Goal: Contribute content: Add original content to the website for others to see

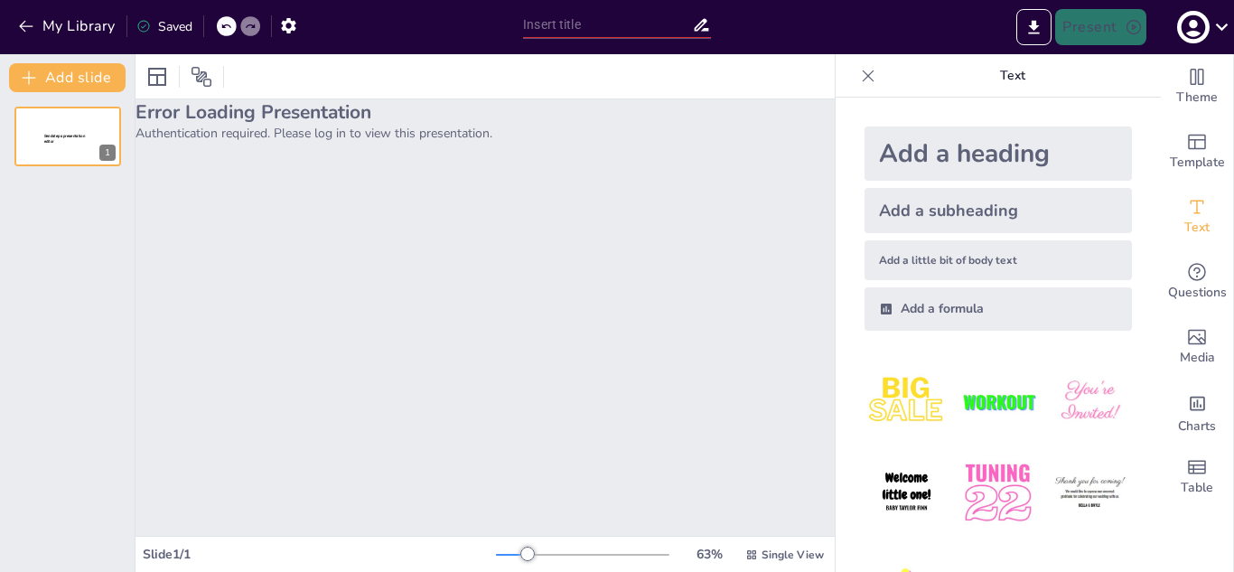
click at [627, 176] on div "Error Loading Presentation Authentication required. Please log in to view this …" at bounding box center [485, 317] width 699 height 436
click at [51, 21] on button "My Library" at bounding box center [68, 26] width 109 height 29
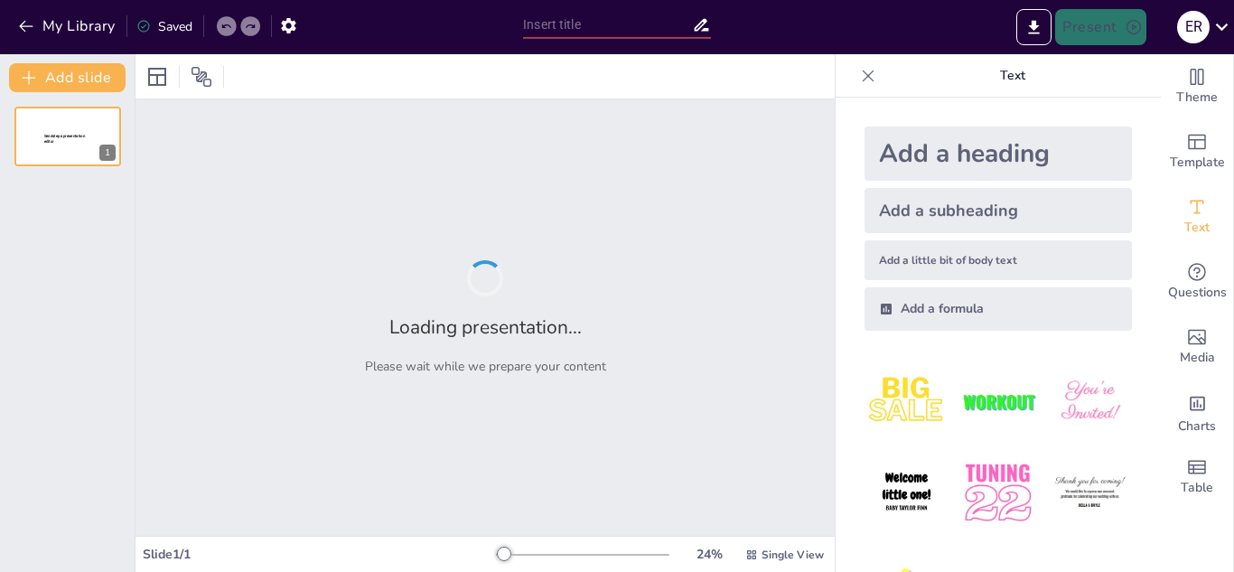
type input "Conociendo los Residuos Sólidos: Tipos, Normativas y Responsabilidades"
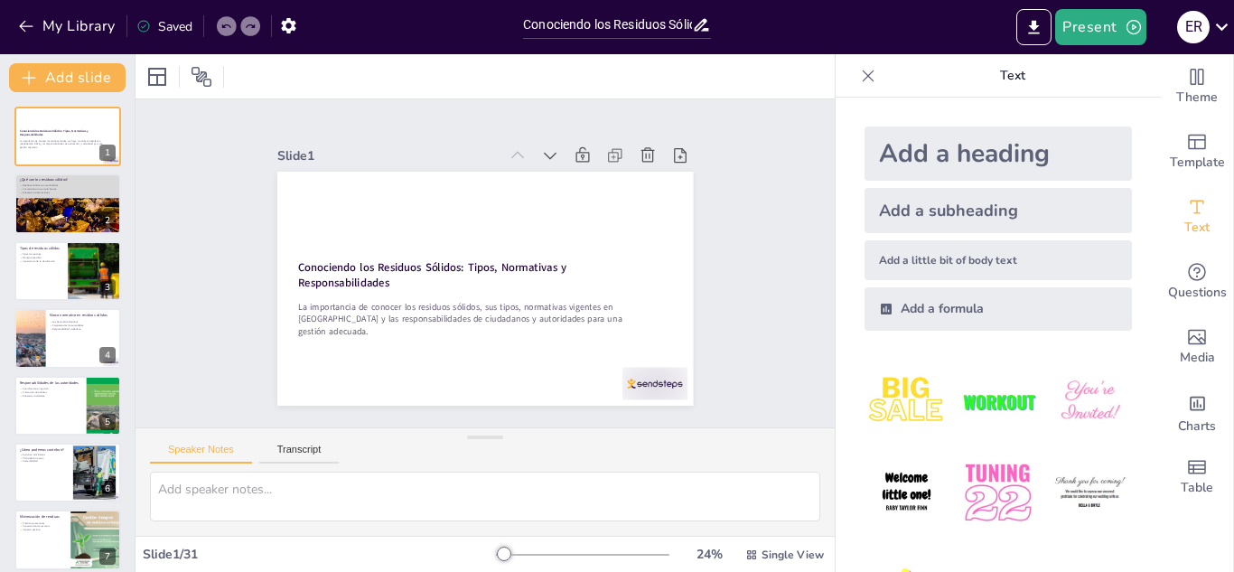
checkbox input "true"
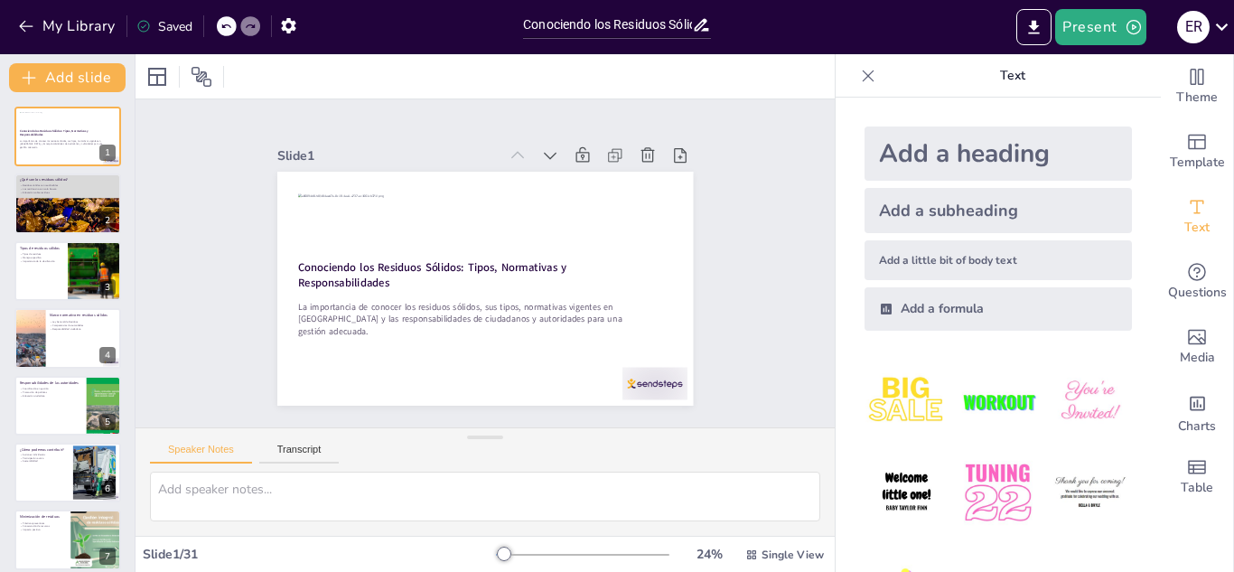
checkbox input "true"
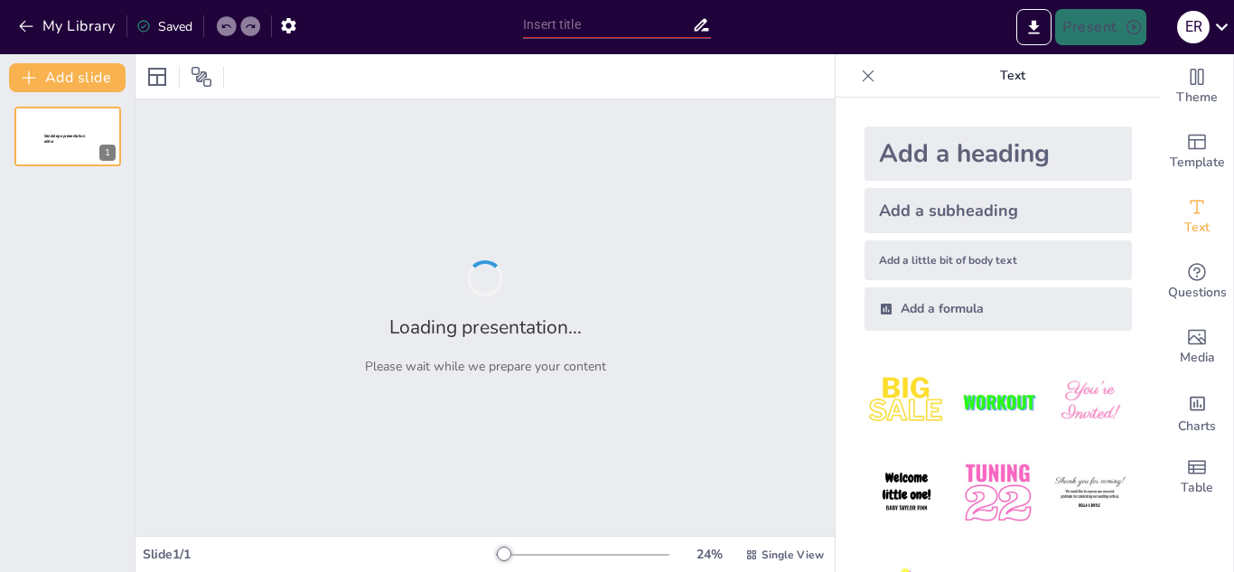
type input "Conociendo los Residuos Sólidos: Tipos, Normativas y Responsabilidades"
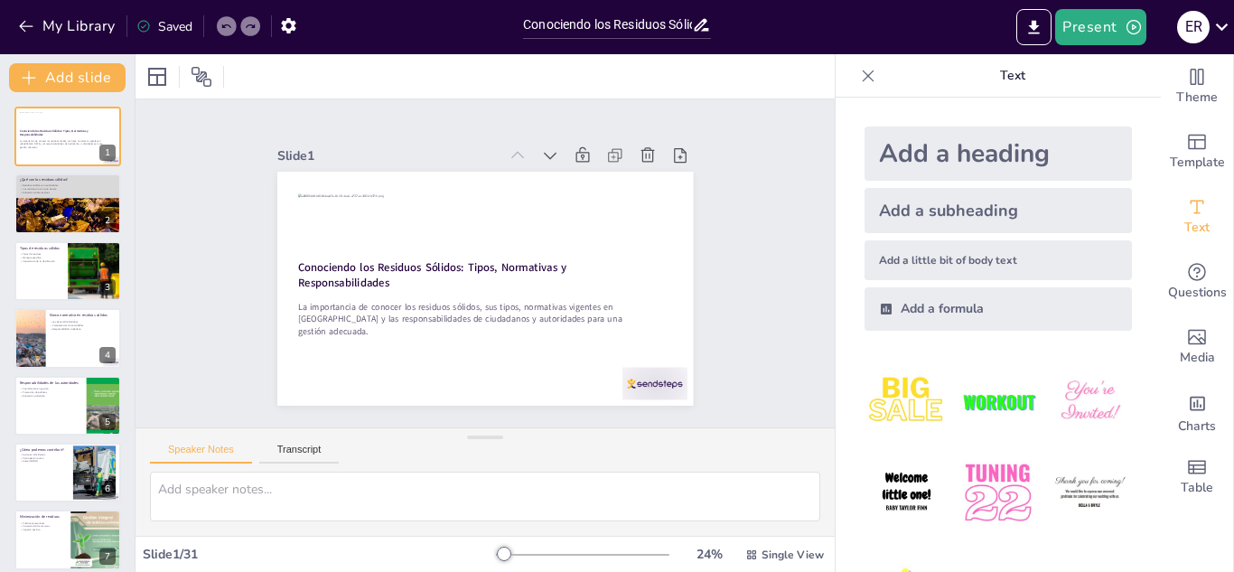
checkbox input "true"
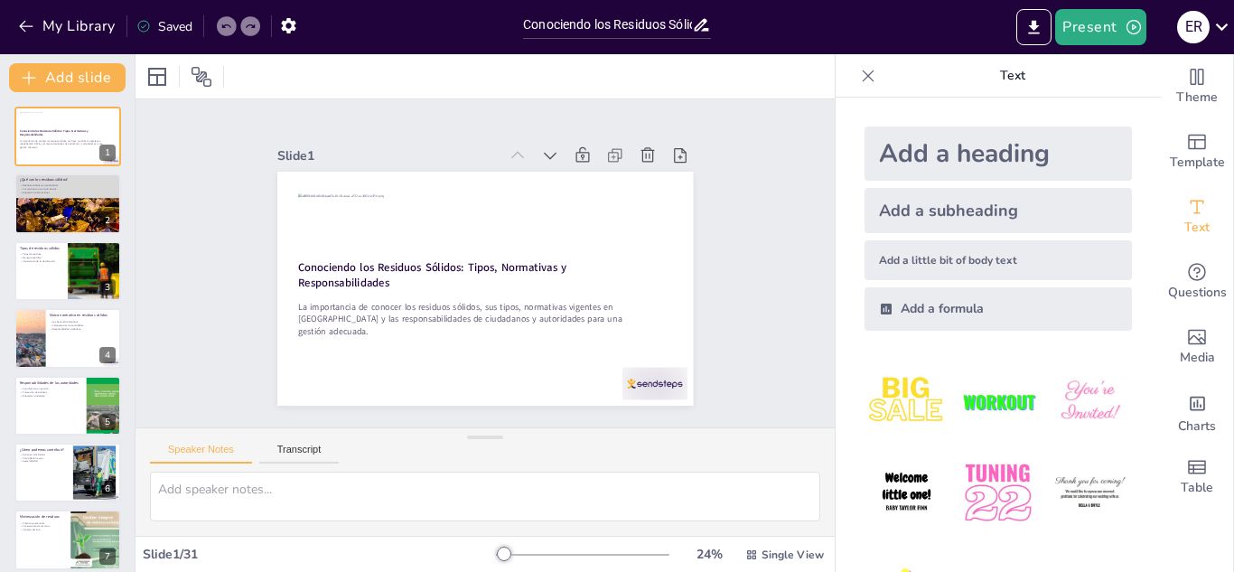
checkbox input "true"
click at [859, 75] on icon at bounding box center [868, 76] width 18 height 18
checkbox input "true"
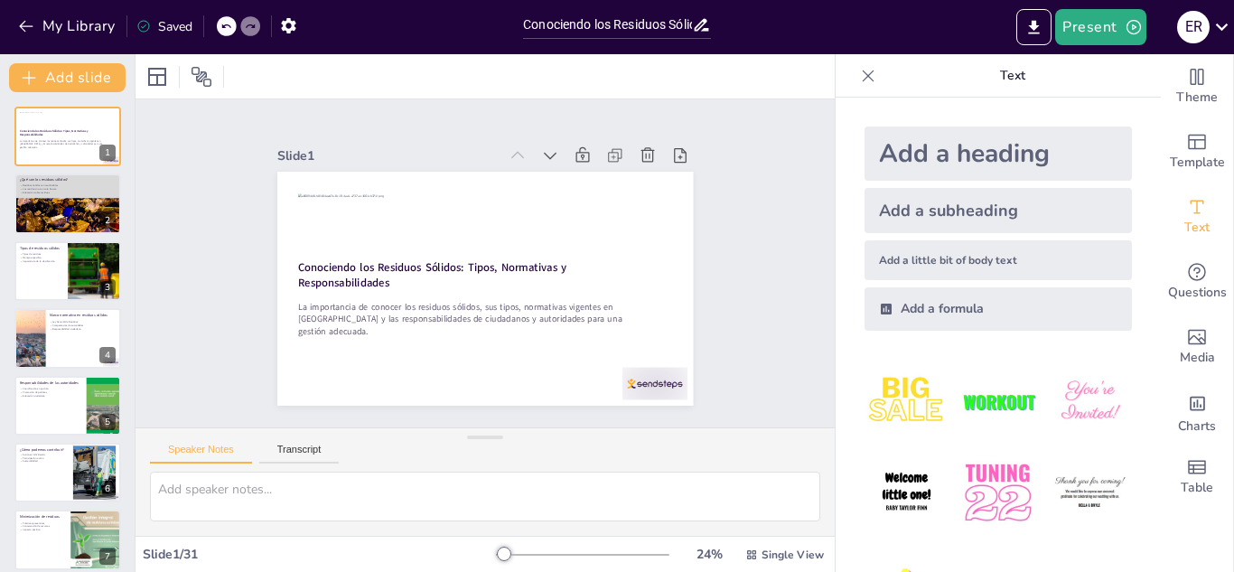
checkbox input "true"
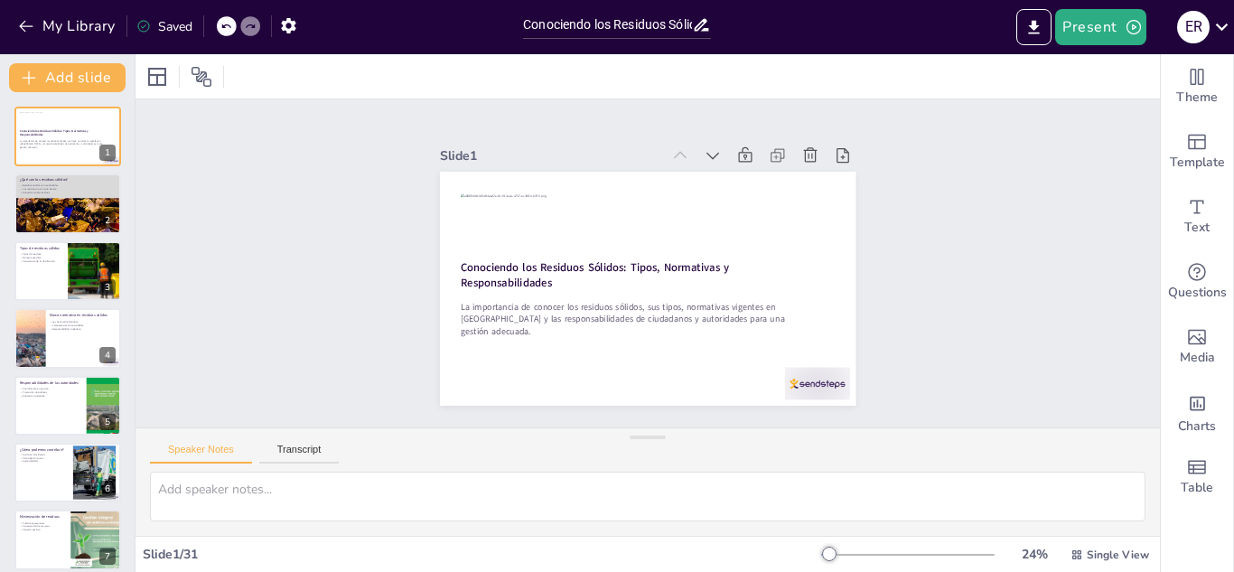
checkbox input "true"
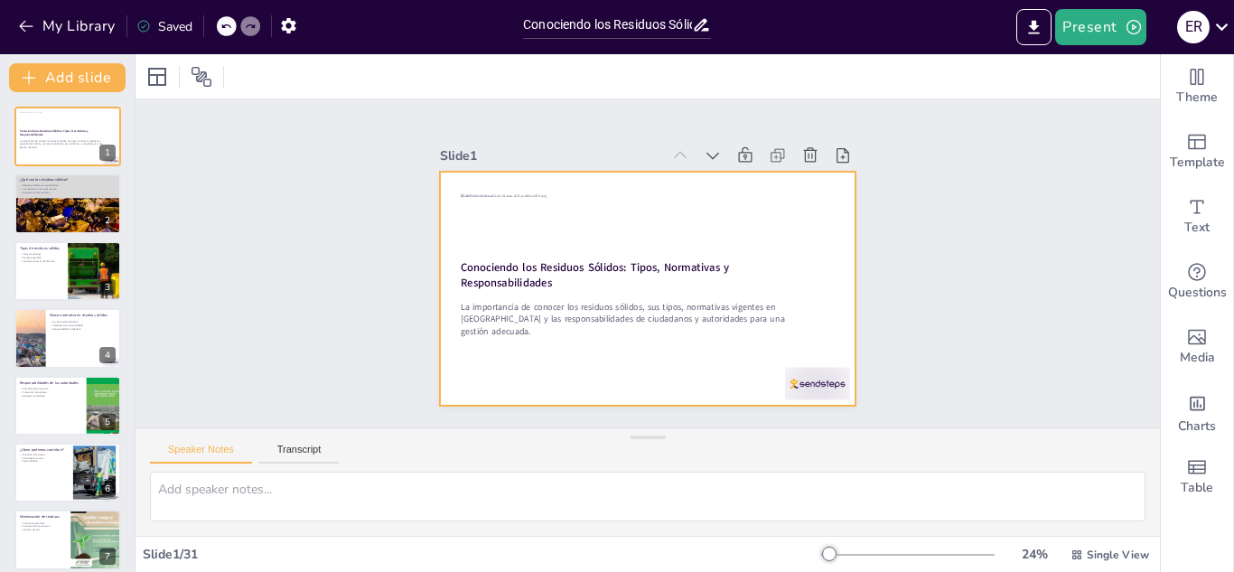
checkbox input "true"
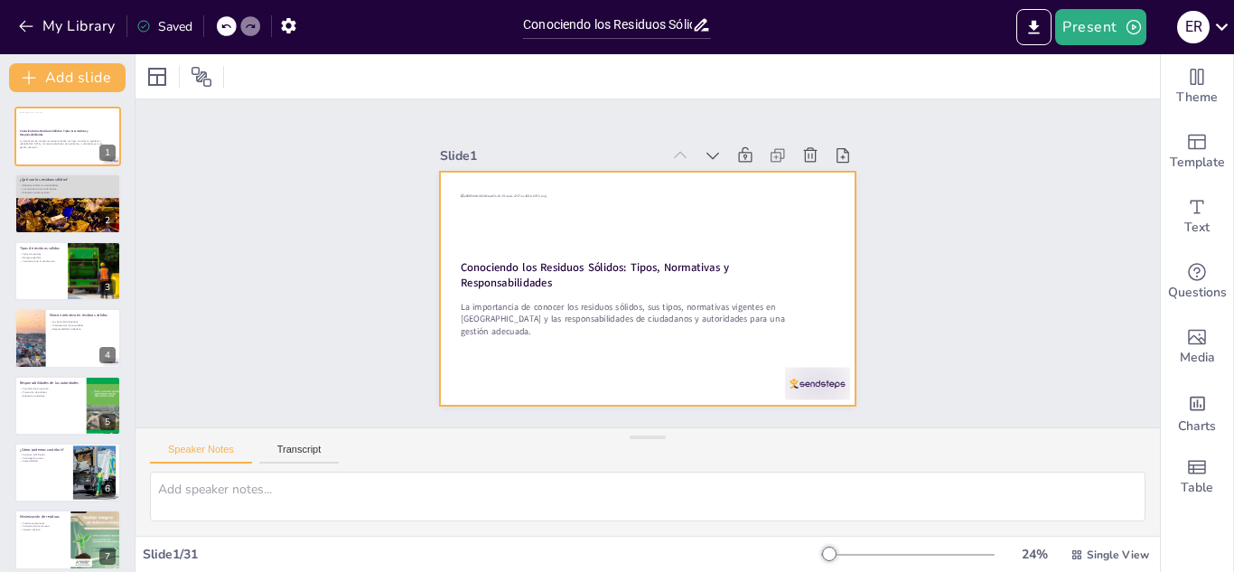
checkbox input "true"
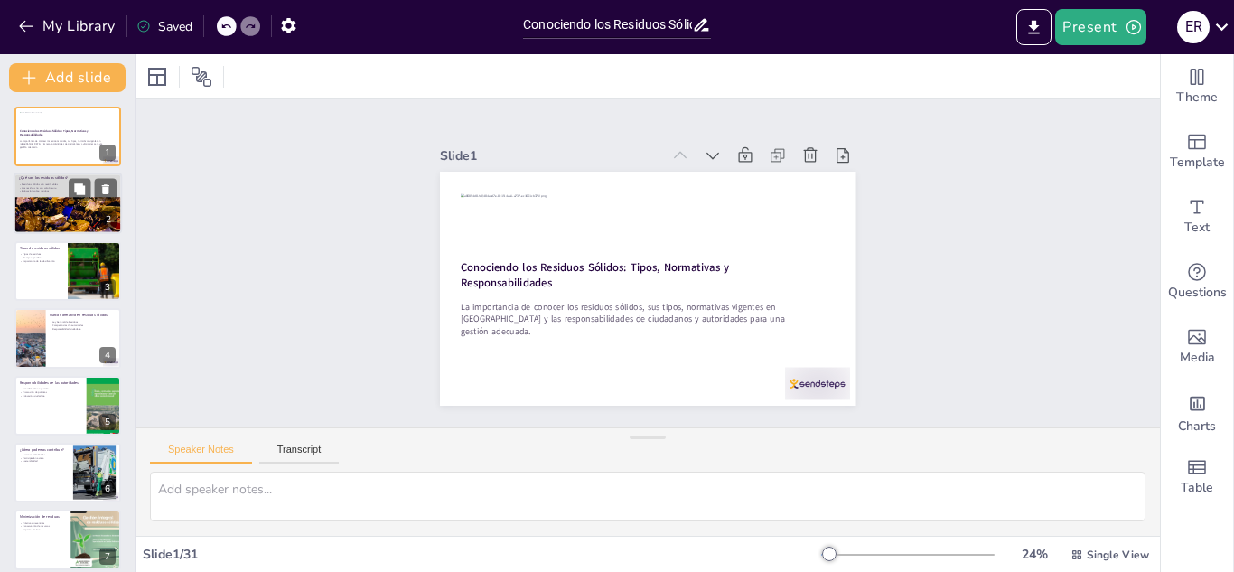
checkbox input "true"
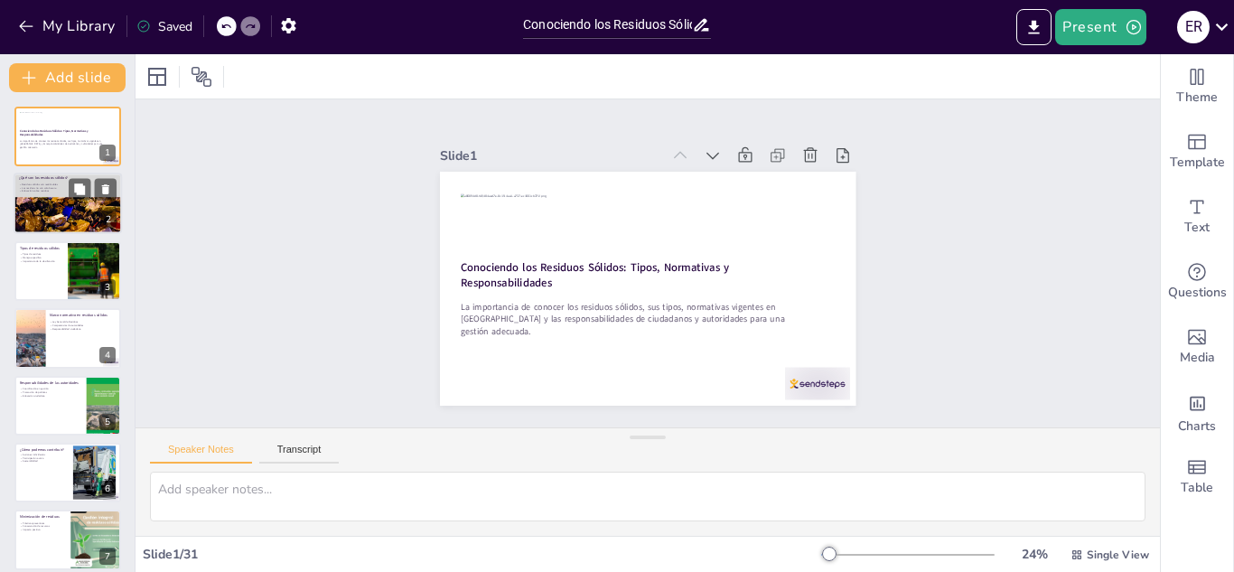
checkbox input "true"
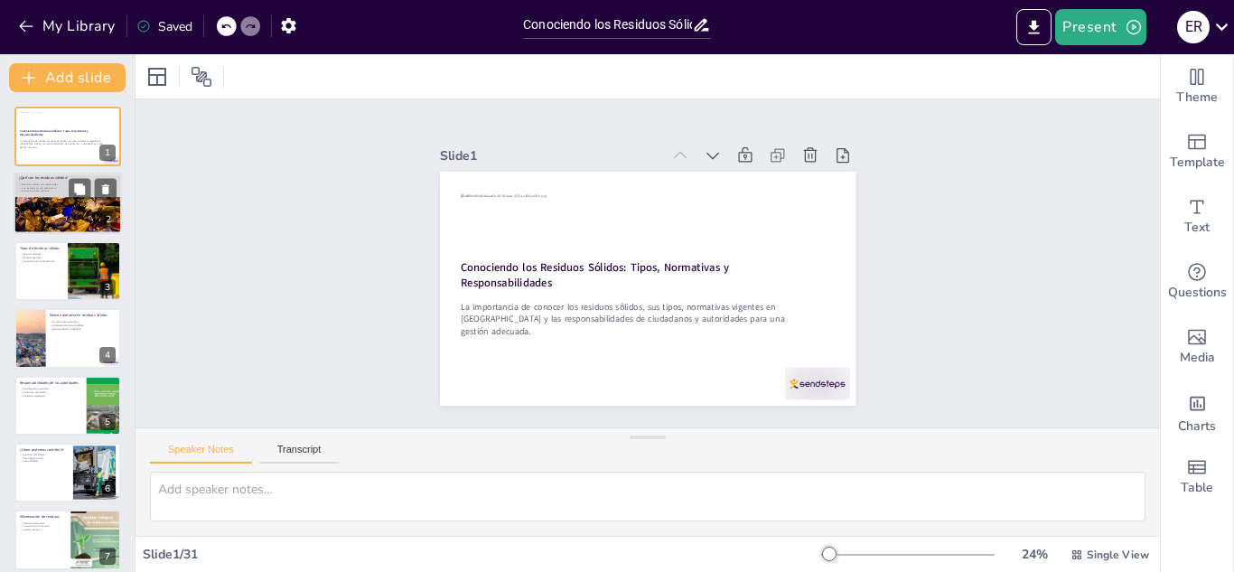
checkbox input "true"
click at [59, 221] on div at bounding box center [68, 227] width 108 height 163
type textarea "La reutilización de residuos sólidos es esencial para reducir el impacto ambien…"
checkbox input "true"
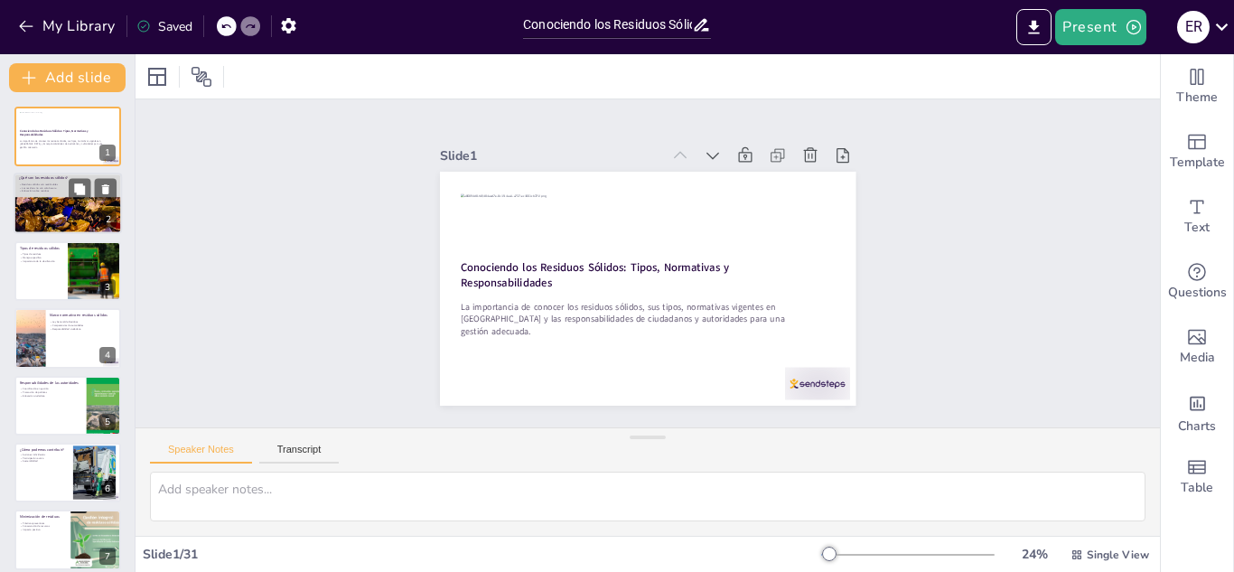
checkbox input "true"
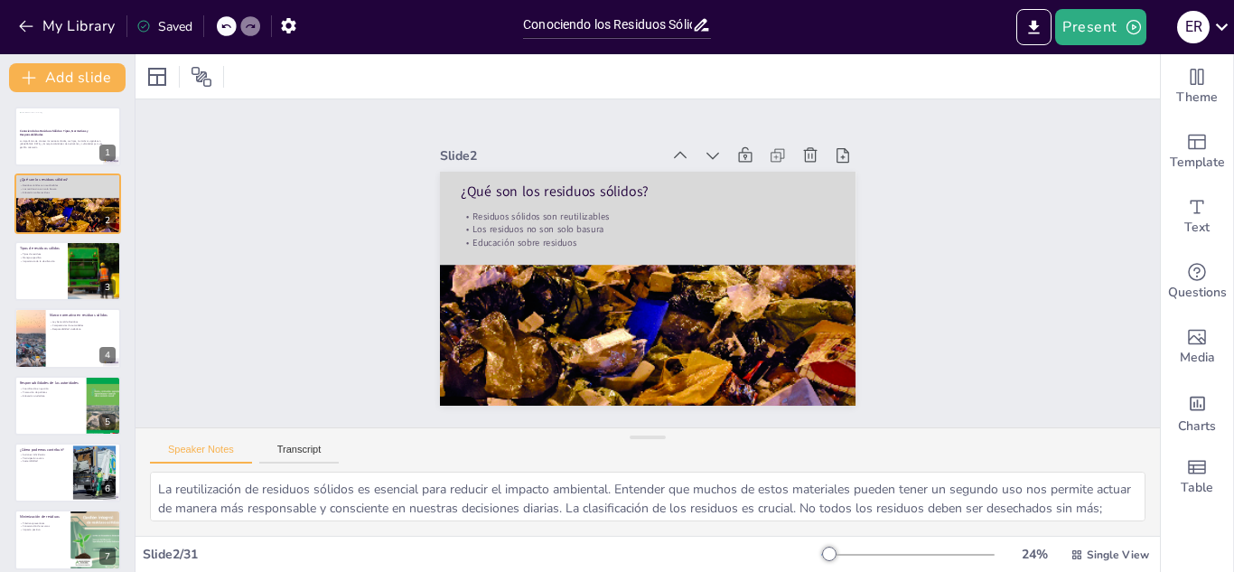
checkbox input "true"
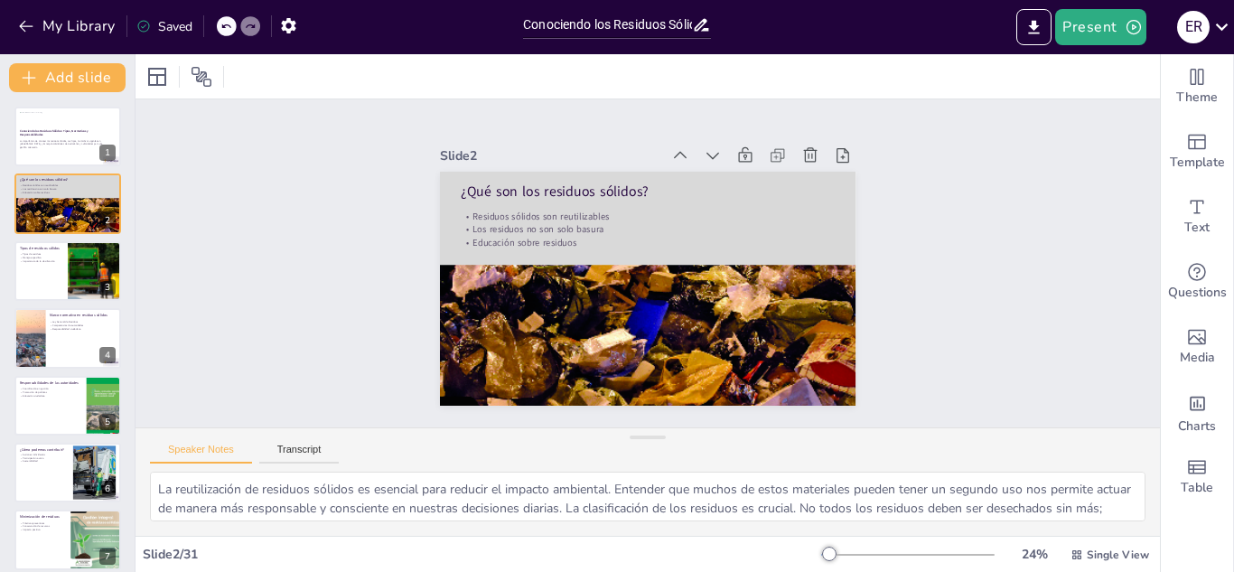
checkbox input "true"
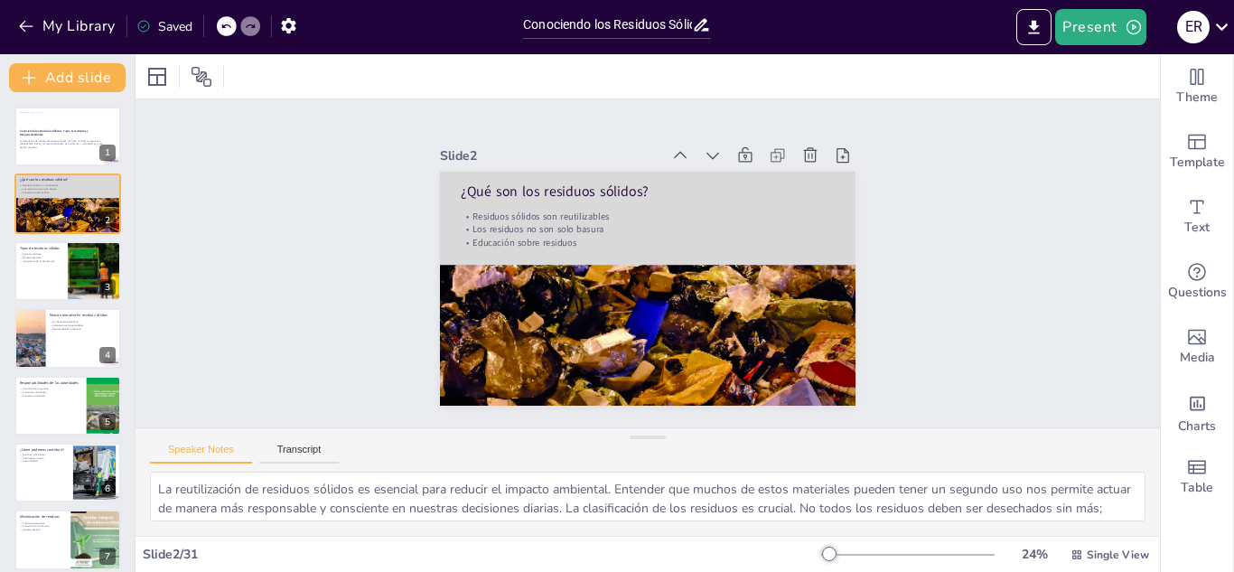
checkbox input "true"
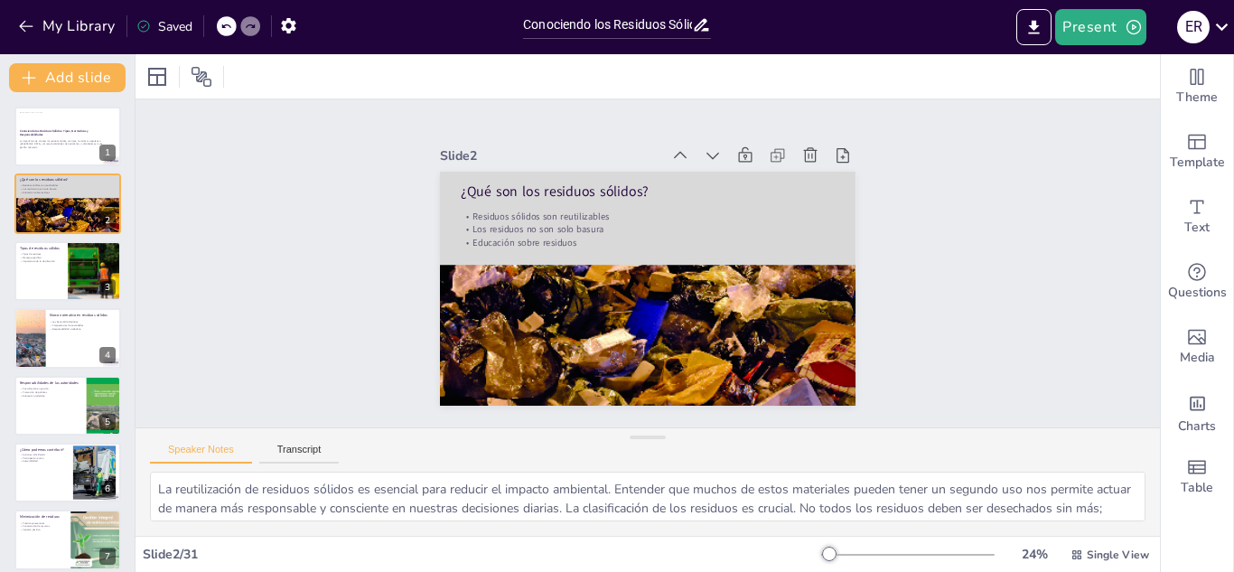
checkbox input "true"
click at [1094, 27] on button "Present" at bounding box center [1100, 27] width 90 height 36
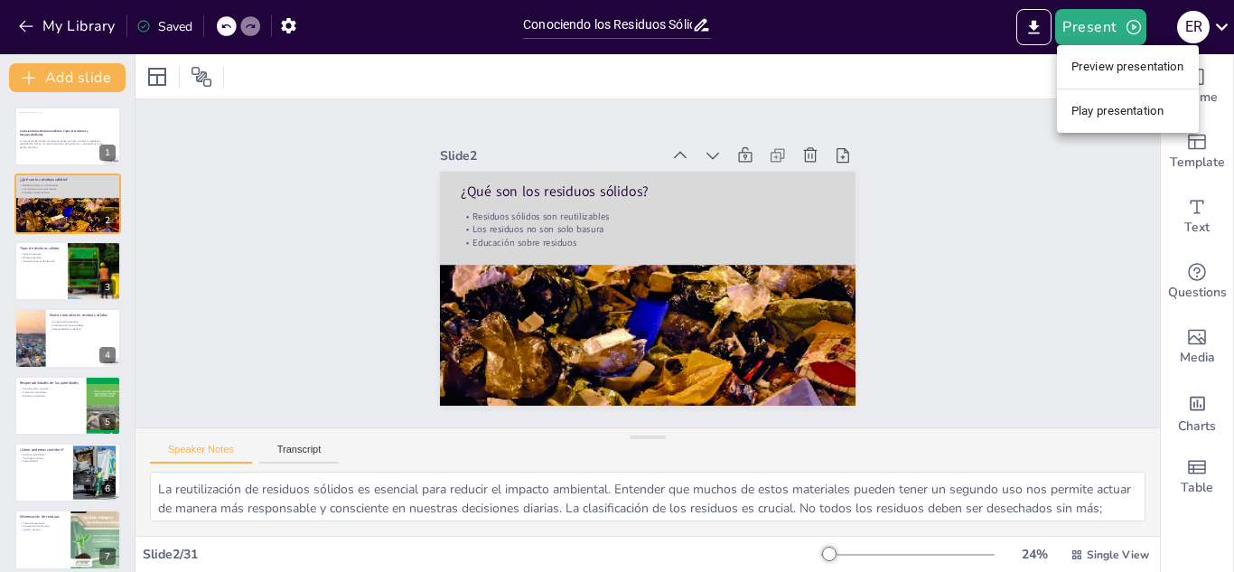
click at [1090, 68] on li "Preview presentation" at bounding box center [1128, 66] width 142 height 29
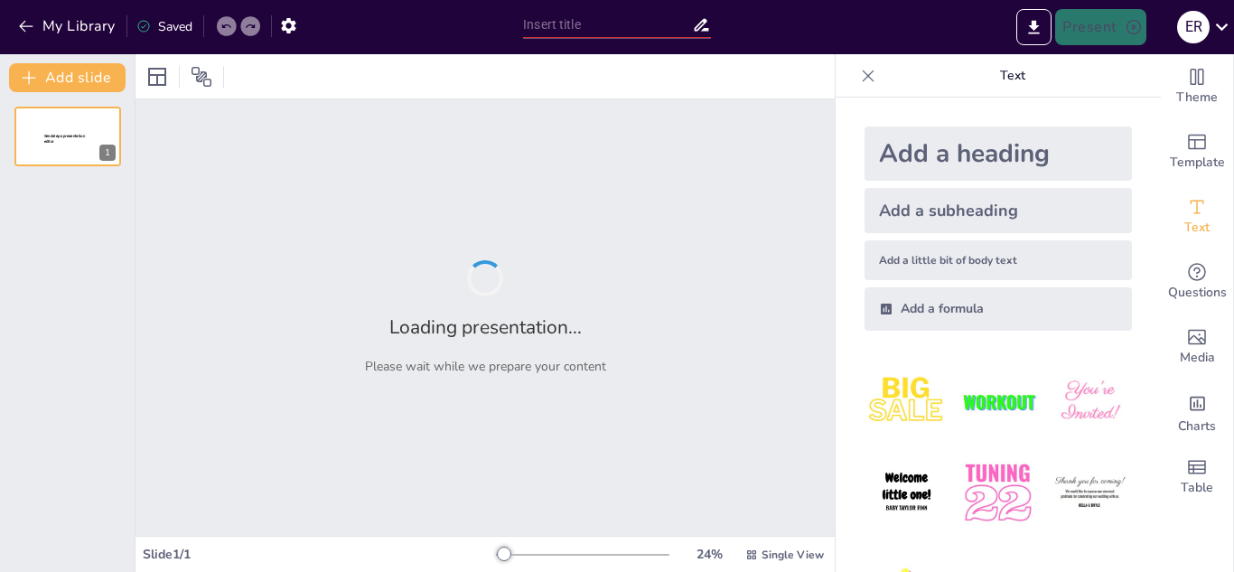
type input "Conociendo los Residuos Sólidos: Tipos, Normativas y Responsabilidades"
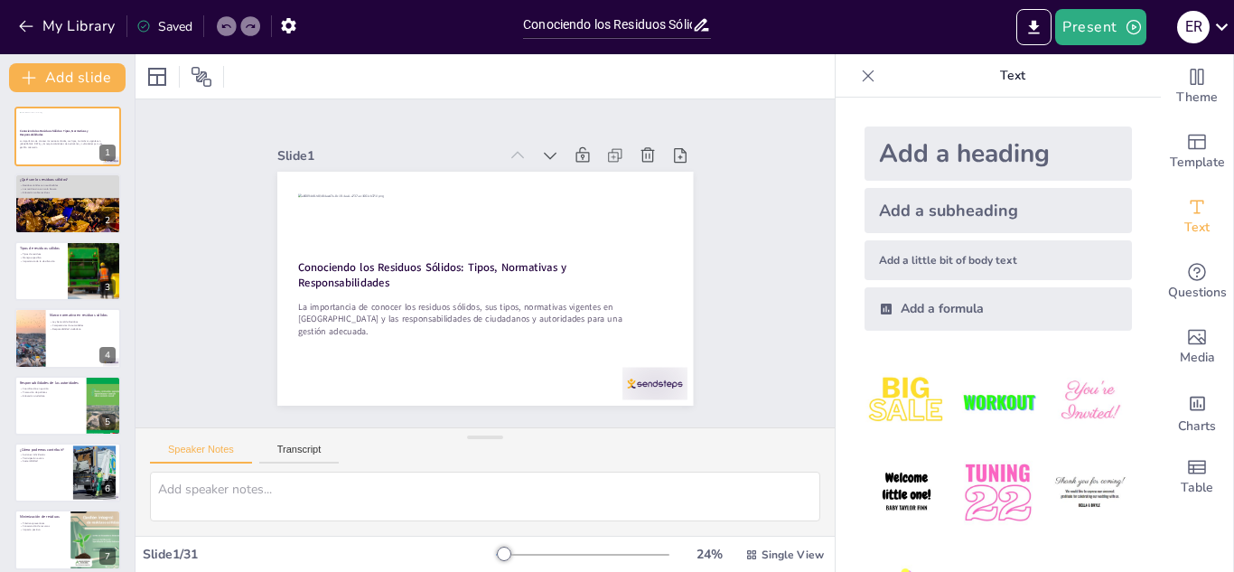
checkbox input "true"
click at [859, 80] on icon at bounding box center [868, 76] width 18 height 18
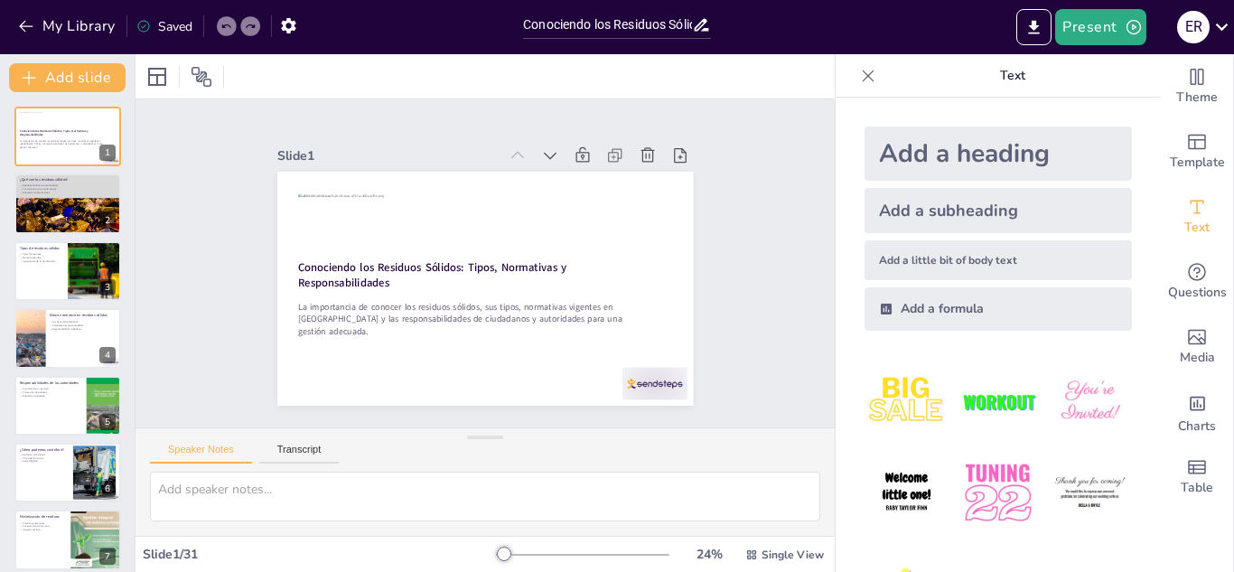
checkbox input "true"
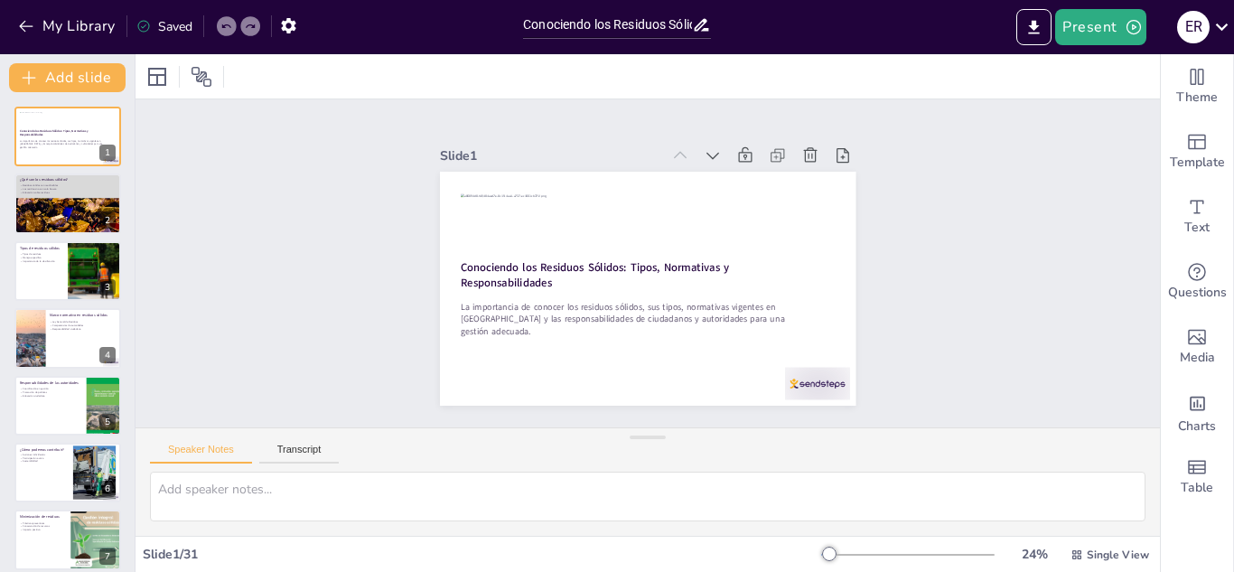
checkbox input "true"
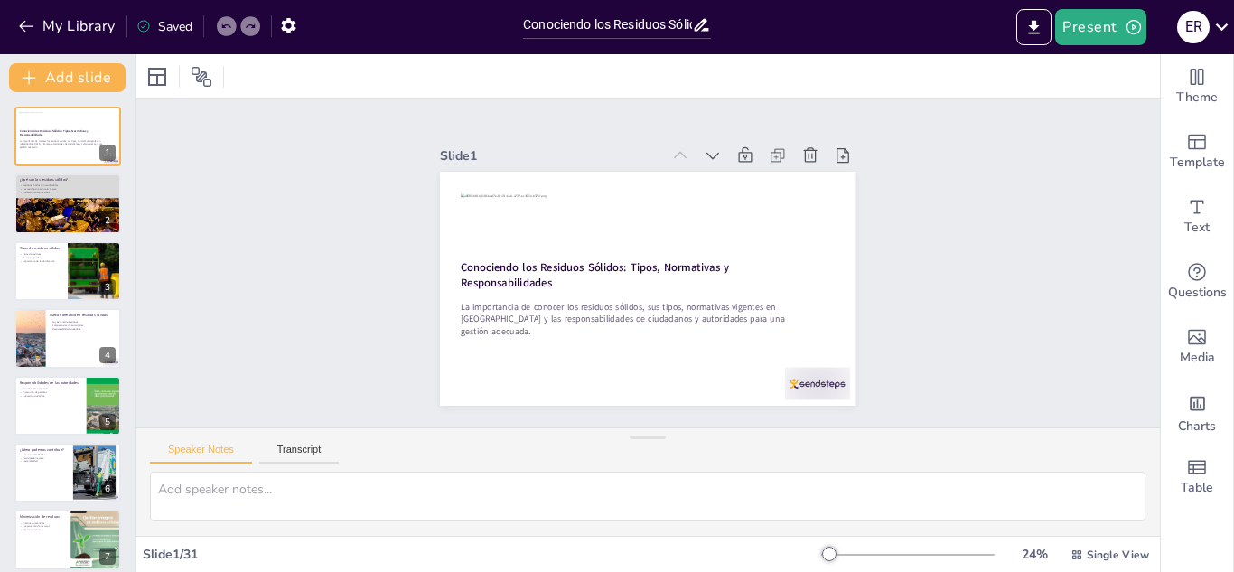
checkbox input "true"
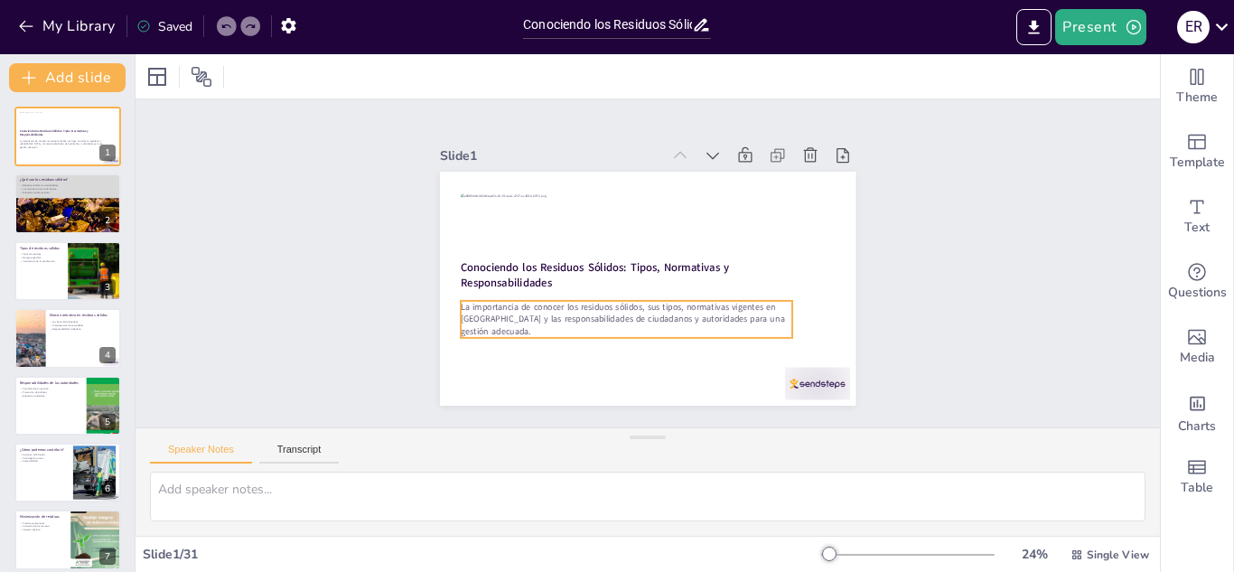
checkbox input "true"
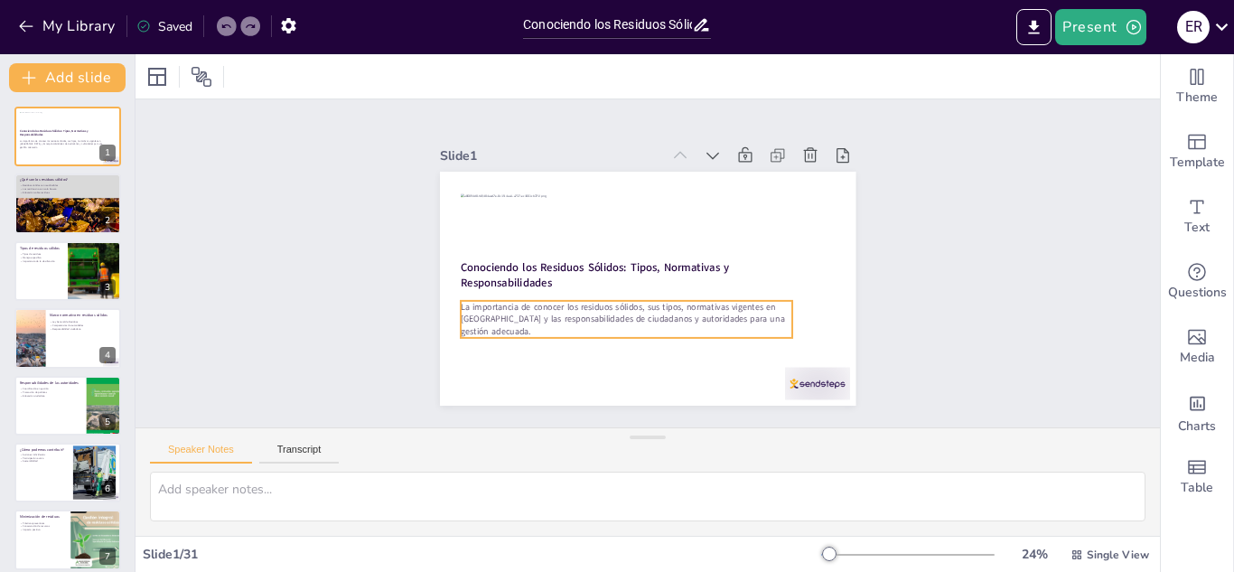
checkbox input "true"
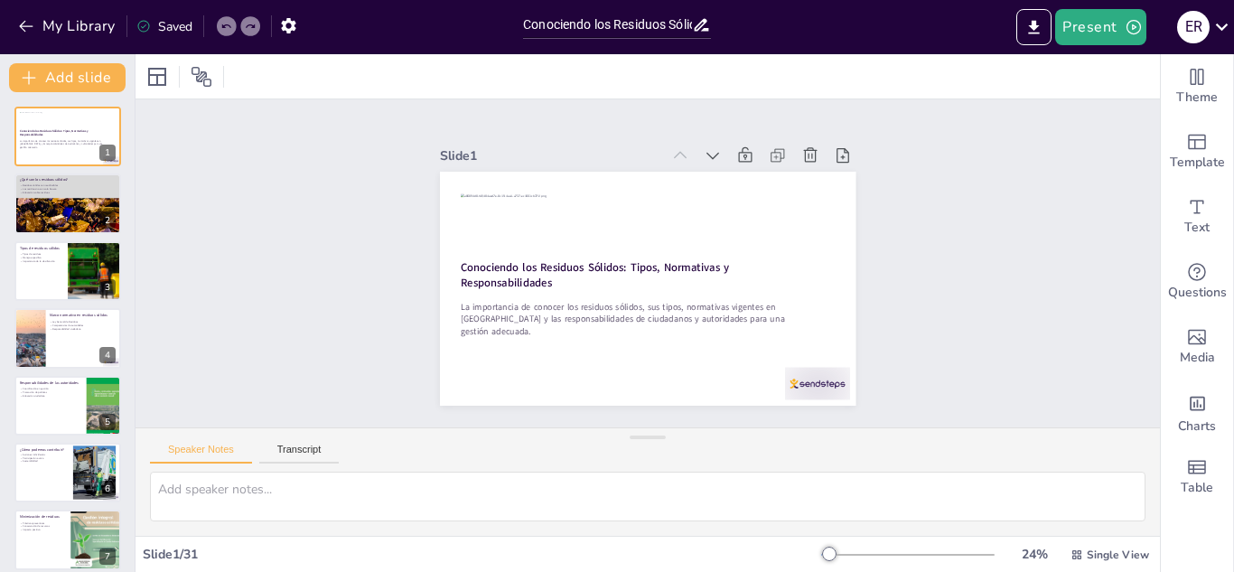
checkbox input "true"
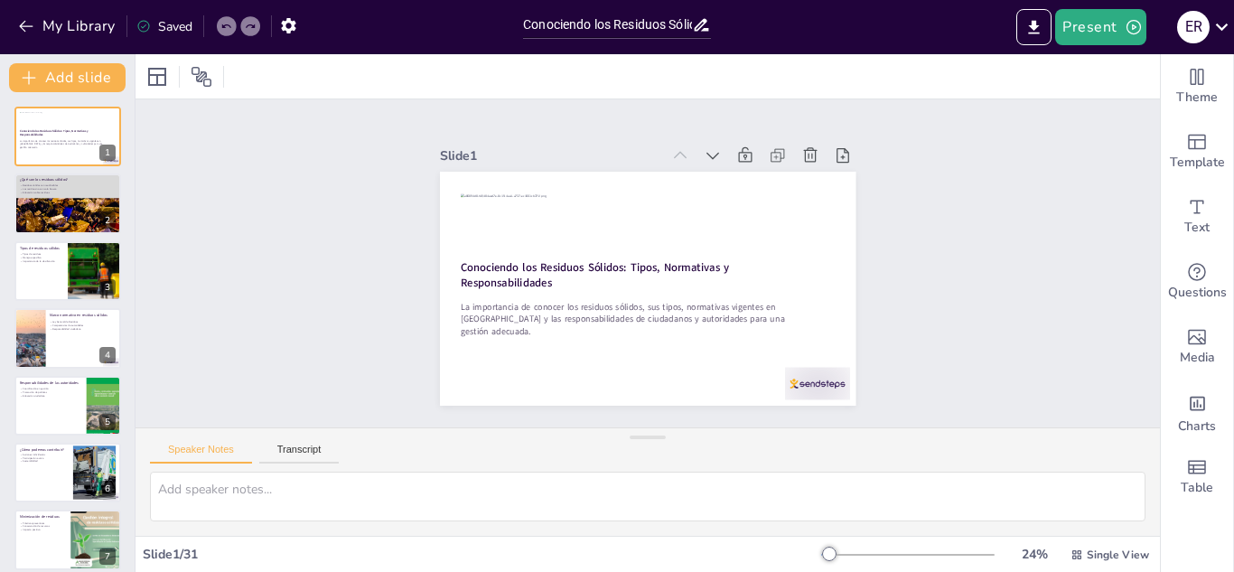
checkbox input "true"
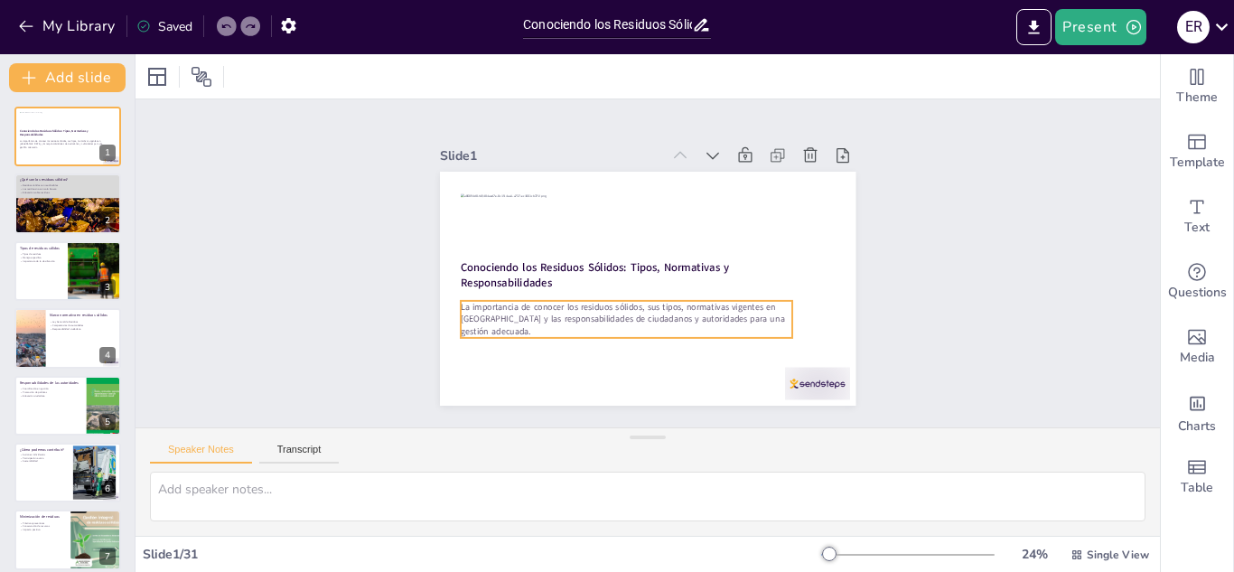
checkbox input "true"
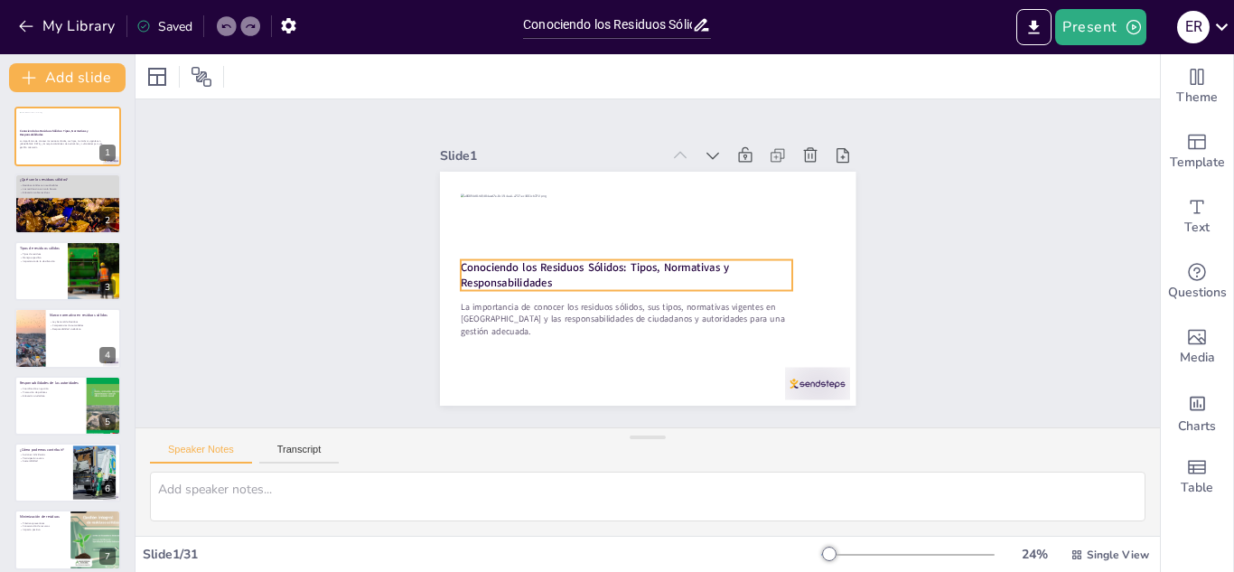
checkbox input "true"
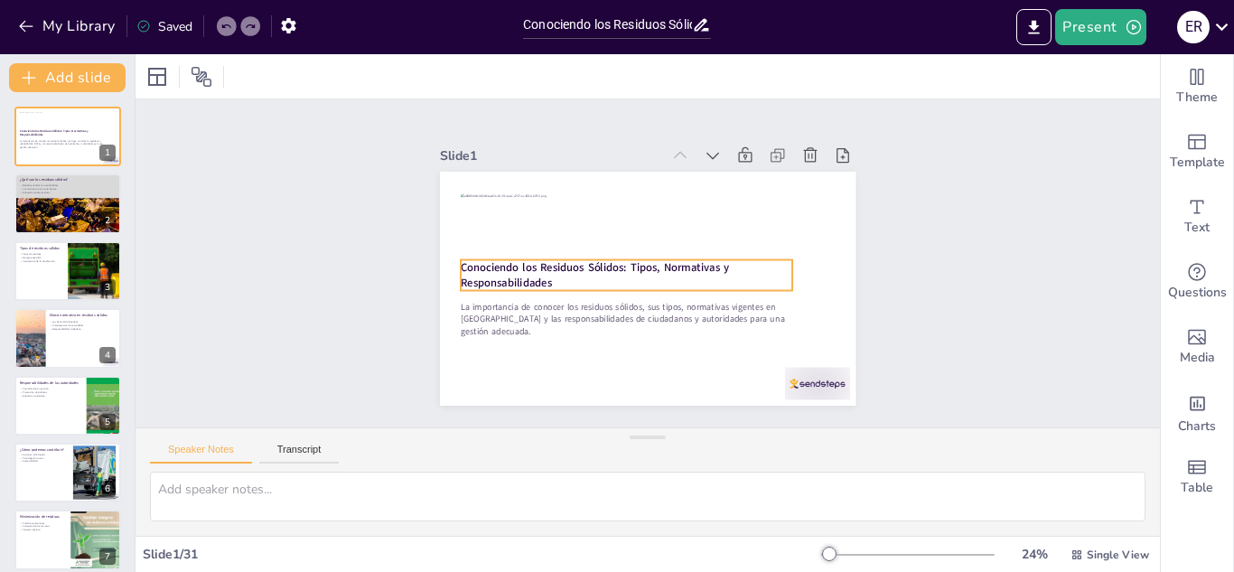
checkbox input "true"
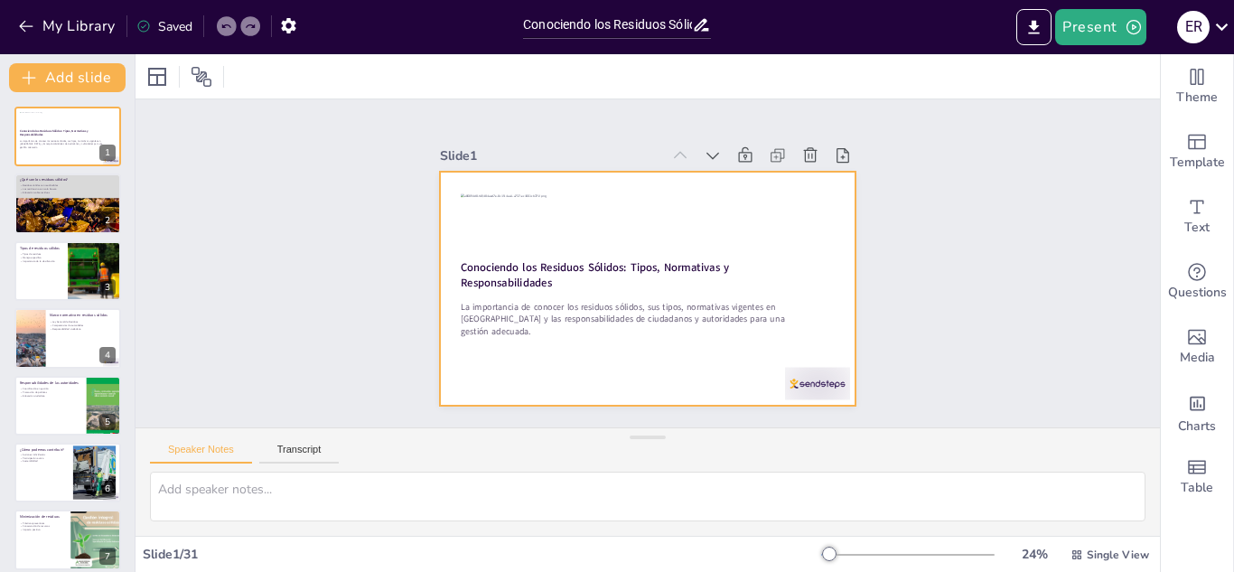
checkbox input "true"
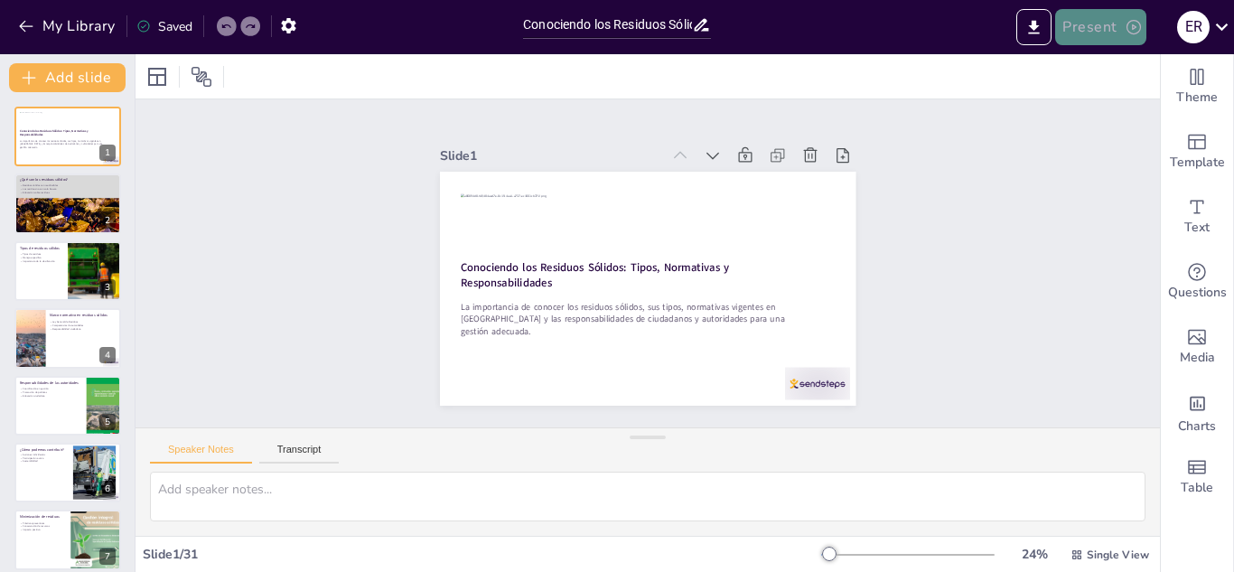
click at [1091, 30] on button "Present" at bounding box center [1100, 27] width 90 height 36
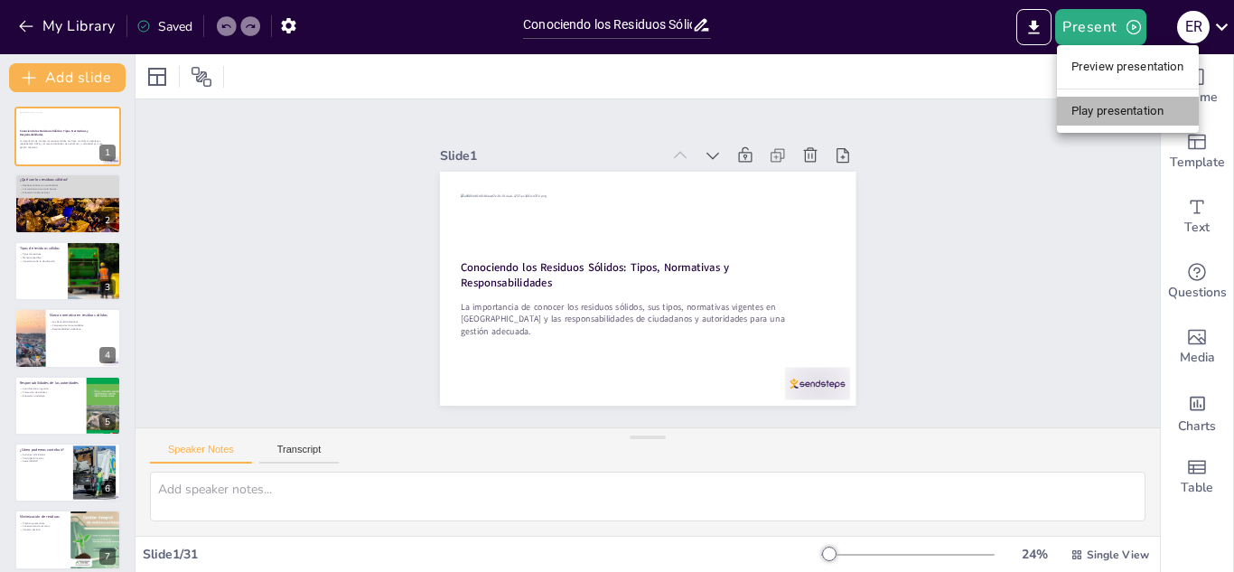
click at [1100, 107] on li "Play presentation" at bounding box center [1128, 111] width 142 height 29
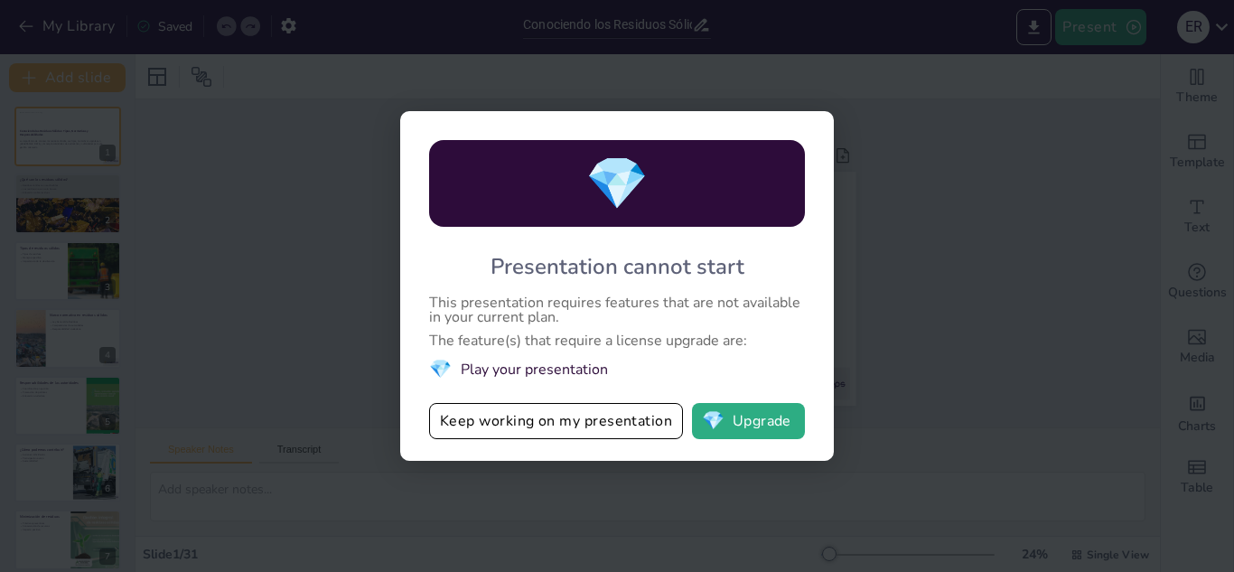
checkbox input "true"
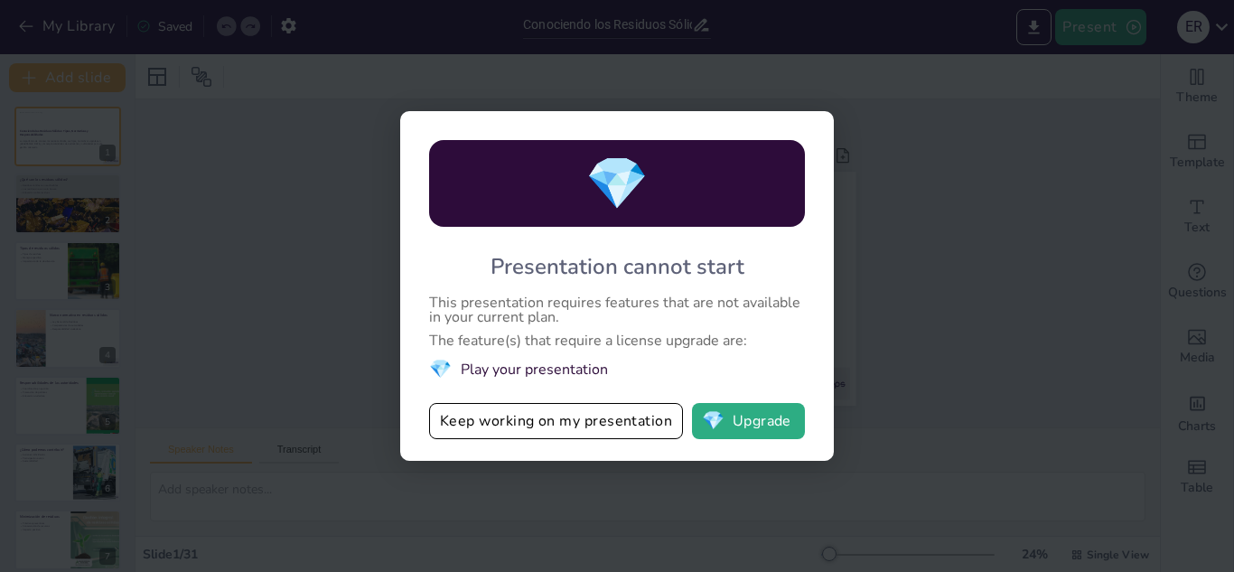
checkbox input "true"
click at [628, 413] on button "Keep working on my presentation" at bounding box center [556, 421] width 254 height 36
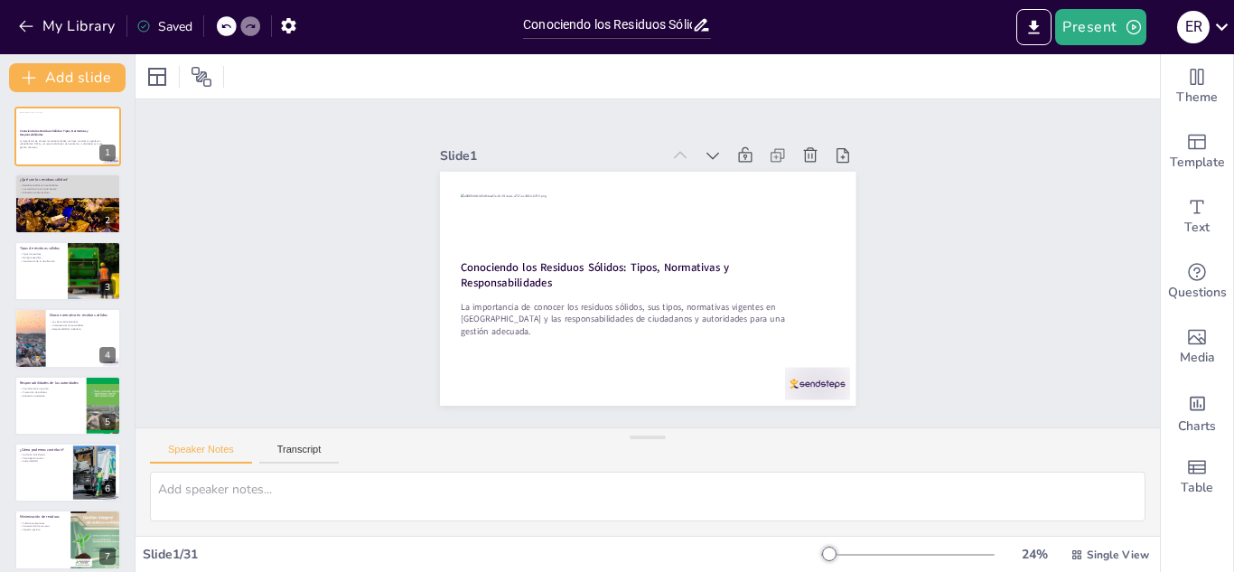
checkbox input "true"
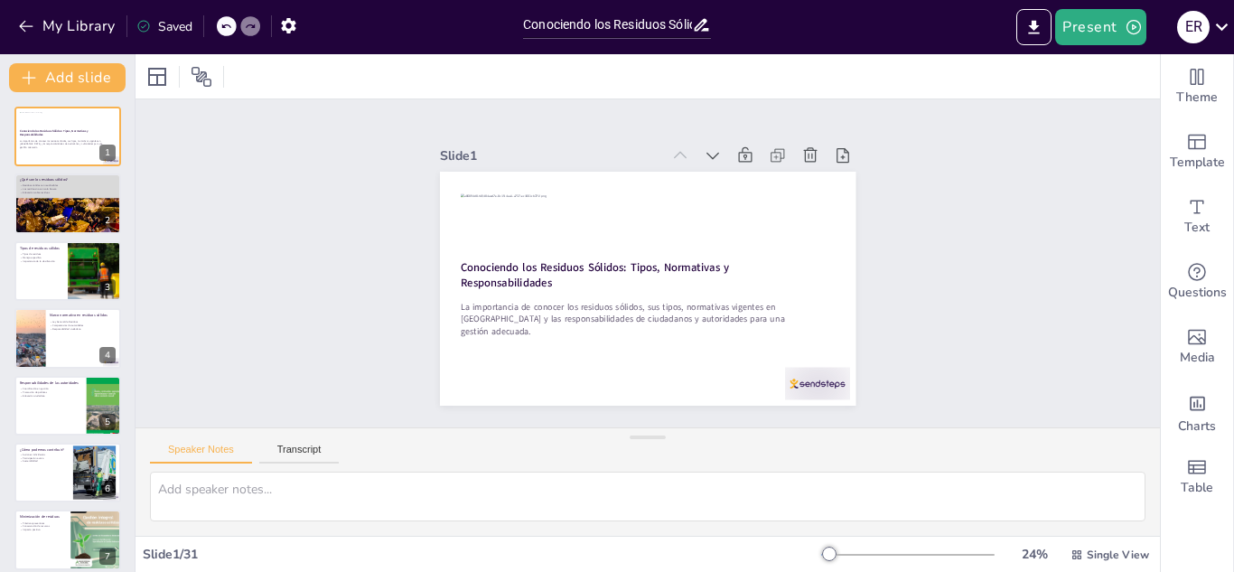
checkbox input "true"
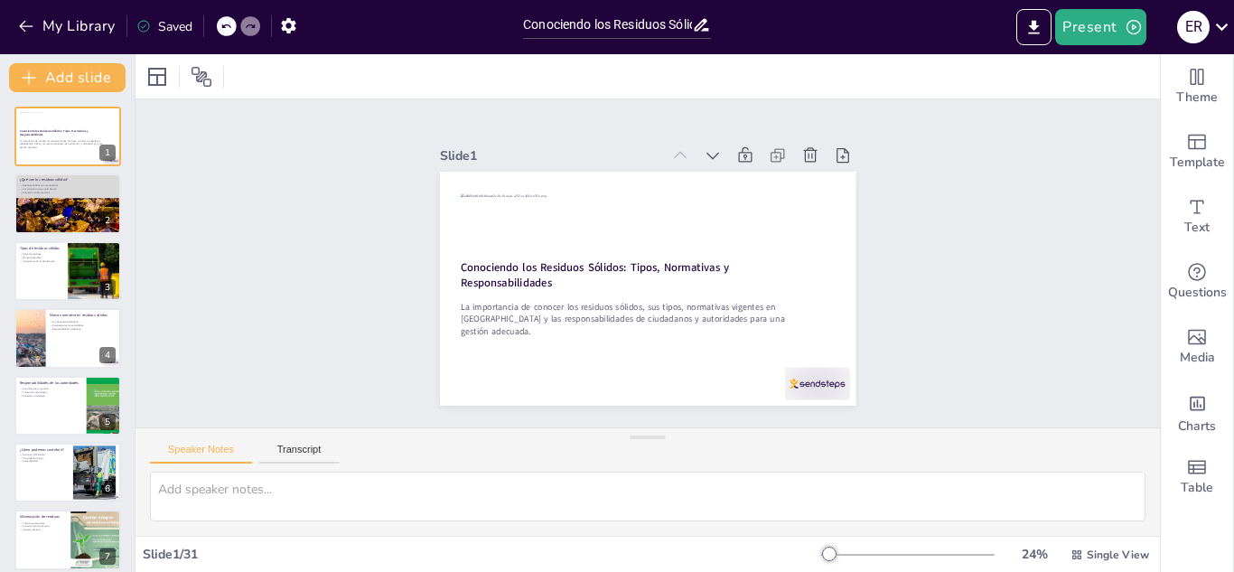
checkbox input "true"
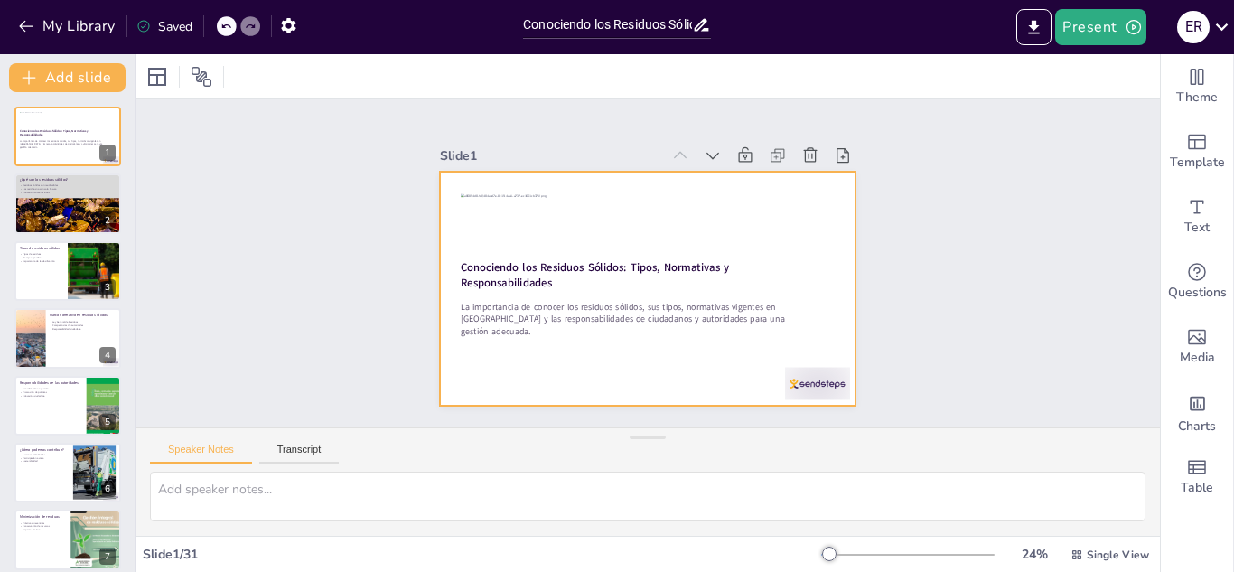
checkbox input "true"
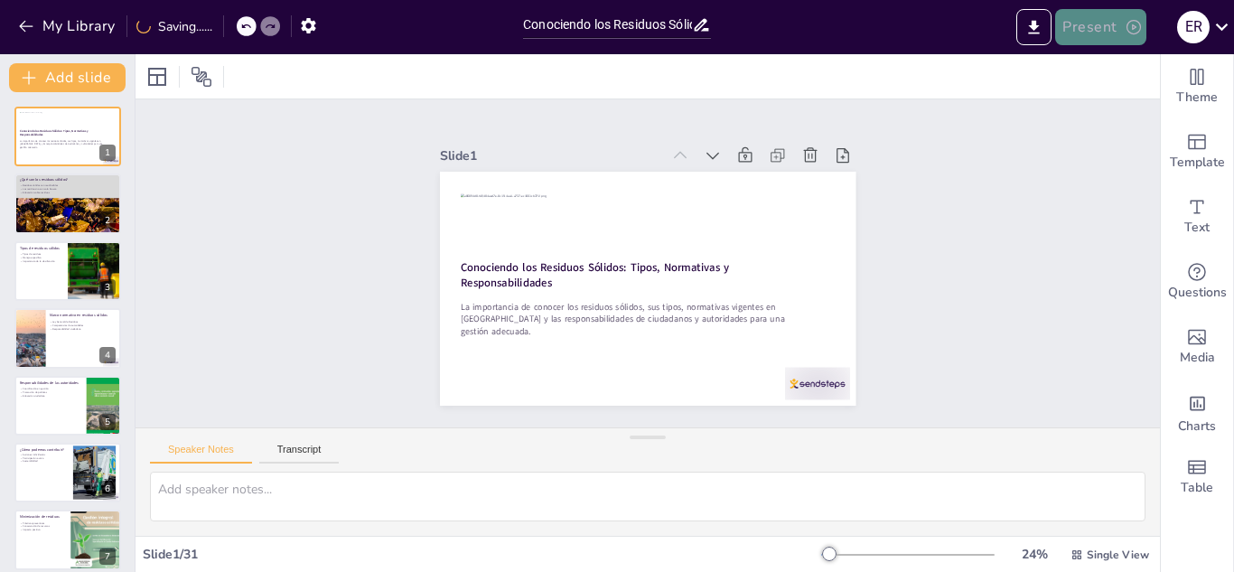
click at [1125, 25] on icon "button" at bounding box center [1134, 27] width 18 height 18
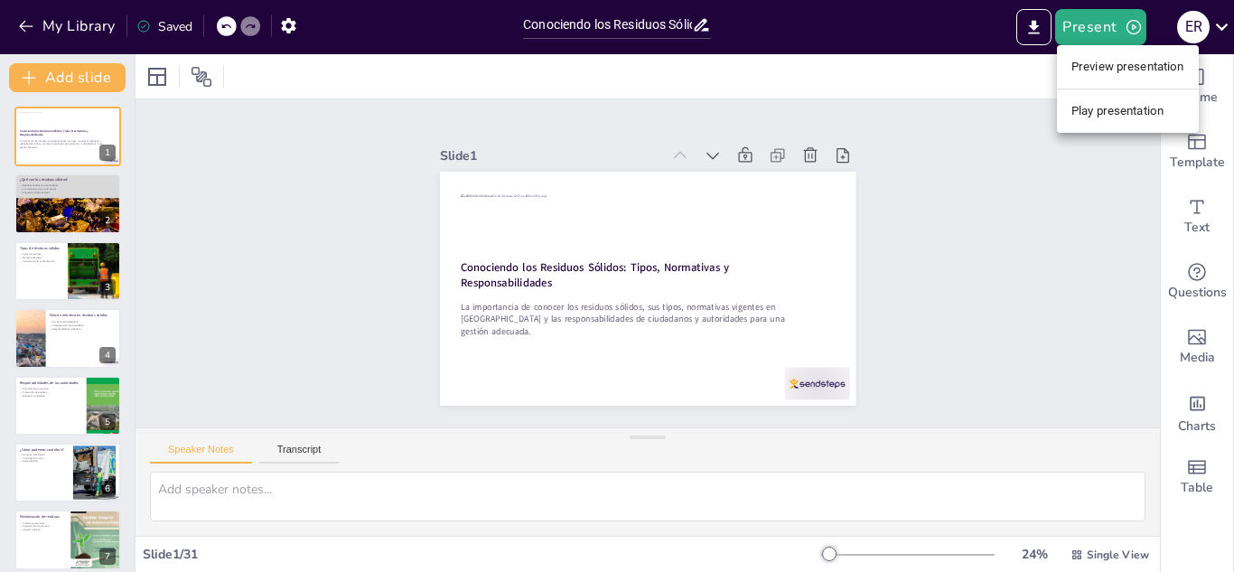
click at [860, 549] on div at bounding box center [617, 286] width 1234 height 572
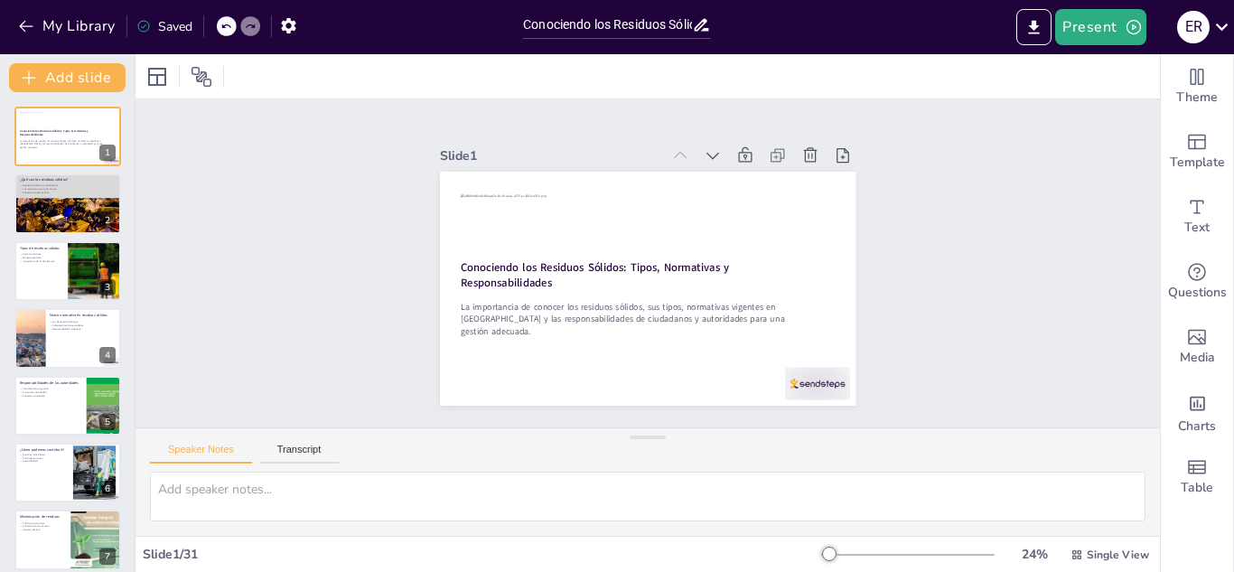
checkbox input "true"
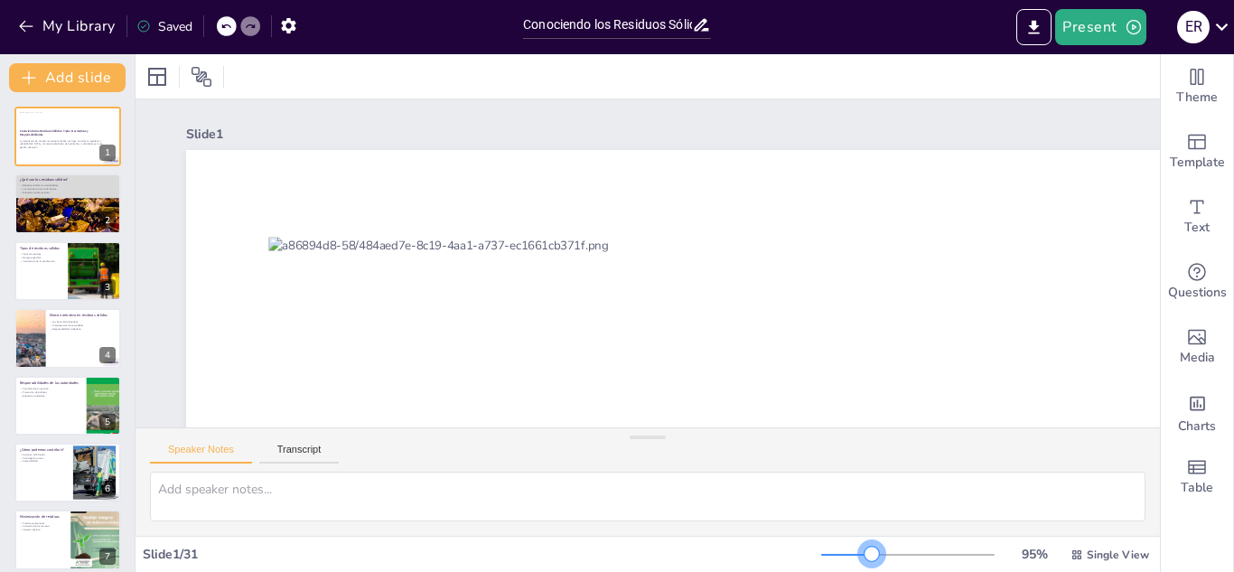
click at [860, 549] on div at bounding box center [907, 554] width 173 height 14
checkbox input "true"
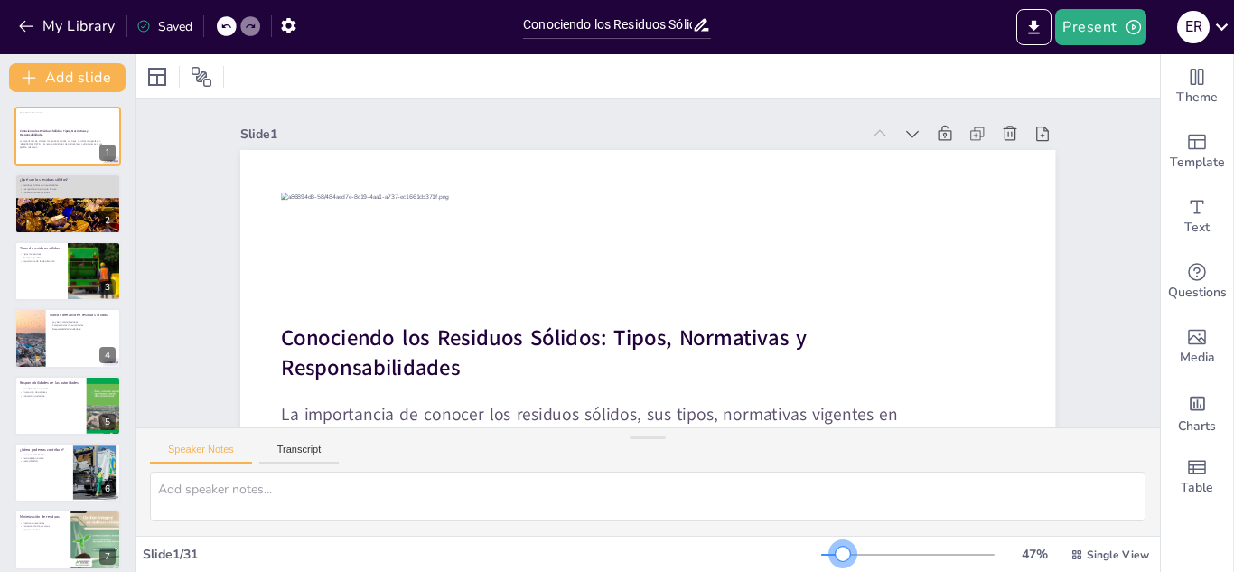
click at [831, 550] on div at bounding box center [907, 554] width 173 height 14
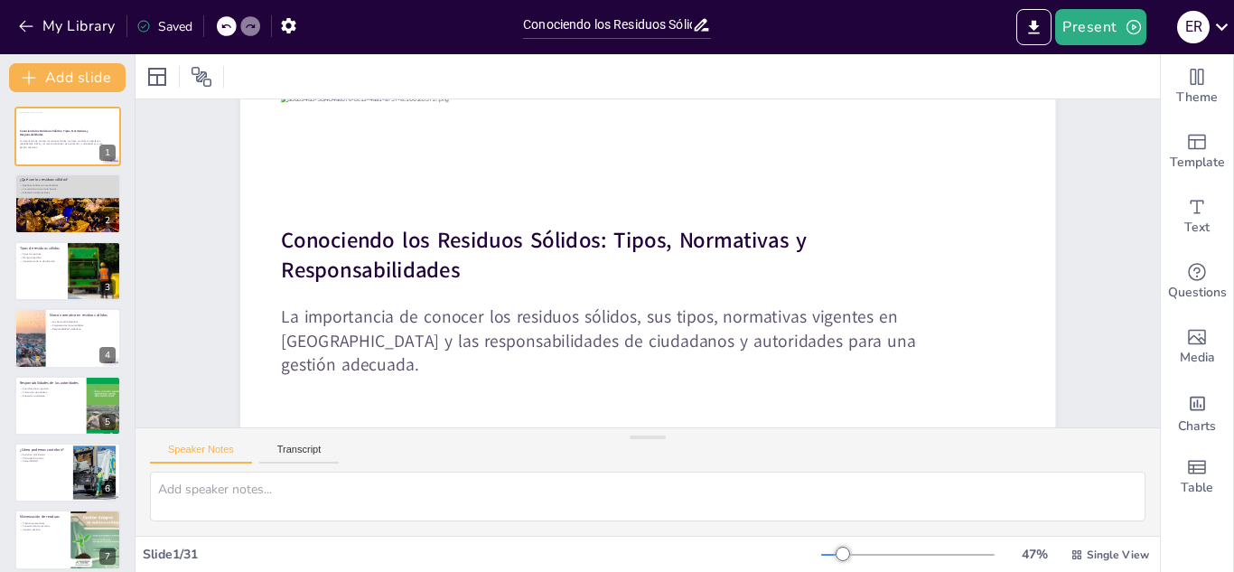
scroll to position [108, 0]
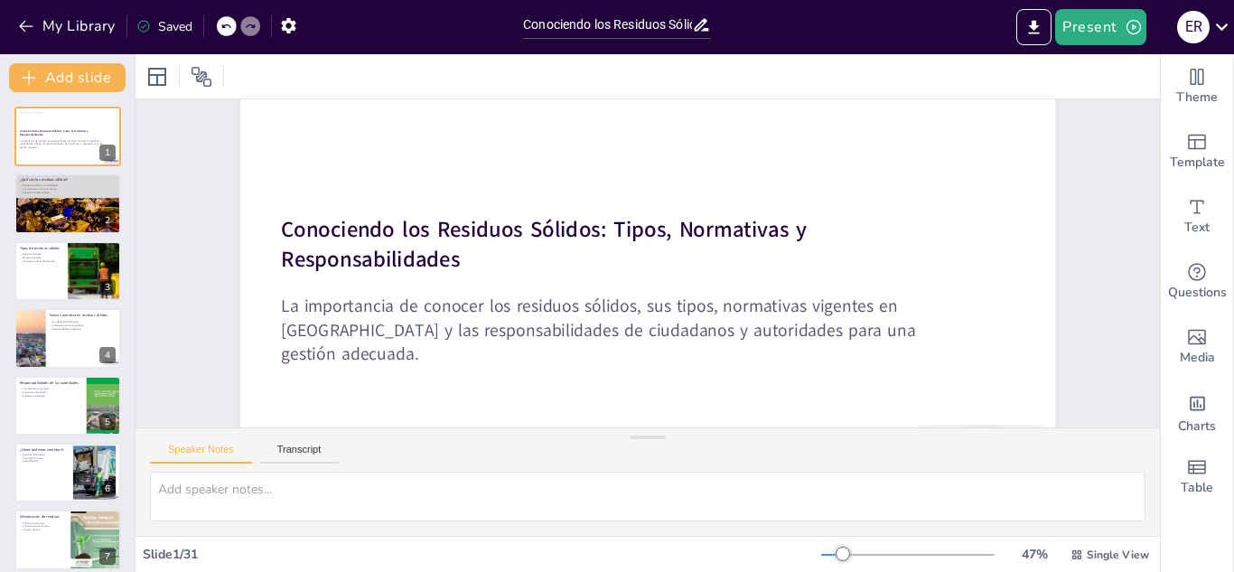
checkbox input "true"
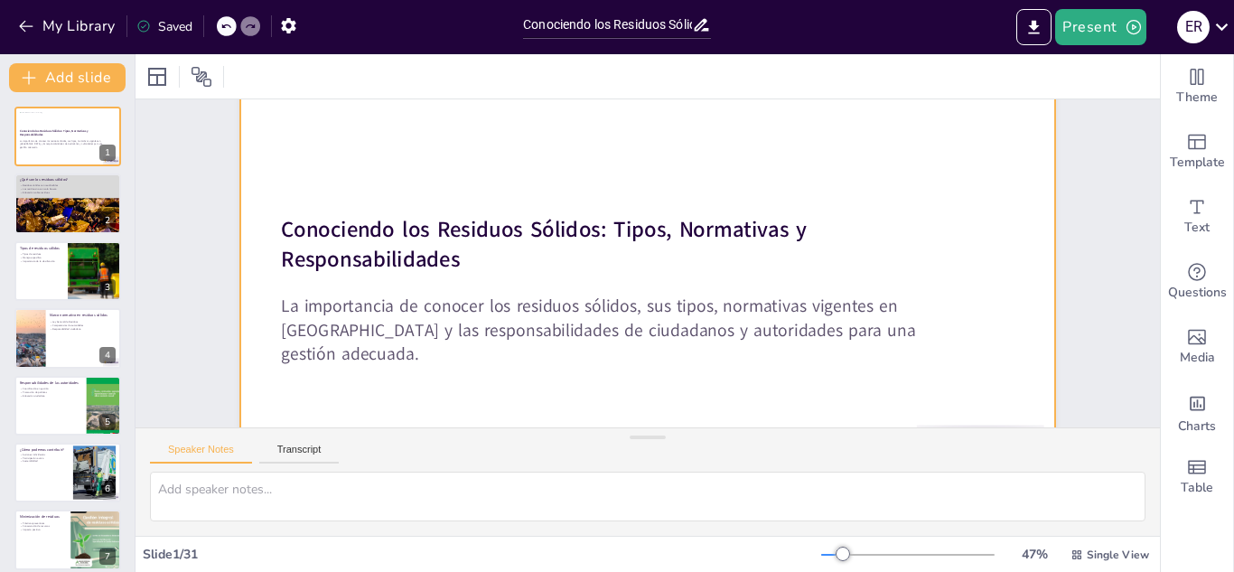
checkbox input "true"
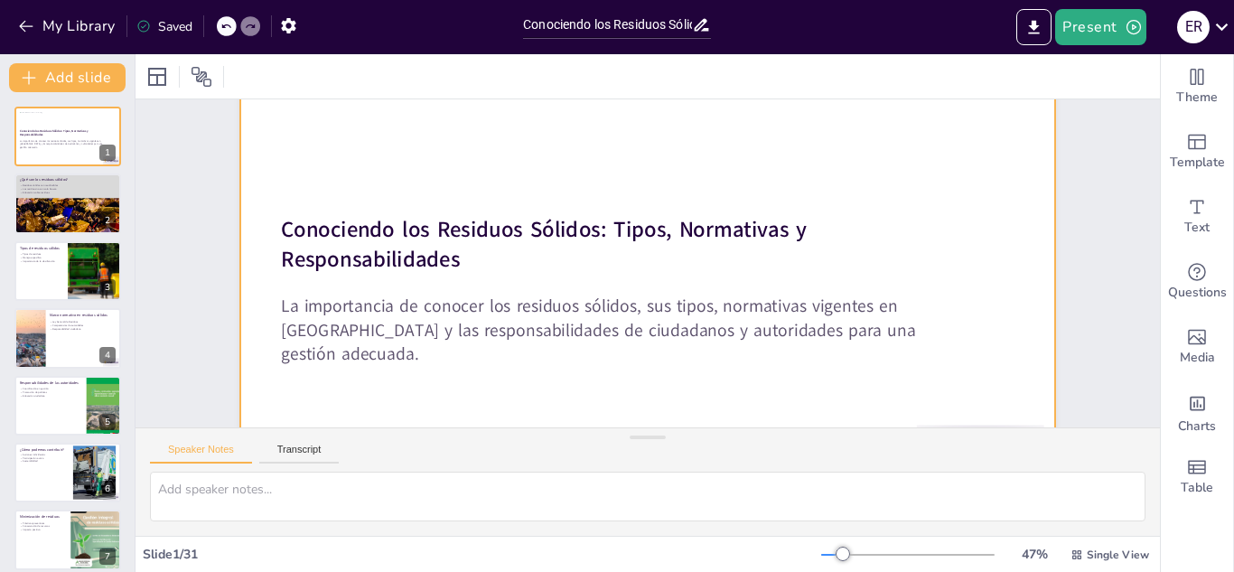
checkbox input "true"
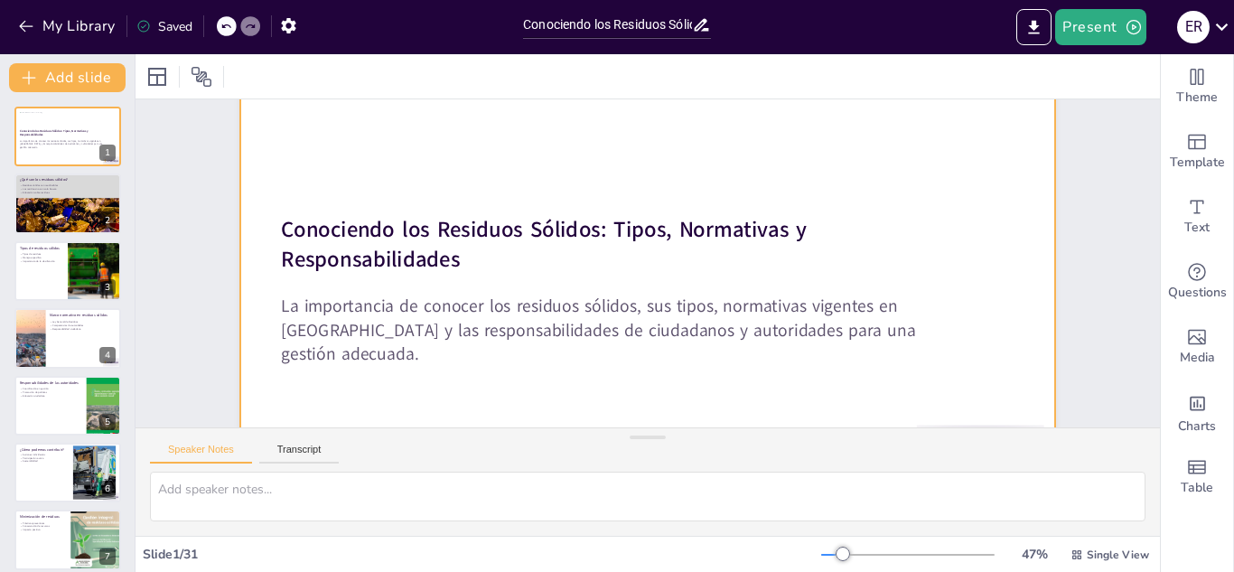
checkbox input "true"
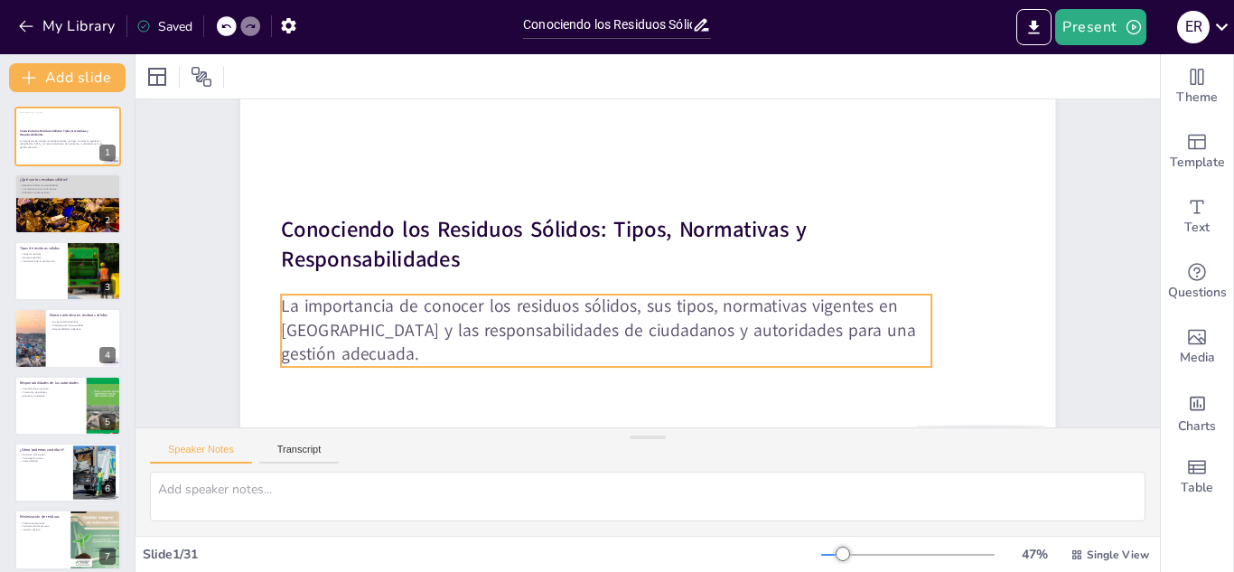
checkbox input "true"
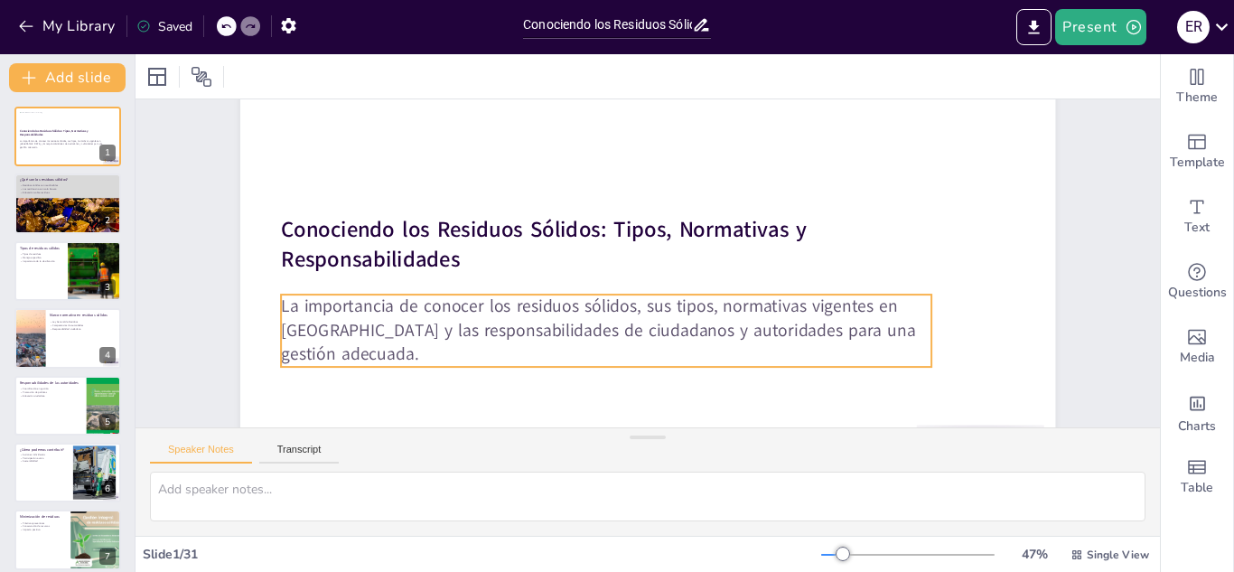
checkbox input "true"
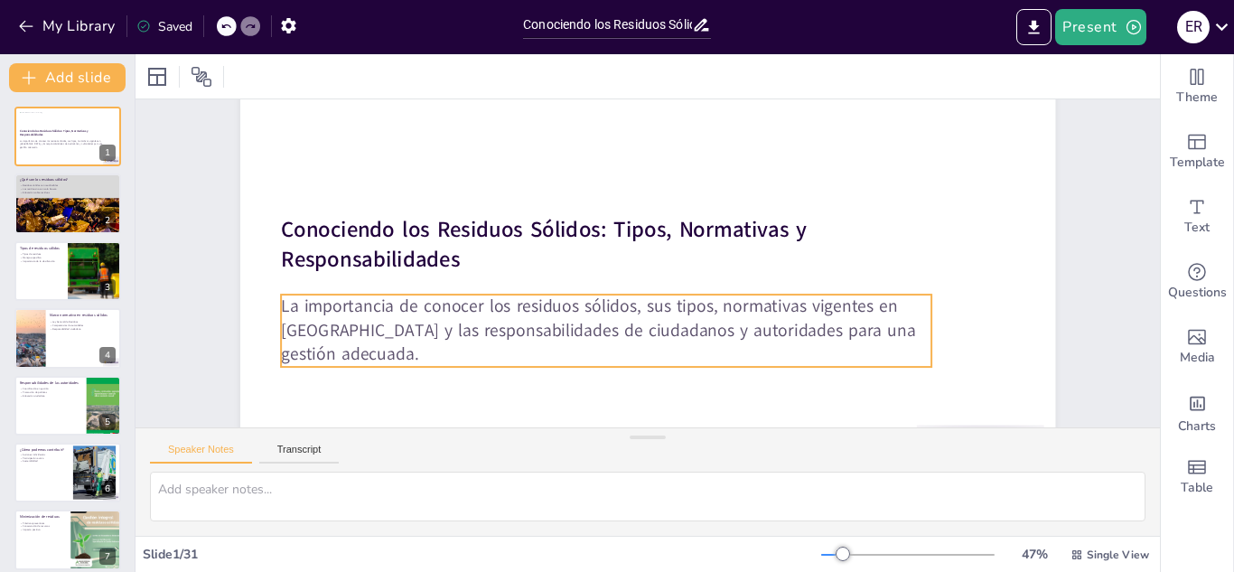
checkbox input "true"
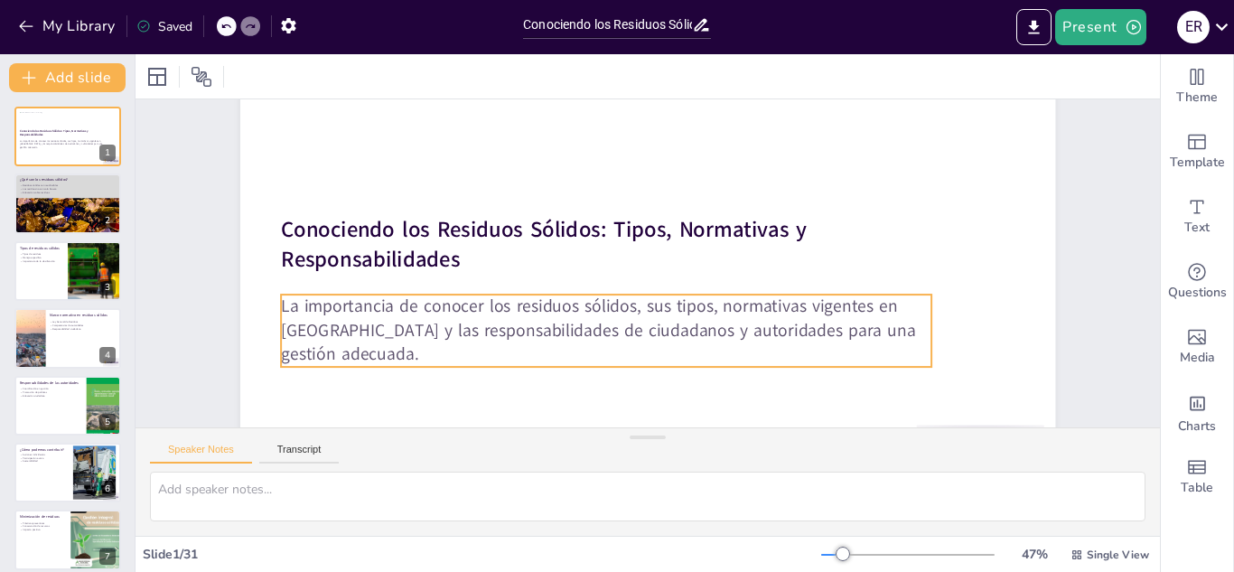
checkbox input "true"
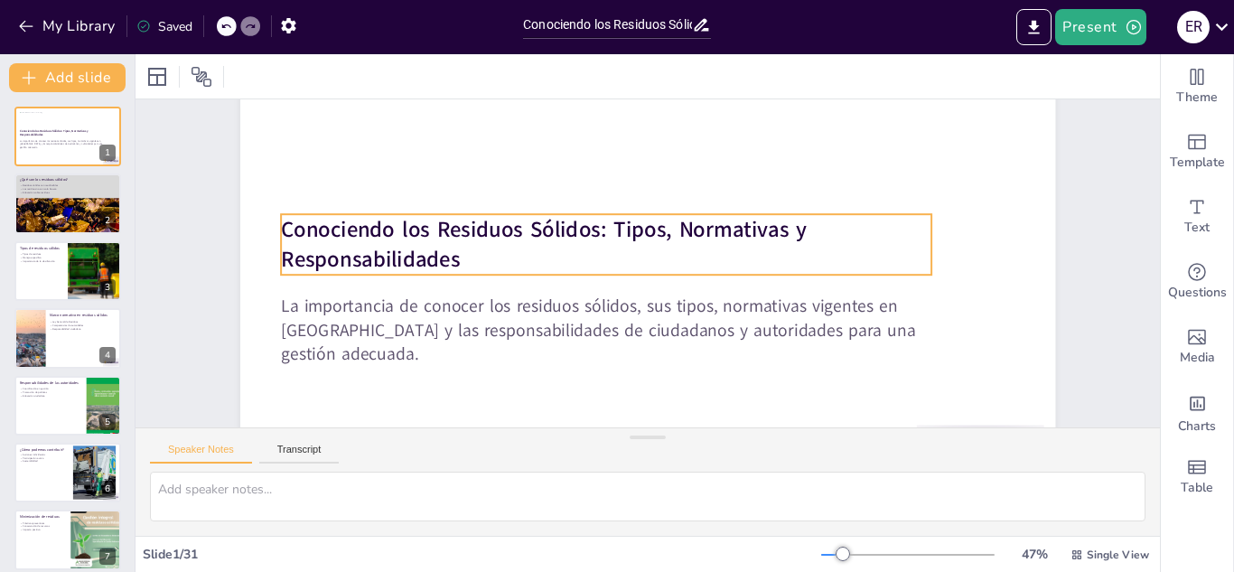
checkbox input "true"
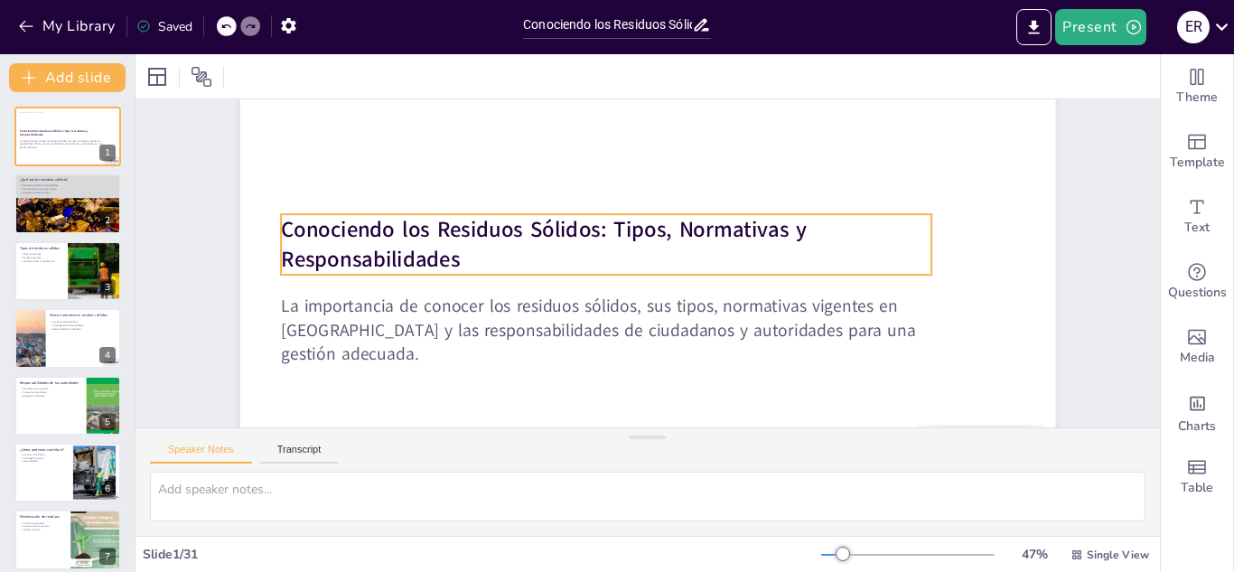
checkbox input "true"
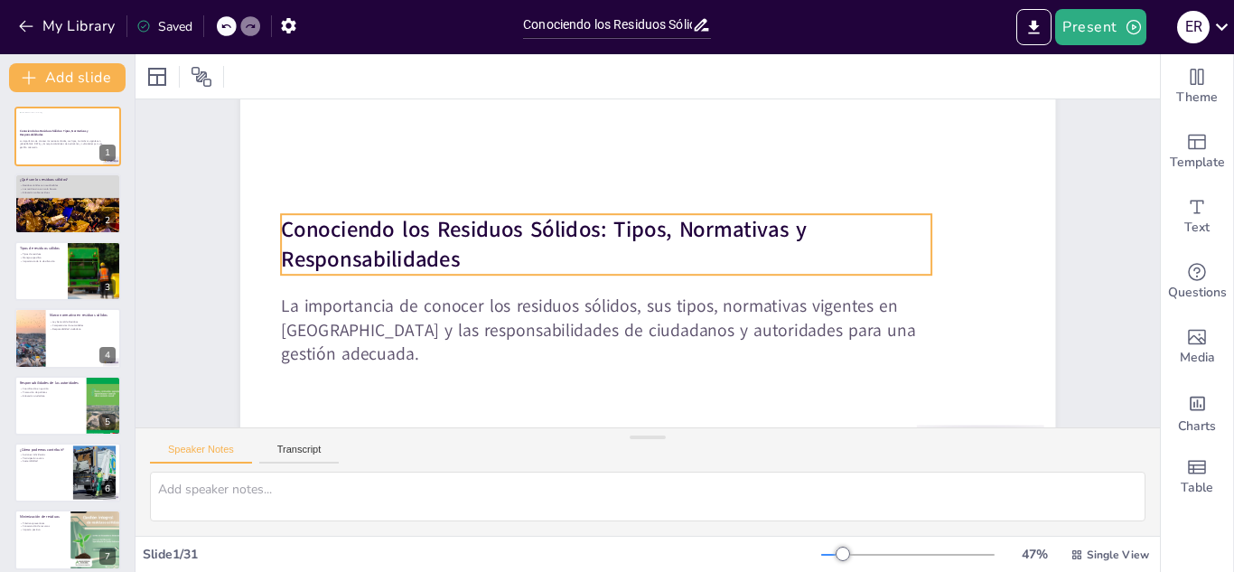
checkbox input "true"
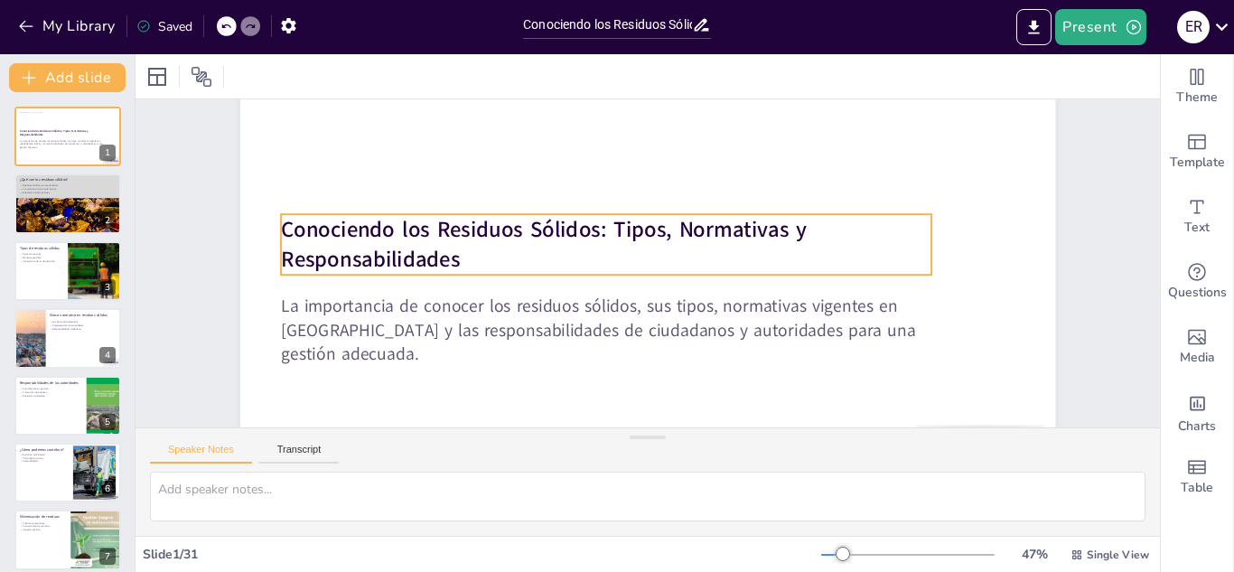
checkbox input "true"
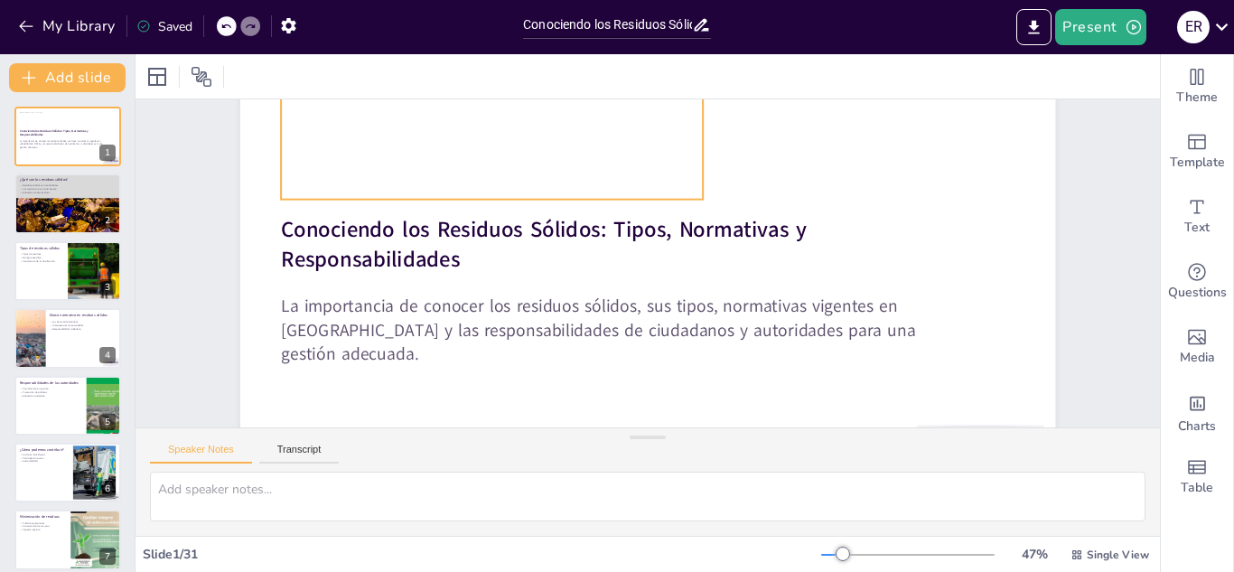
checkbox input "true"
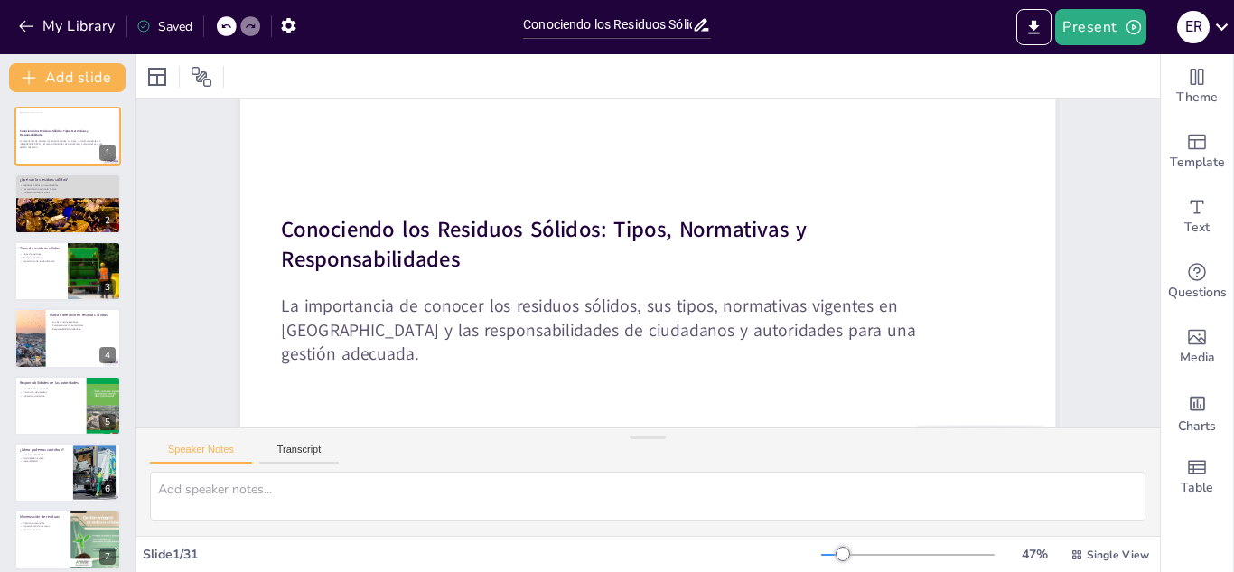
checkbox input "true"
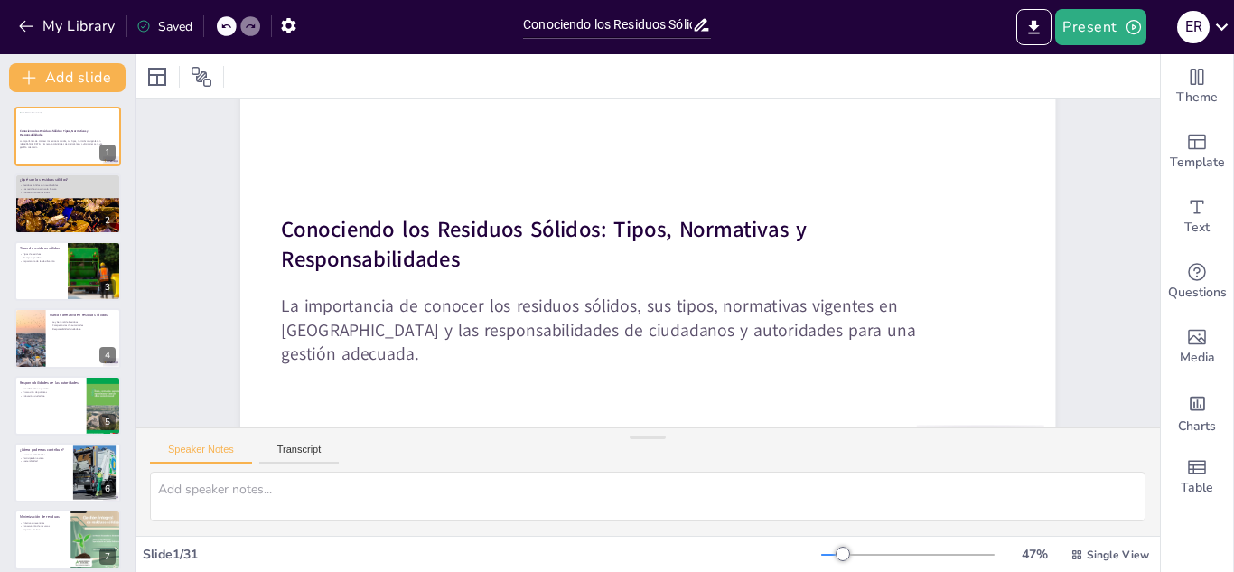
checkbox input "true"
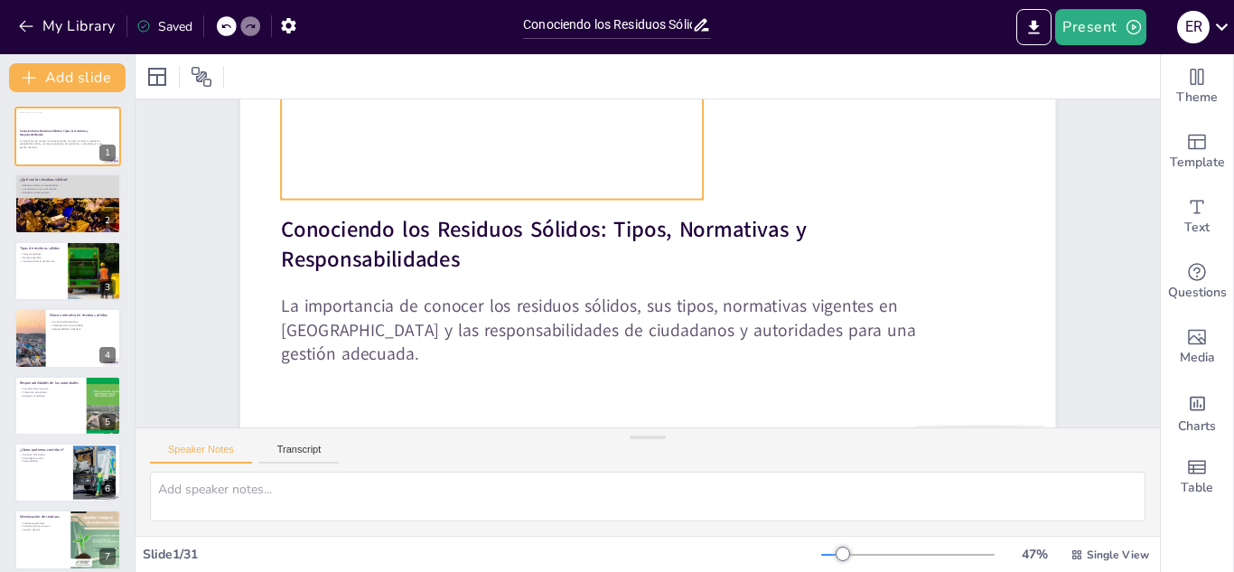
checkbox input "true"
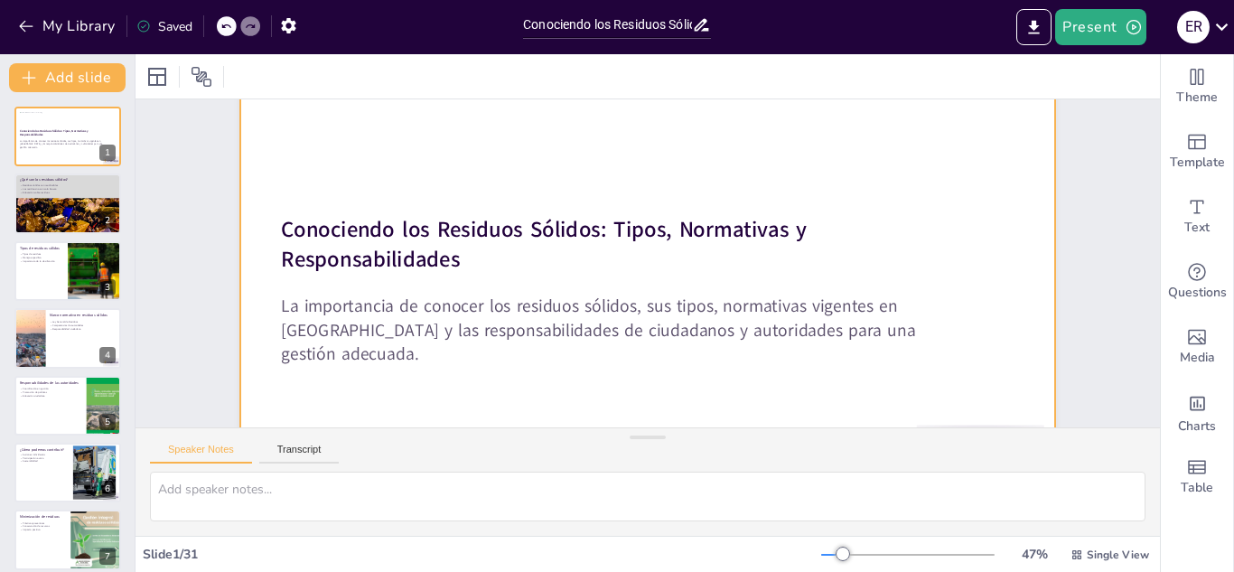
checkbox input "true"
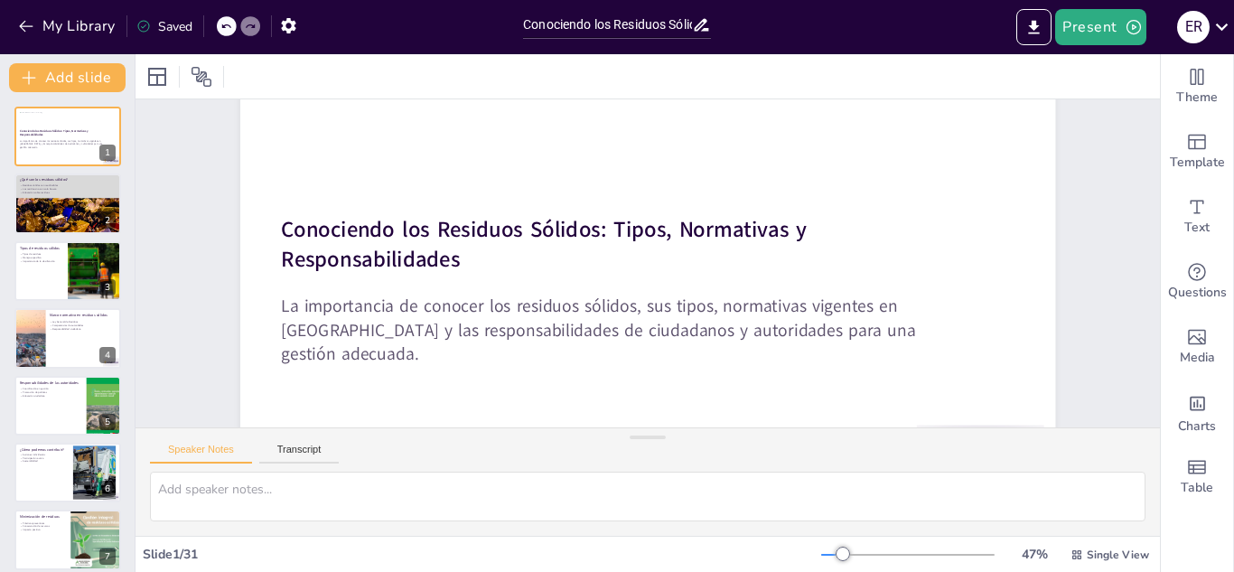
checkbox input "true"
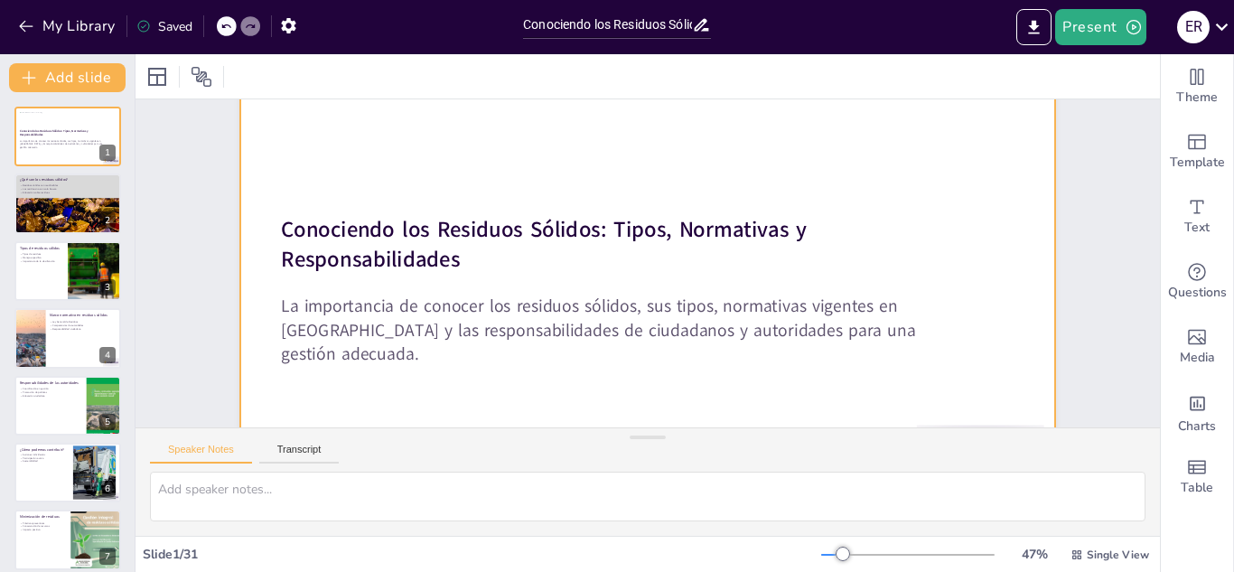
checkbox input "true"
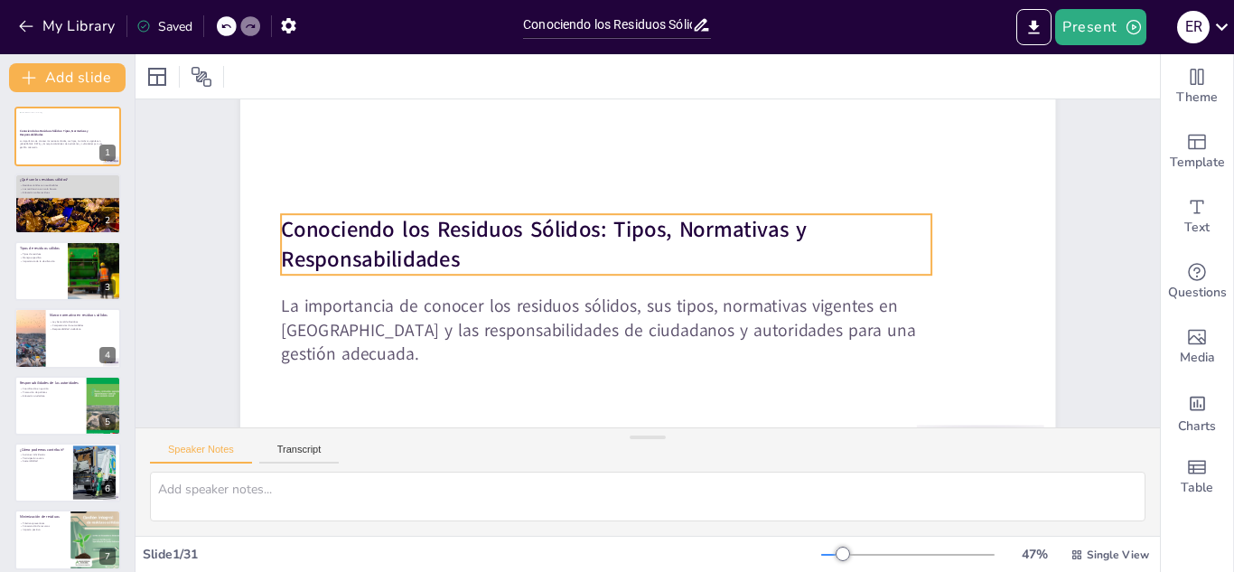
checkbox input "true"
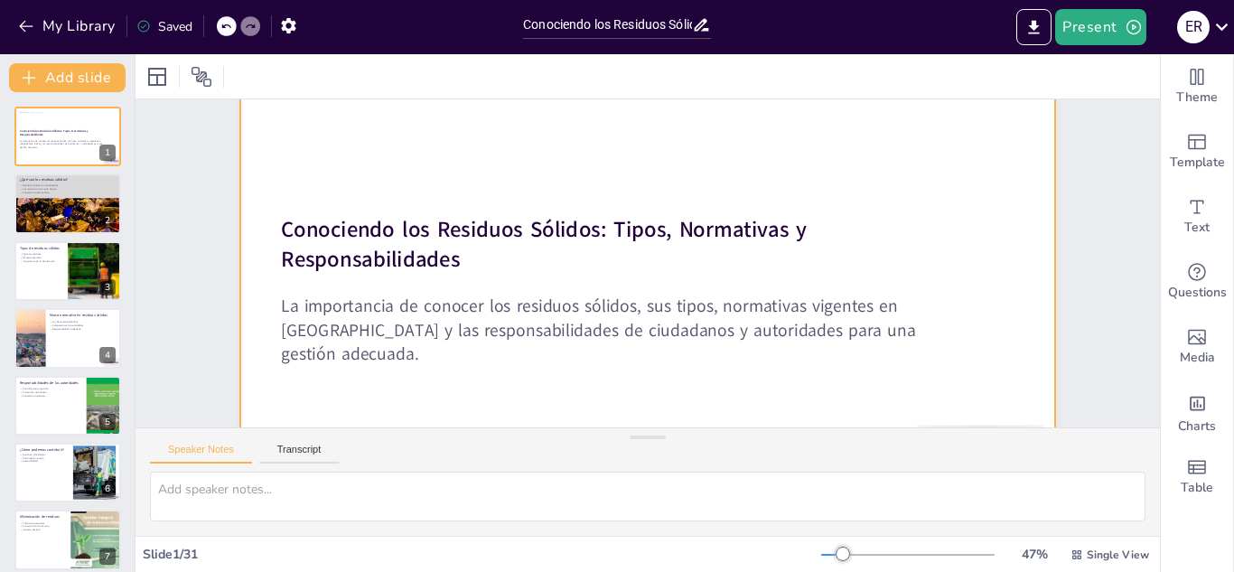
checkbox input "true"
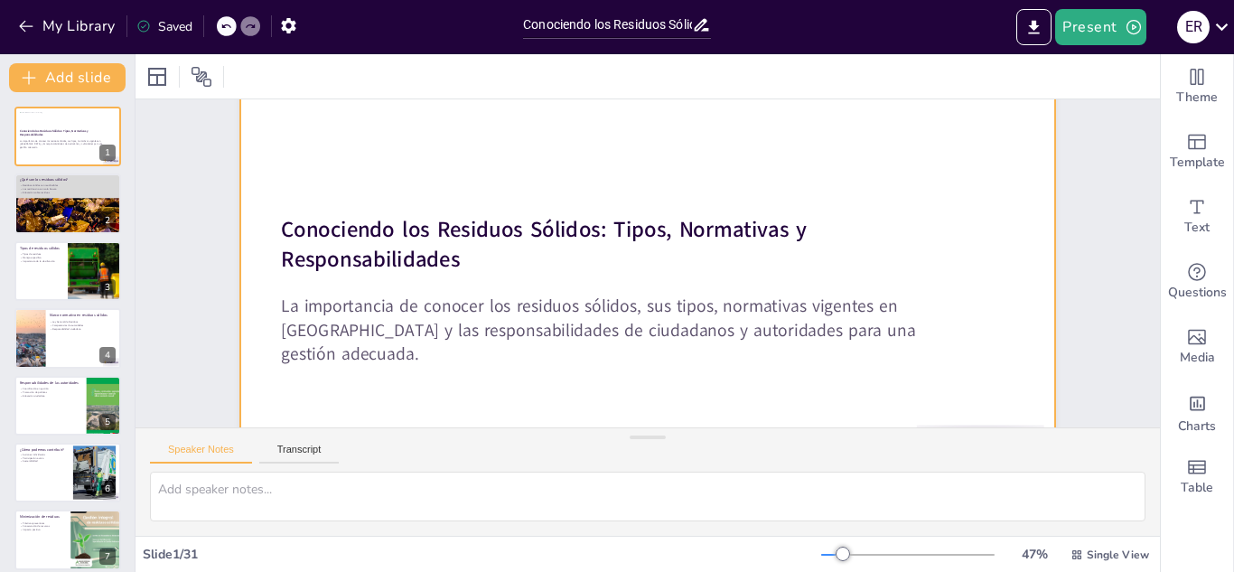
checkbox input "true"
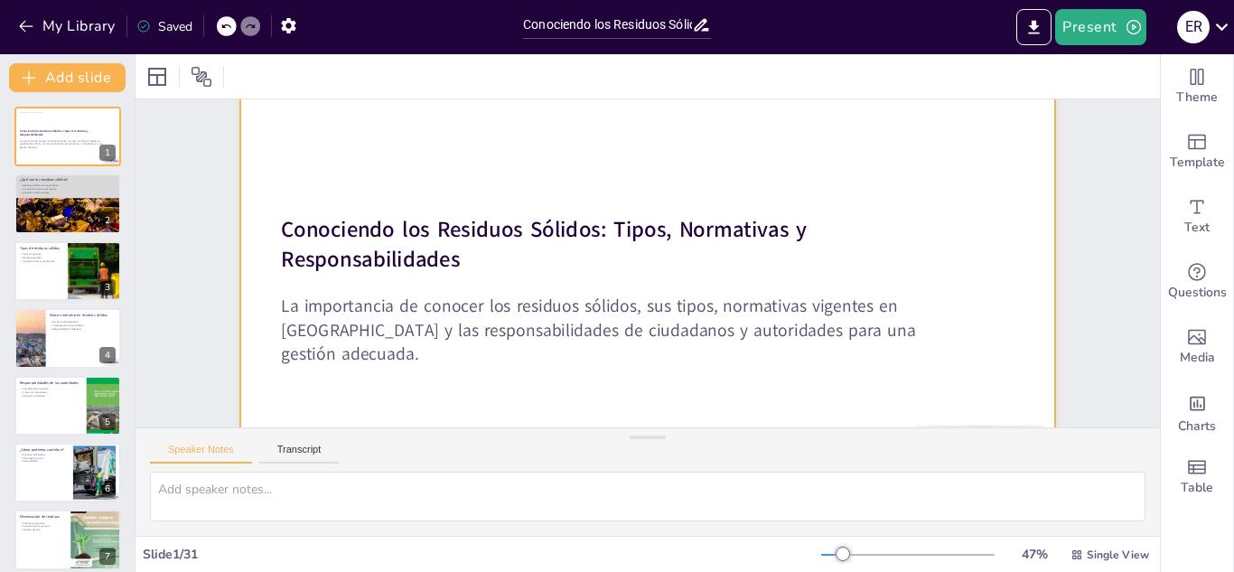
checkbox input "true"
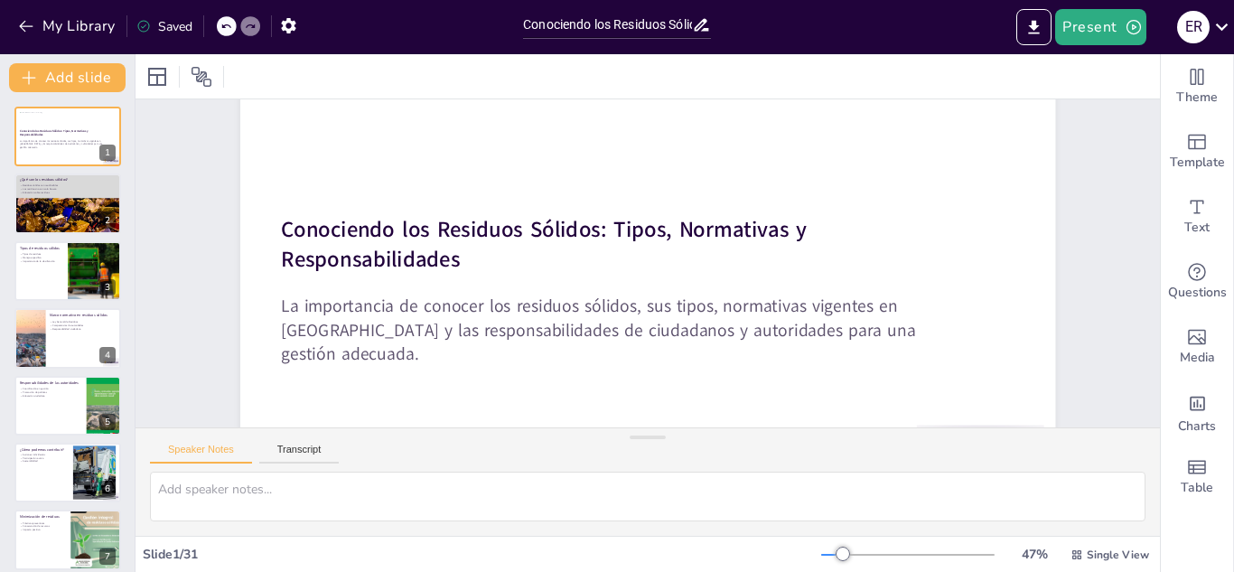
checkbox input "true"
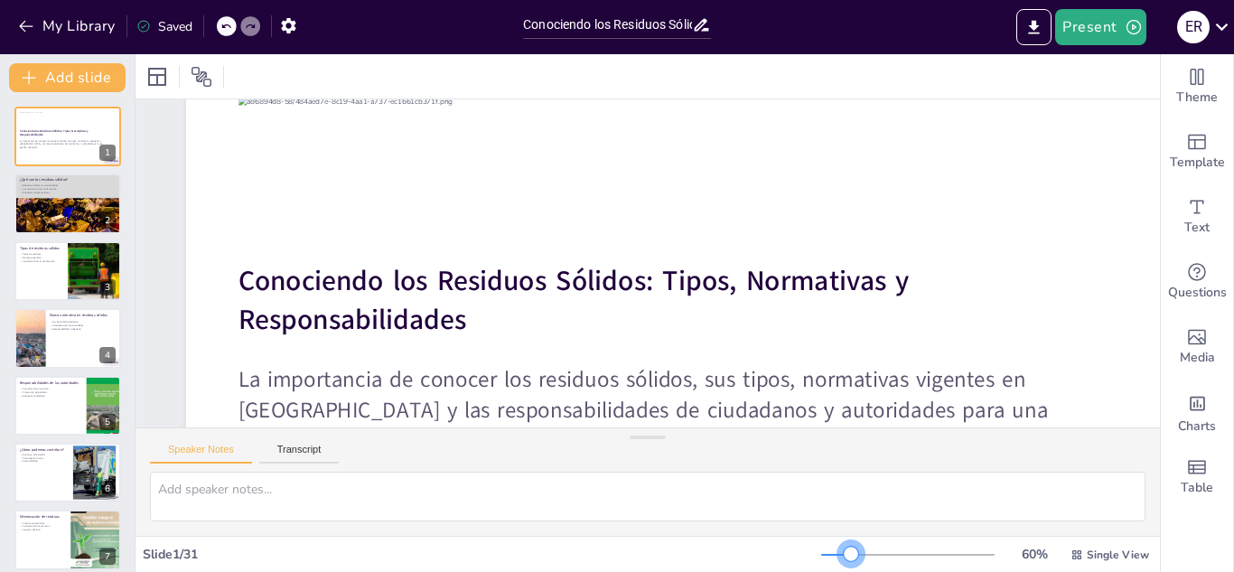
click at [839, 554] on div at bounding box center [907, 554] width 173 height 14
checkbox input "true"
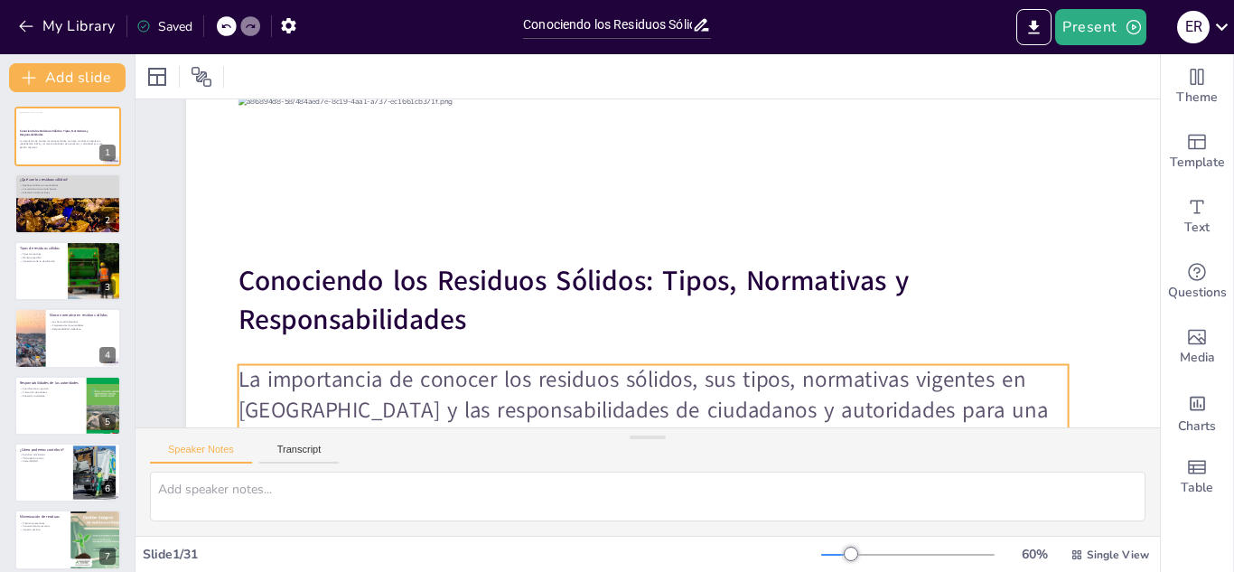
checkbox input "true"
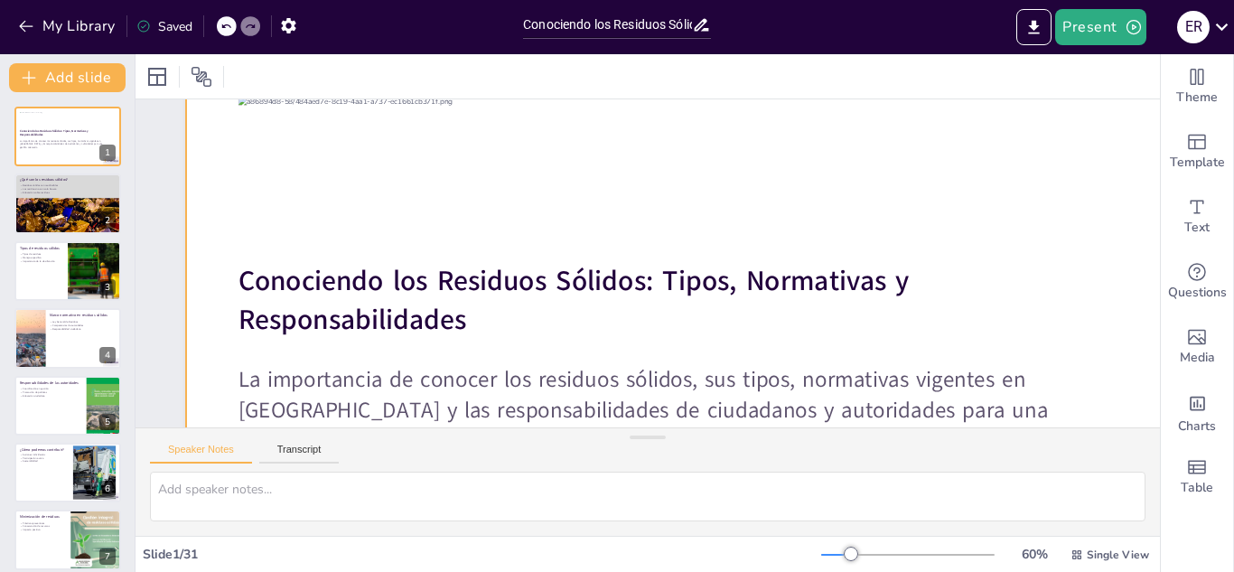
checkbox input "true"
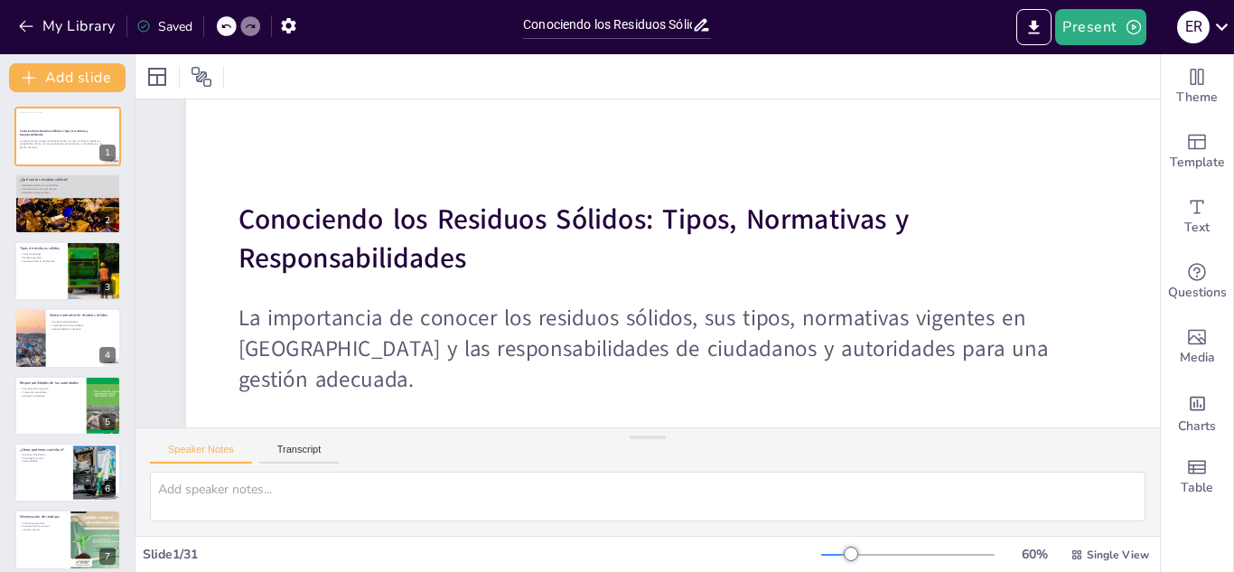
scroll to position [181, 0]
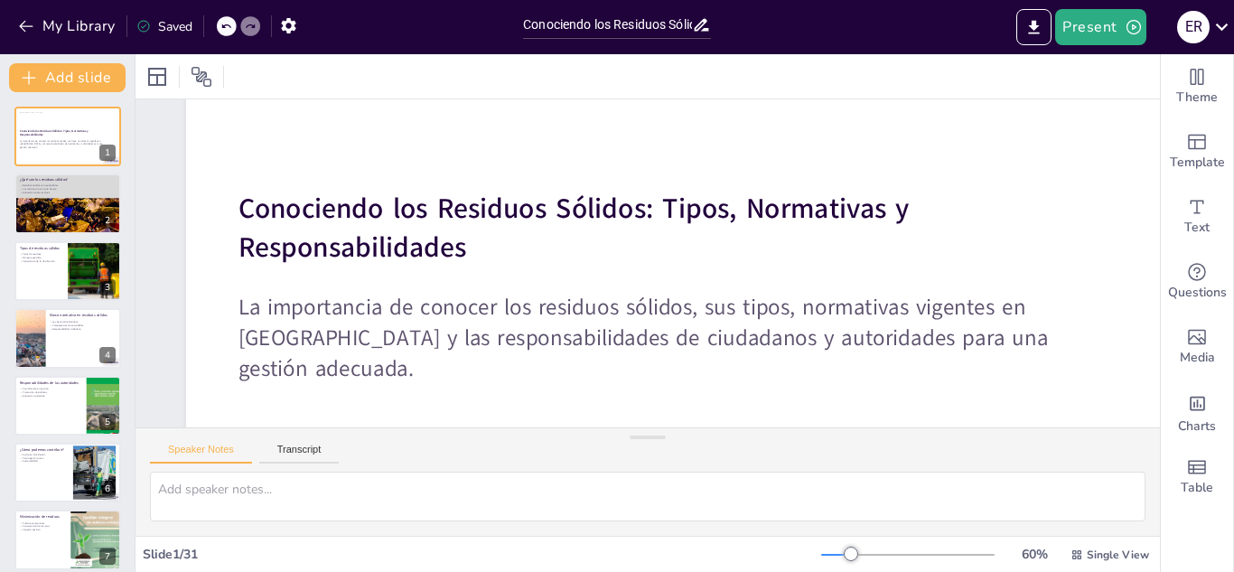
checkbox input "true"
type textarea "La reutilización de residuos sólidos es esencial para reducir el impacto ambien…"
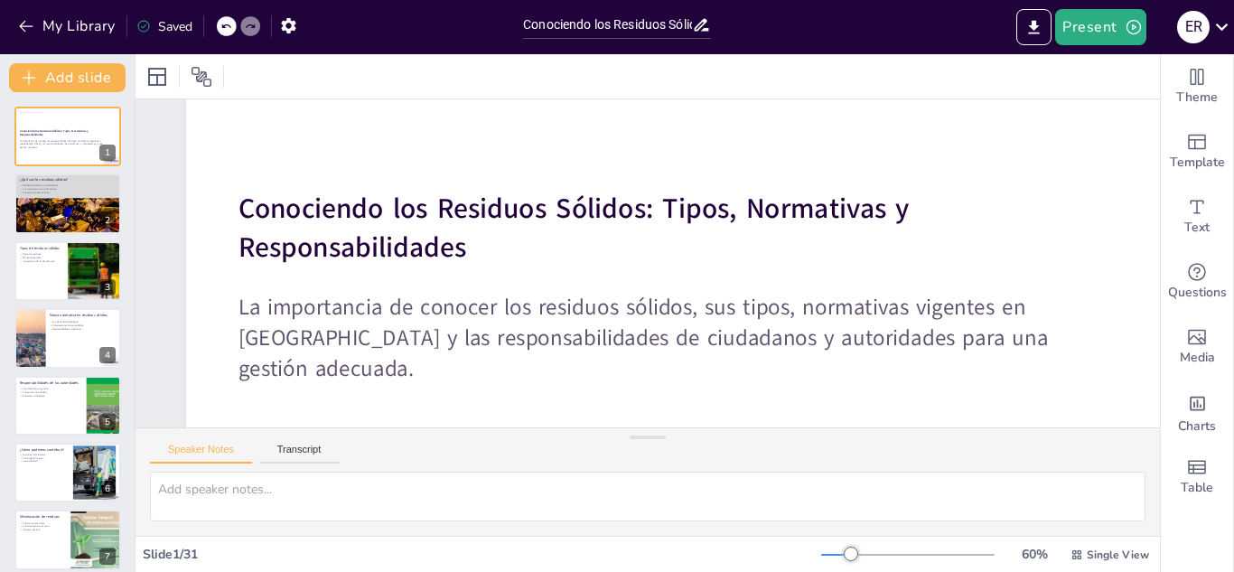
checkbox input "true"
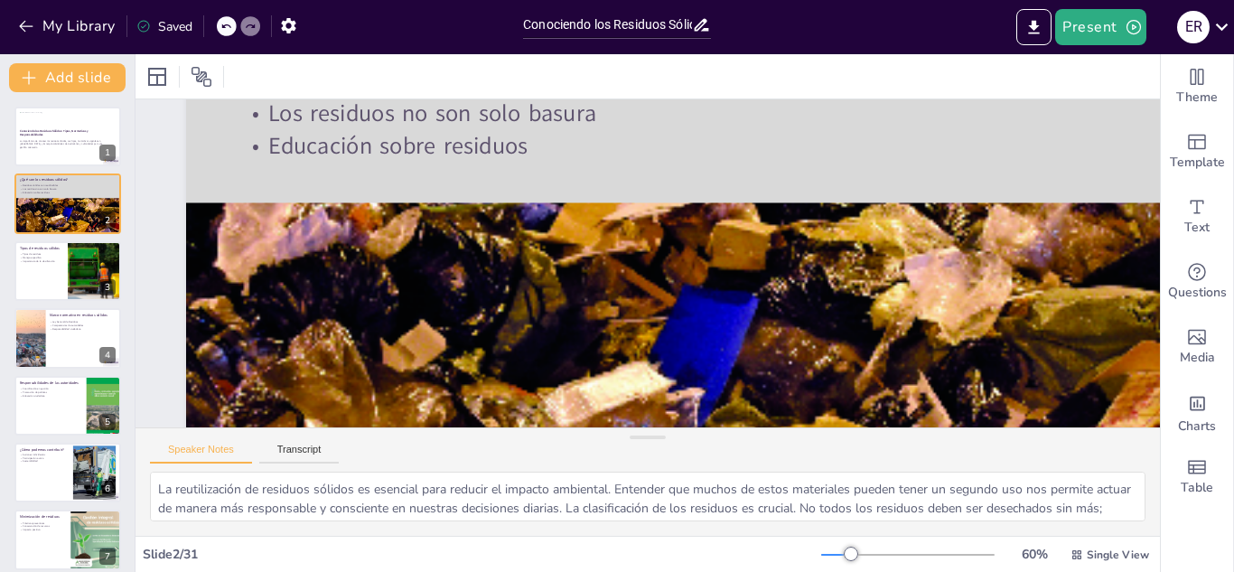
checkbox input "true"
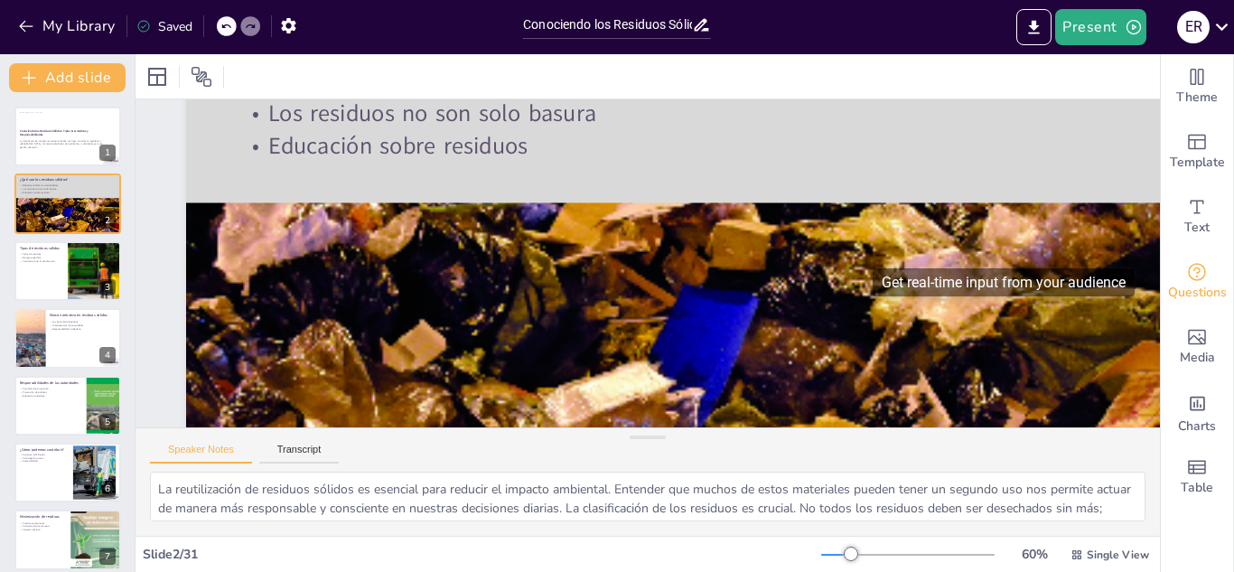
click at [1172, 277] on div "Questions" at bounding box center [1197, 281] width 72 height 65
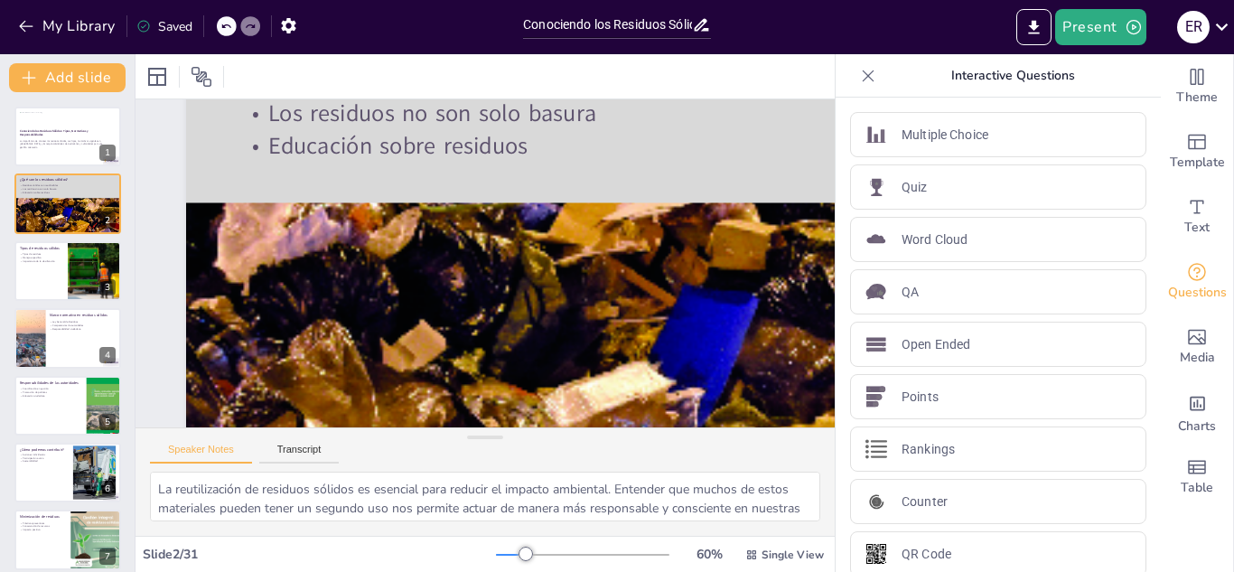
click at [859, 78] on icon at bounding box center [868, 76] width 18 height 18
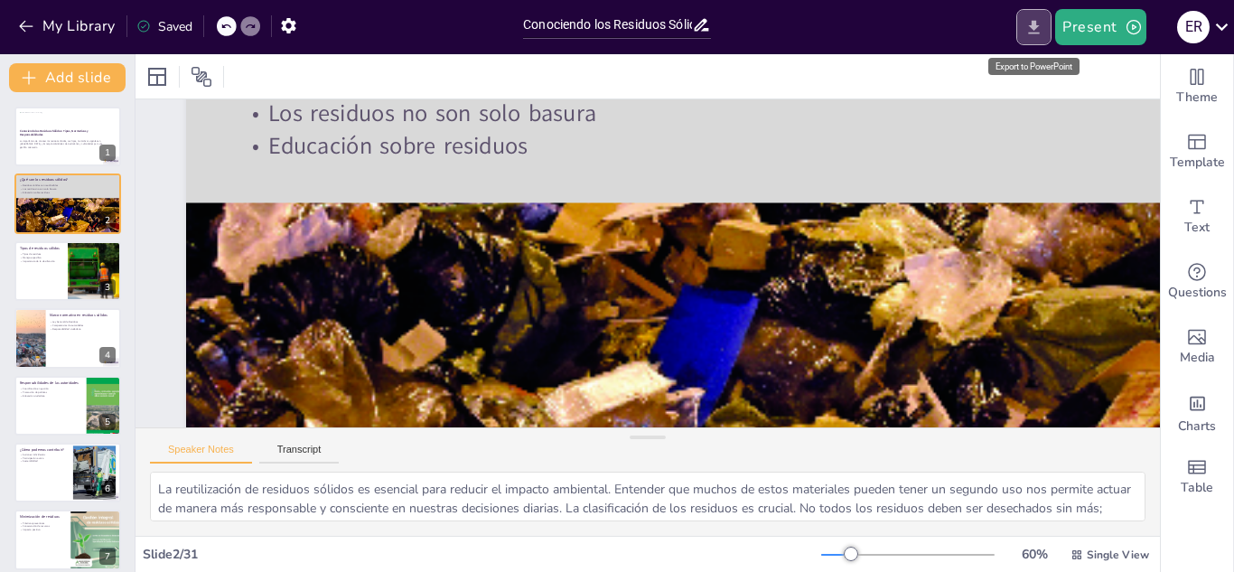
click at [1031, 27] on icon "Export to PowerPoint" at bounding box center [1033, 27] width 19 height 19
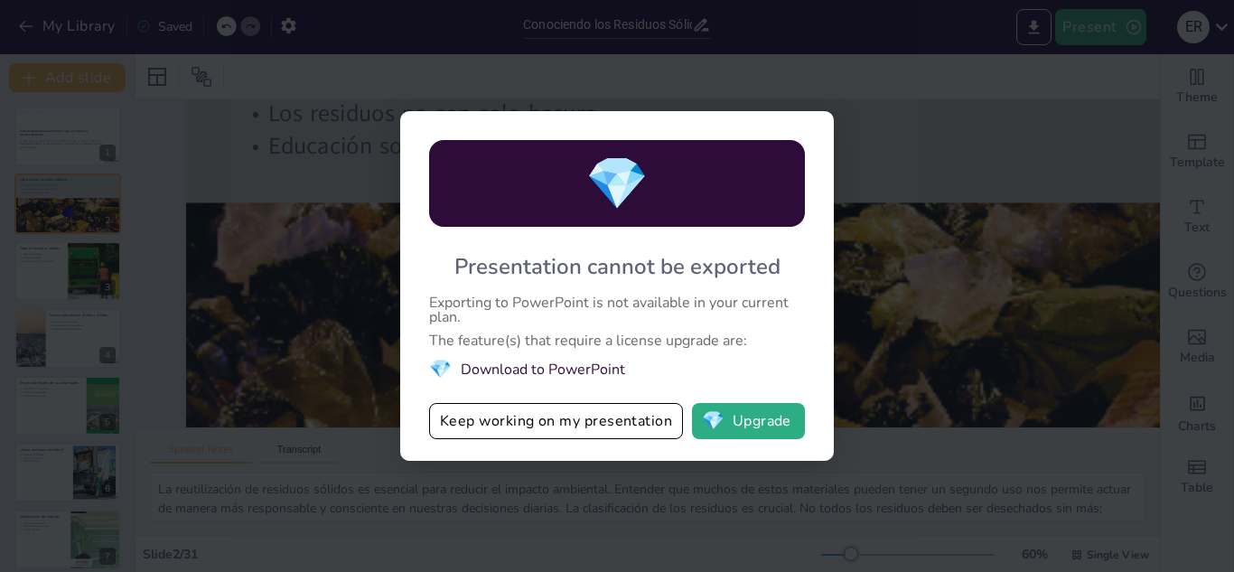
click at [635, 397] on div "💎 Presentation cannot be exported Exporting to PowerPoint is not available in y…" at bounding box center [617, 286] width 434 height 350
click at [629, 416] on button "Keep working on my presentation" at bounding box center [556, 421] width 254 height 36
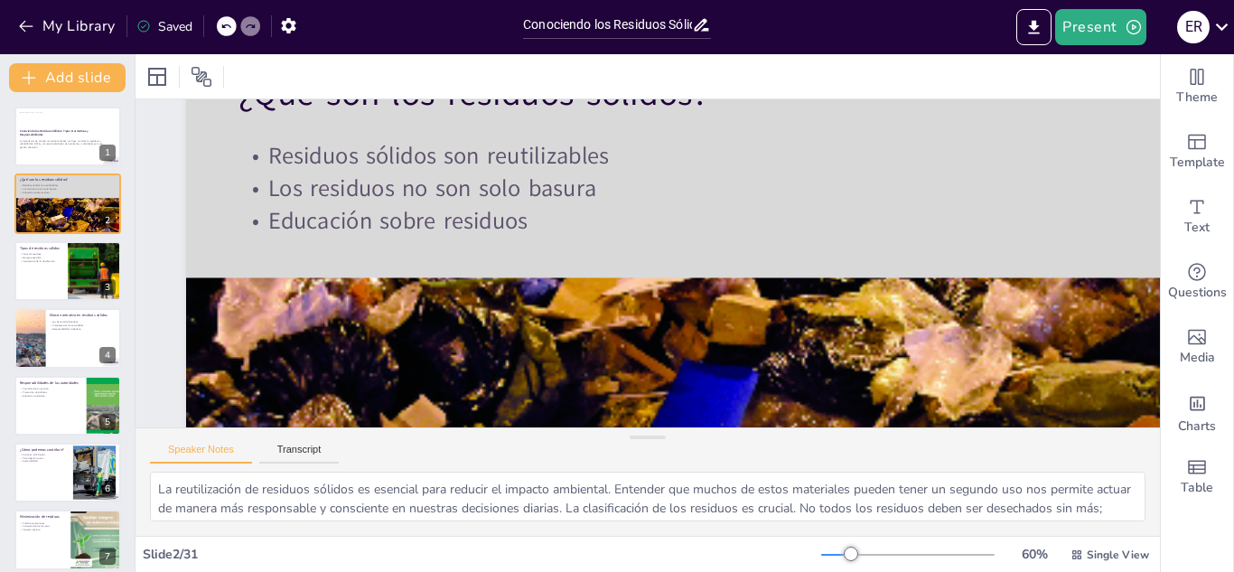
scroll to position [103, 0]
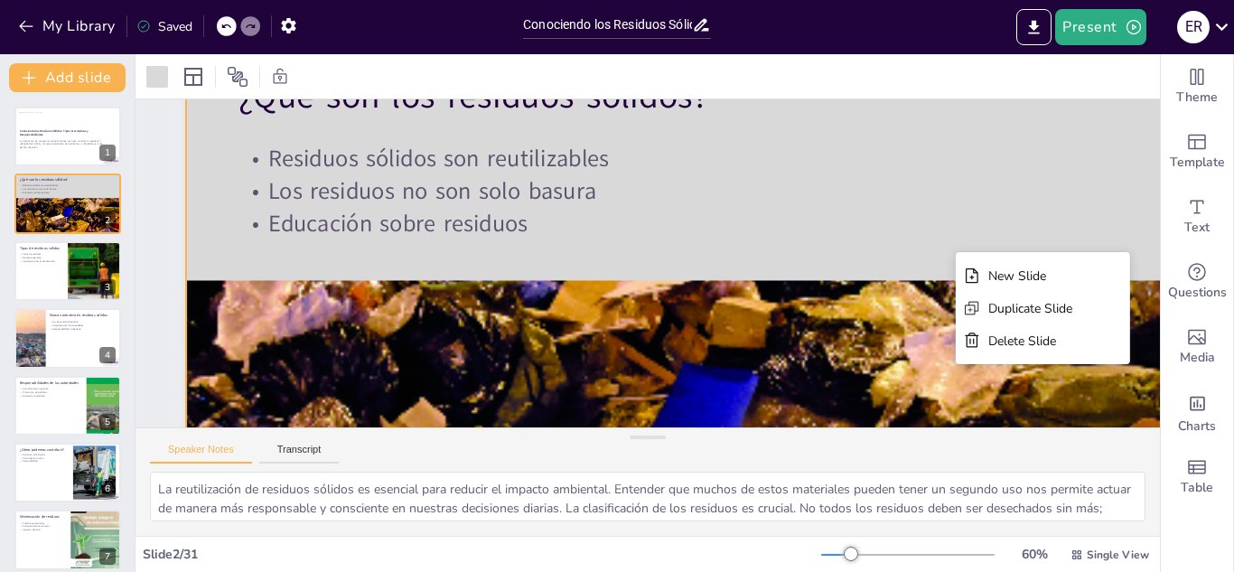
click at [1132, 252] on div at bounding box center [680, 354] width 1171 height 879
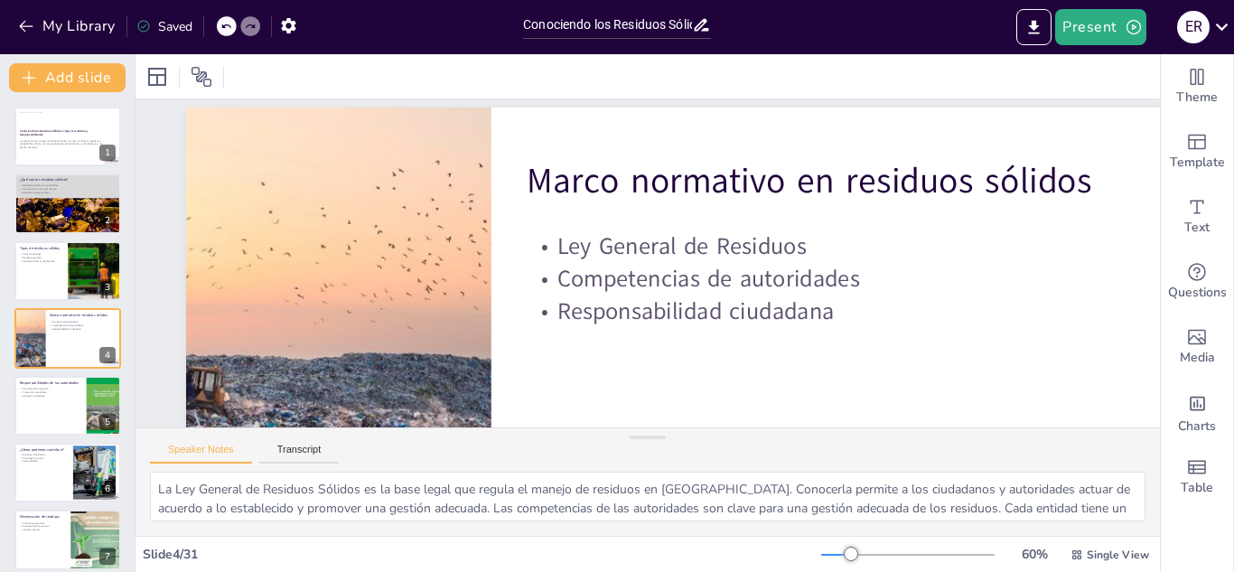
scroll to position [41, 0]
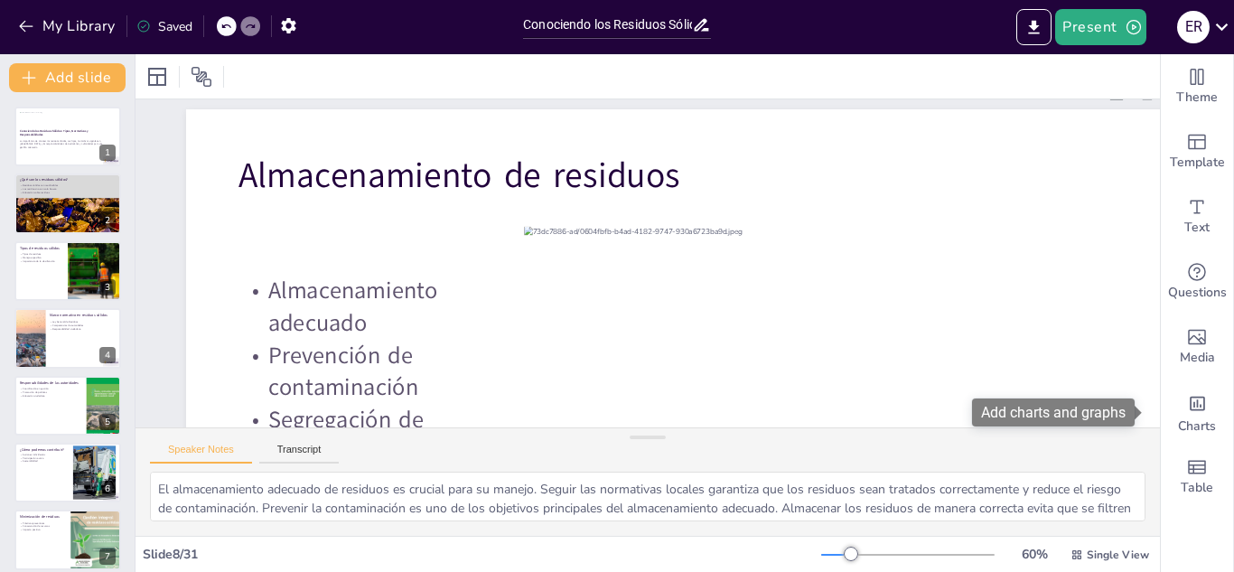
click at [1138, 408] on span at bounding box center [1140, 413] width 10 height 14
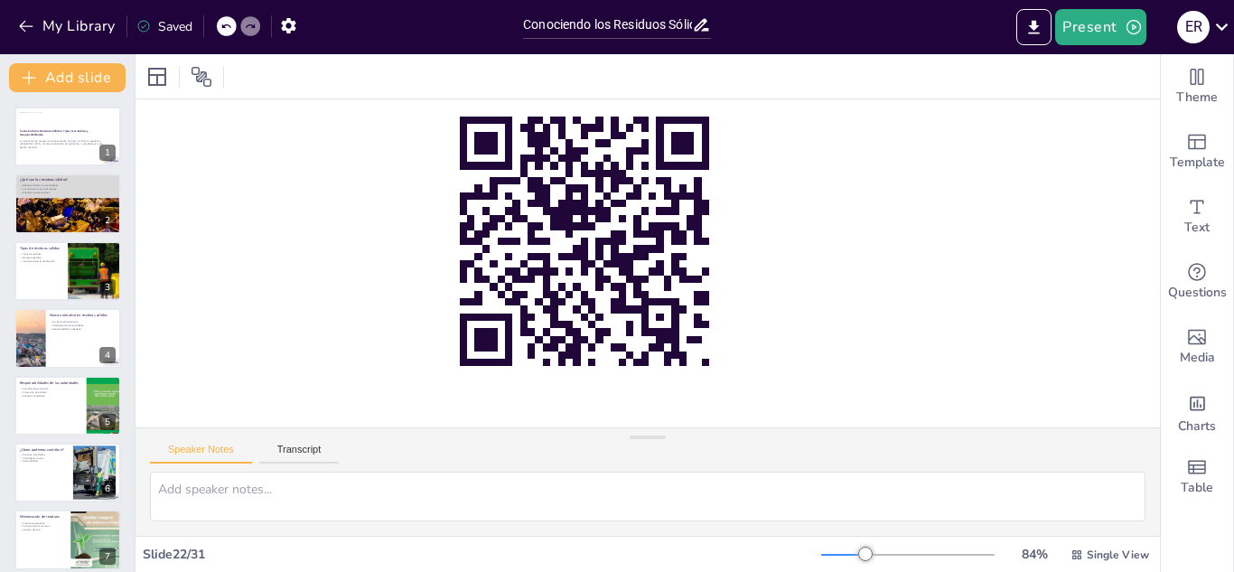
scroll to position [317, 342]
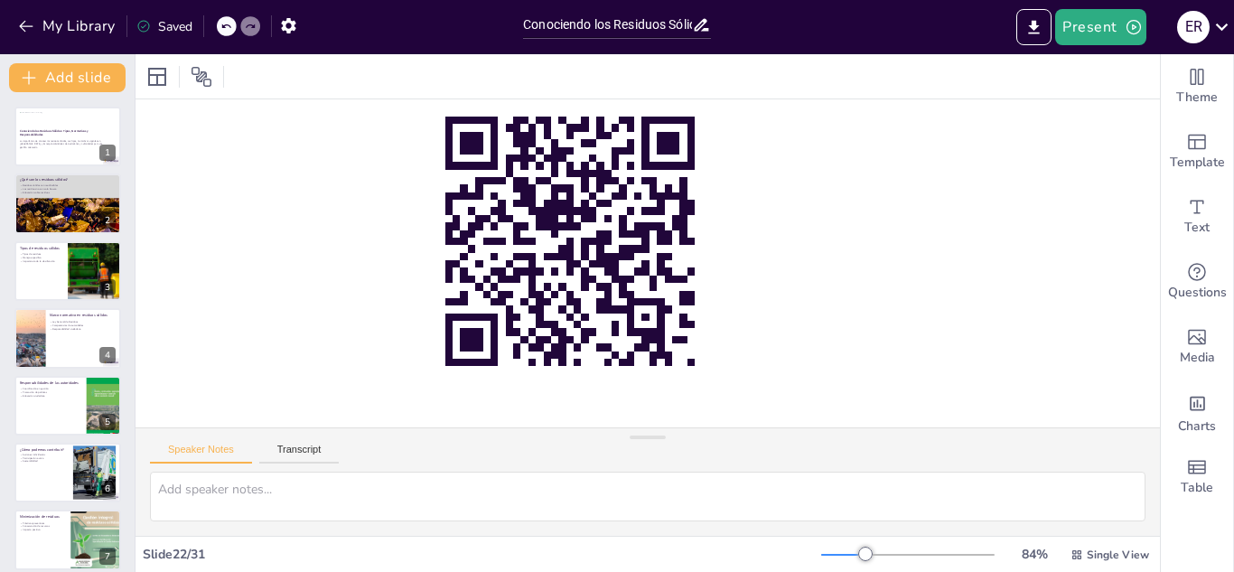
click at [1052, 384] on div at bounding box center [573, 233] width 1530 height 965
click at [1052, 384] on div at bounding box center [572, 234] width 1529 height 964
click at [1052, 384] on div at bounding box center [576, 226] width 1590 height 1100
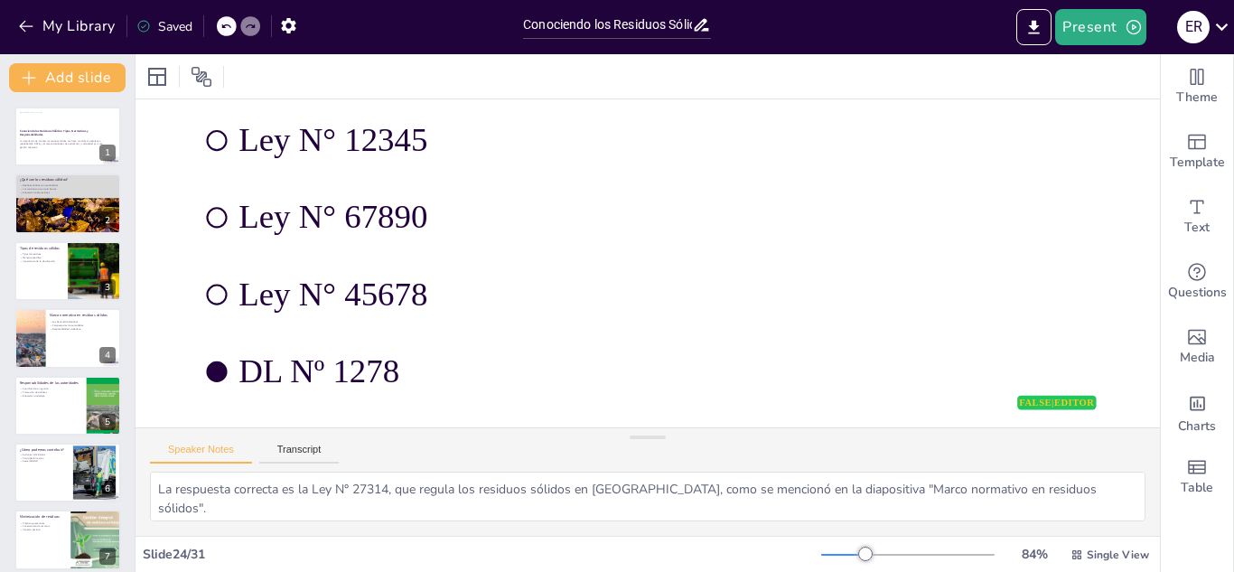
scroll to position [272, 71]
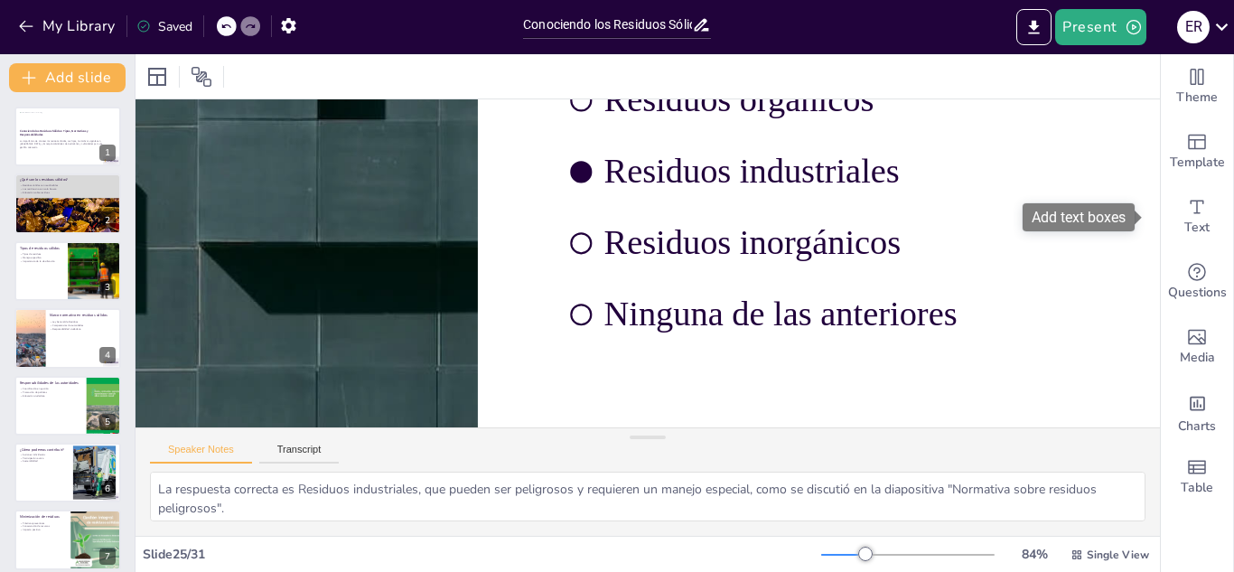
click at [1141, 233] on body "My Library Saved Conociendo los Residuos Sólidos: Tipos, Normativas y Responsab…" at bounding box center [617, 286] width 1234 height 572
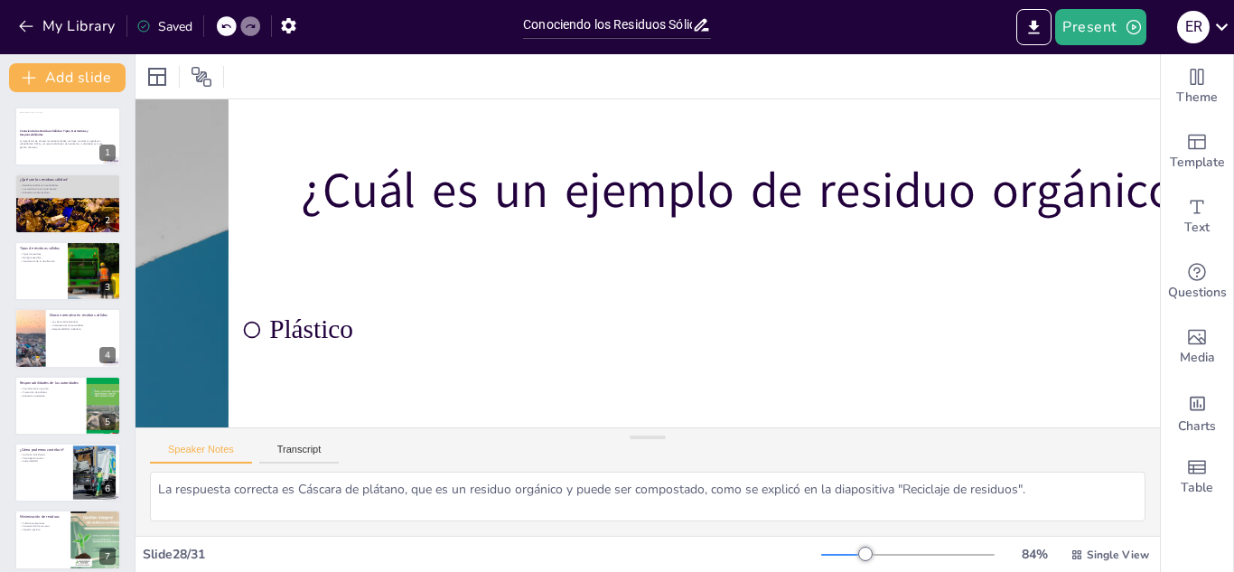
scroll to position [52, 322]
drag, startPoint x: 1142, startPoint y: 220, endPoint x: 1142, endPoint y: 242, distance: 22.6
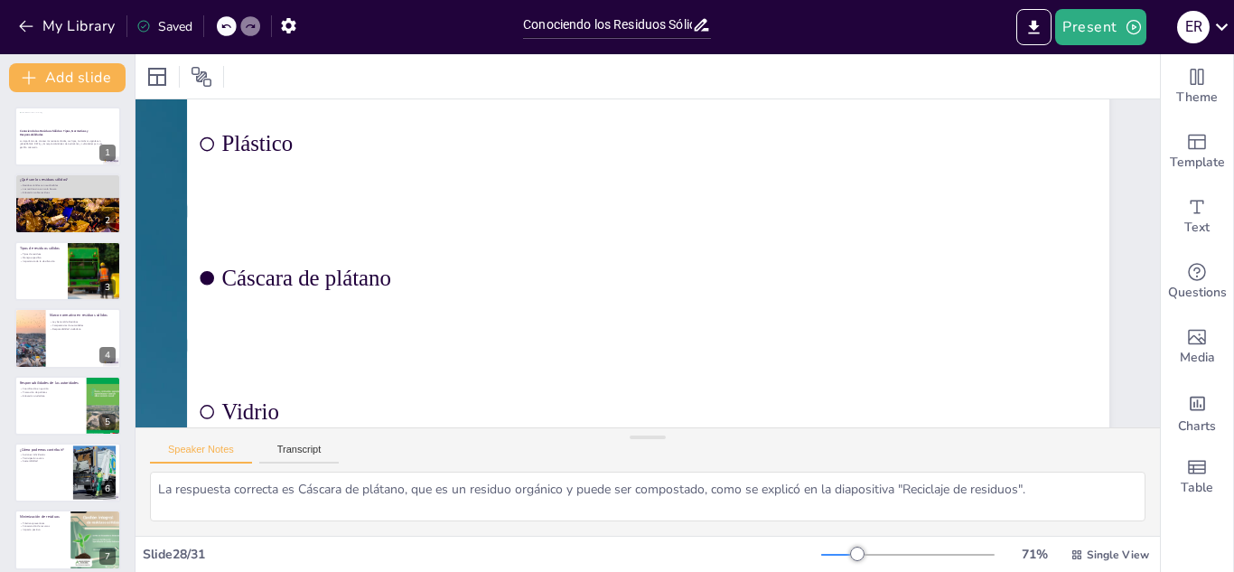
scroll to position [236, 322]
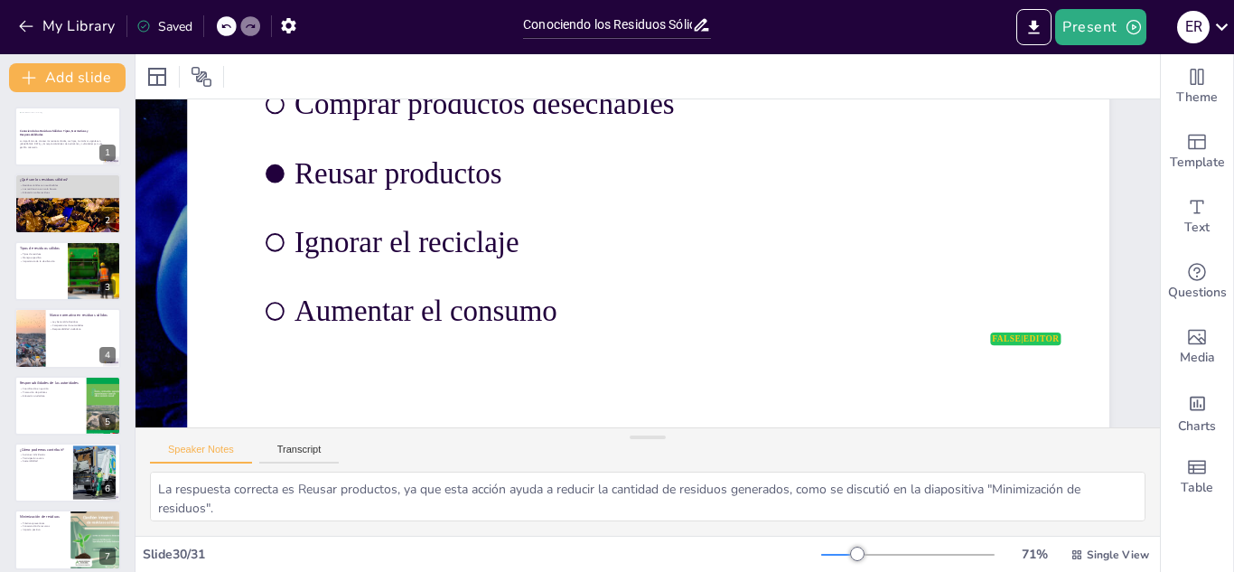
drag, startPoint x: 1137, startPoint y: 294, endPoint x: 1137, endPoint y: 260, distance: 33.4
click at [1137, 260] on body "My Library Saved Conociendo los Residuos Sólidos: Tipos, Normativas y Responsab…" at bounding box center [617, 286] width 1234 height 572
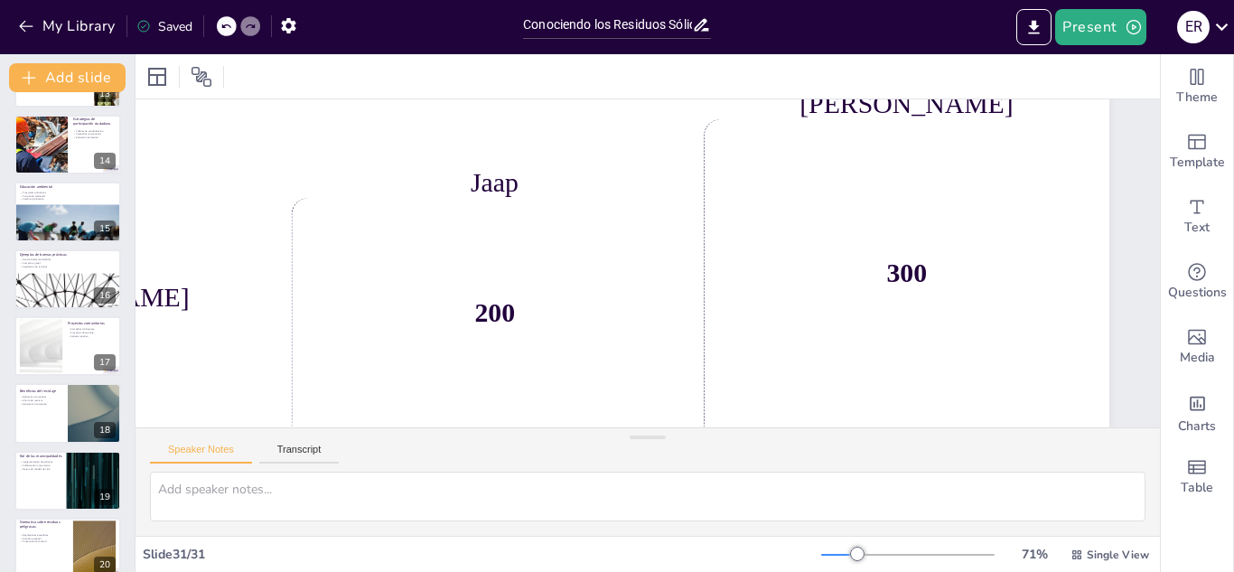
scroll to position [1625, 0]
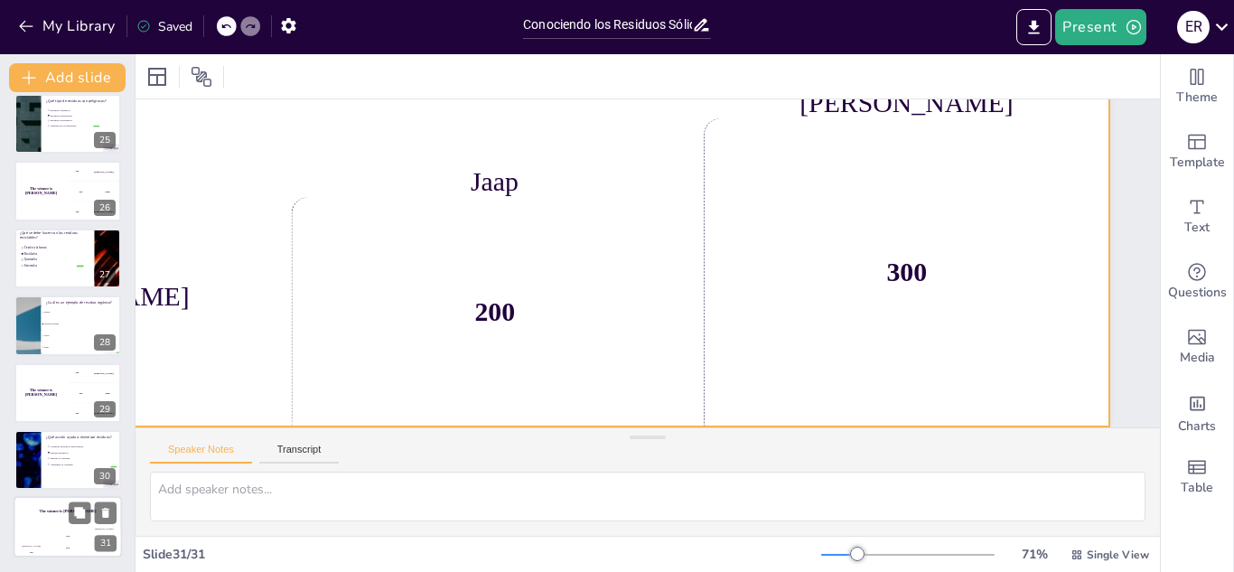
click at [35, 521] on div "The winner is Niels 🏆" at bounding box center [68, 512] width 108 height 31
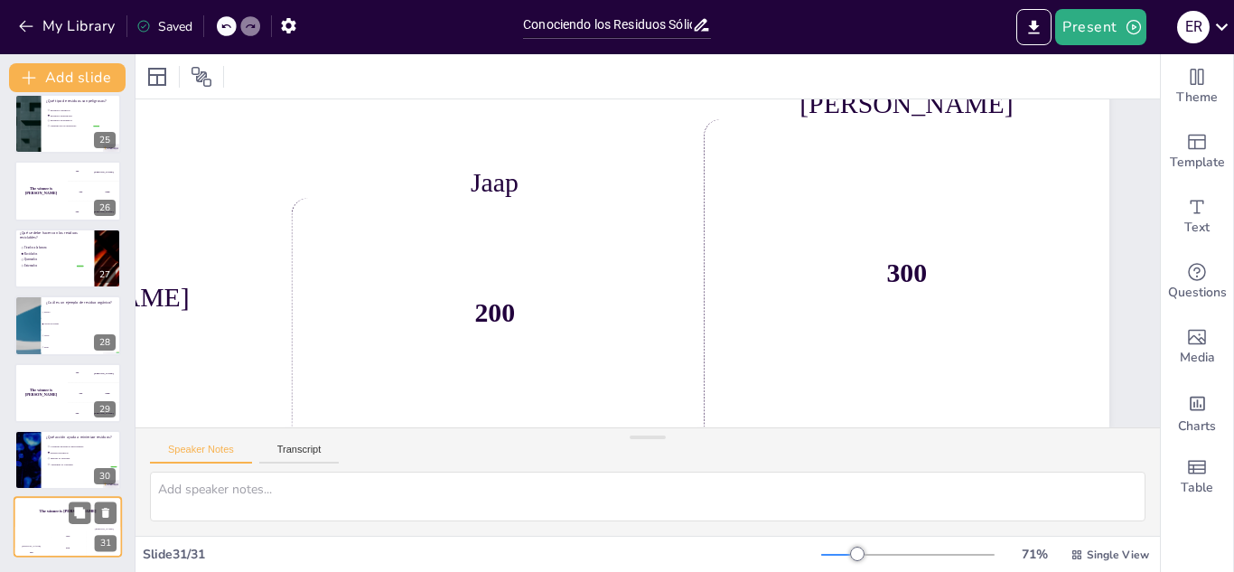
scroll to position [232, 322]
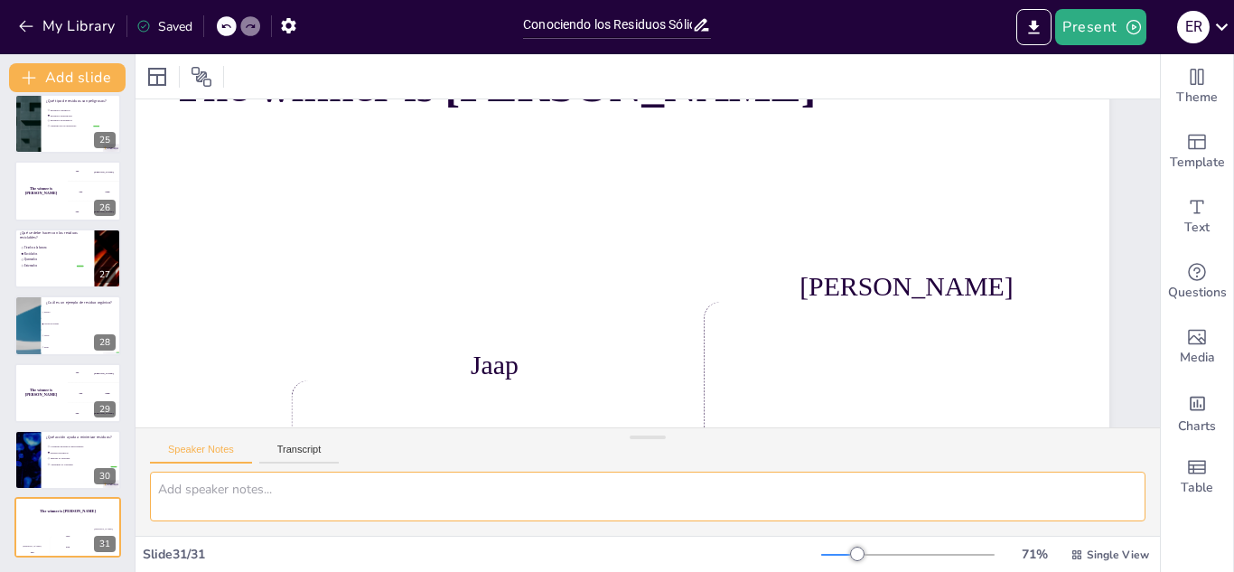
click at [682, 479] on textarea at bounding box center [648, 497] width 996 height 50
